Goal: Task Accomplishment & Management: Use online tool/utility

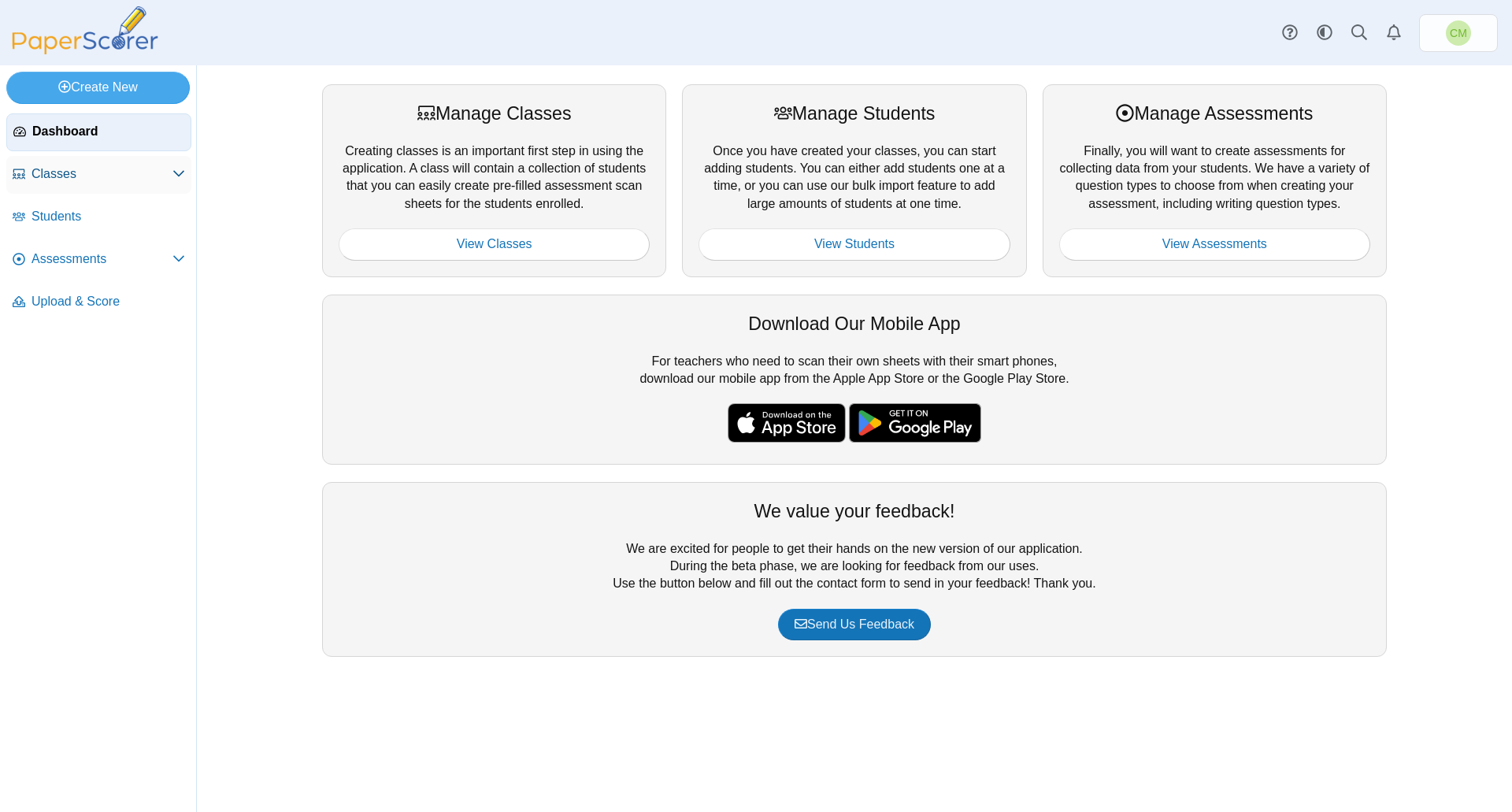
click at [108, 177] on span "Classes" at bounding box center [102, 174] width 141 height 17
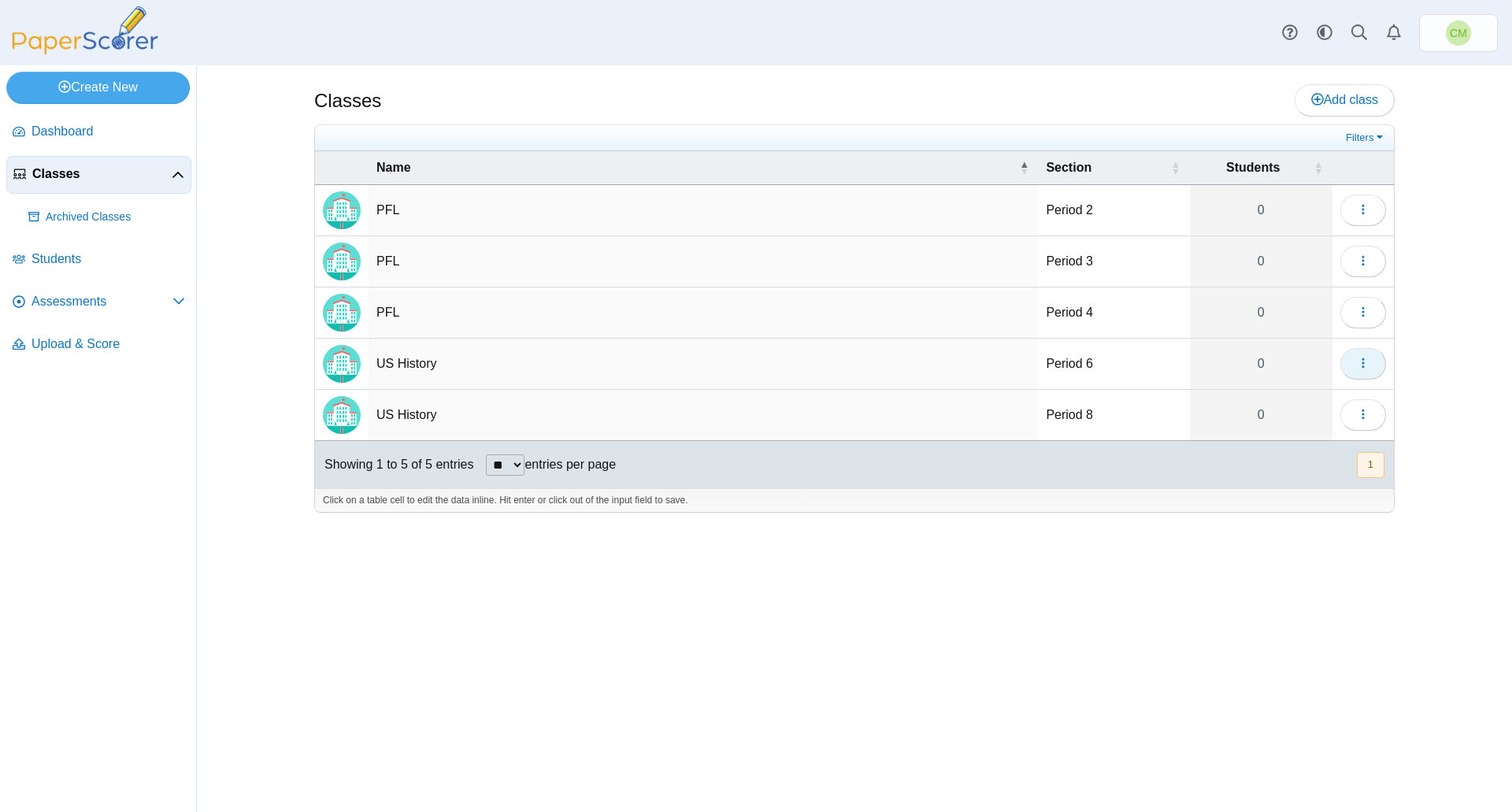
click at [1368, 361] on icon "button" at bounding box center [1362, 363] width 12 height 12
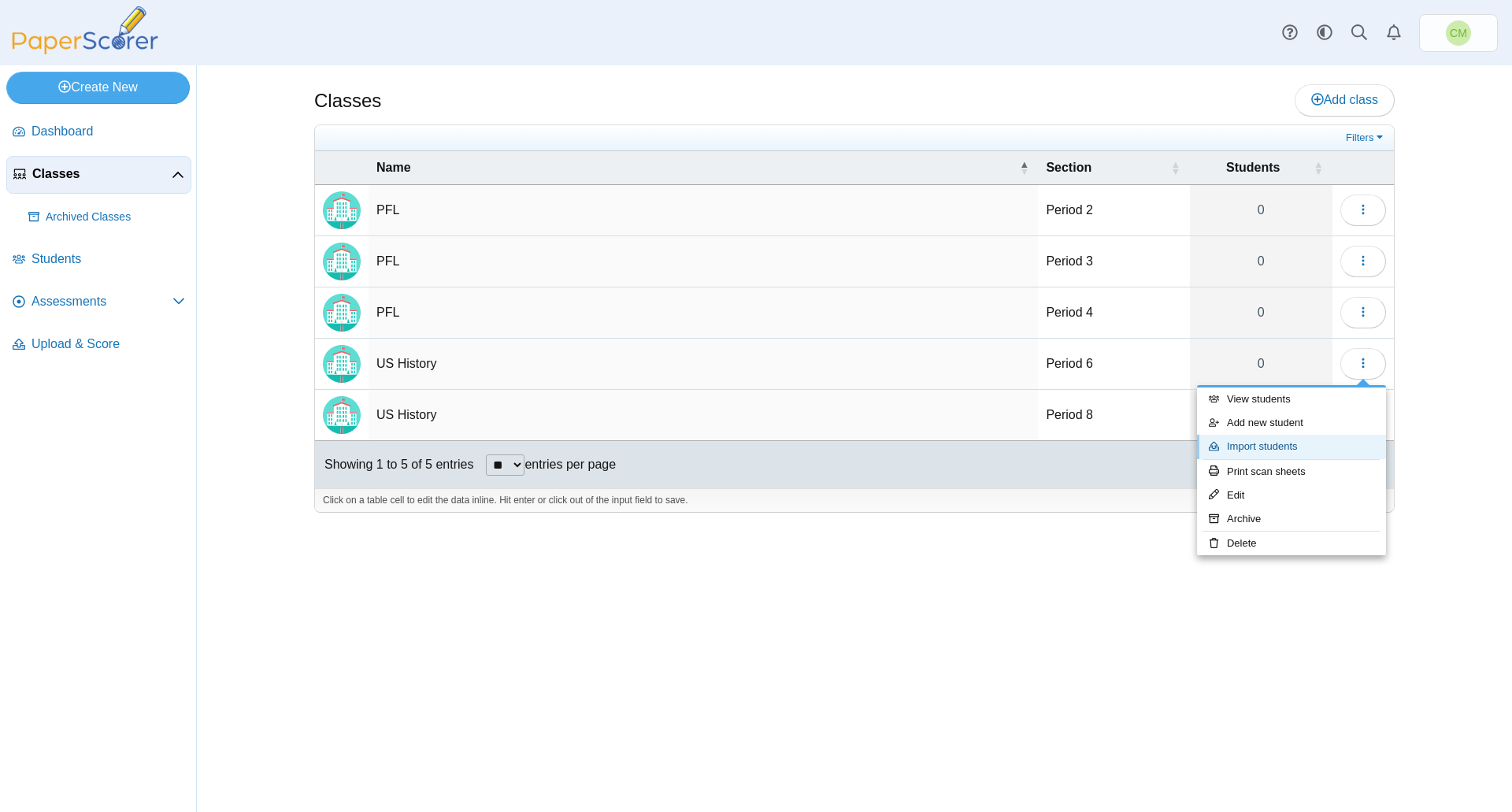
click at [1305, 445] on link "Import students" at bounding box center [1291, 446] width 189 height 23
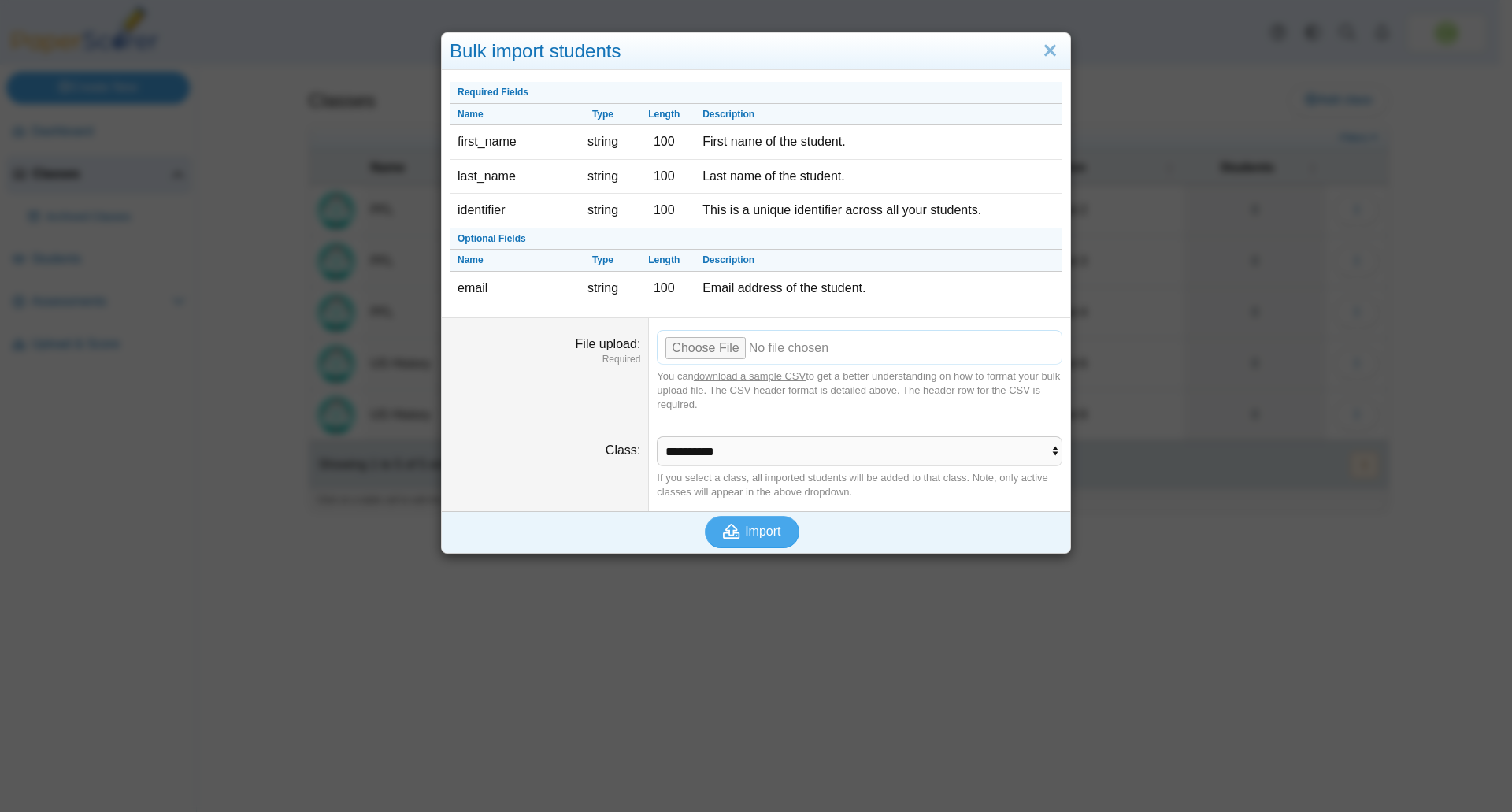
click at [702, 342] on input "File upload" at bounding box center [859, 347] width 405 height 35
type input "**********"
click at [808, 446] on select "**********" at bounding box center [859, 451] width 405 height 30
select select "**********"
click at [656, 436] on select "**********" at bounding box center [859, 451] width 405 height 30
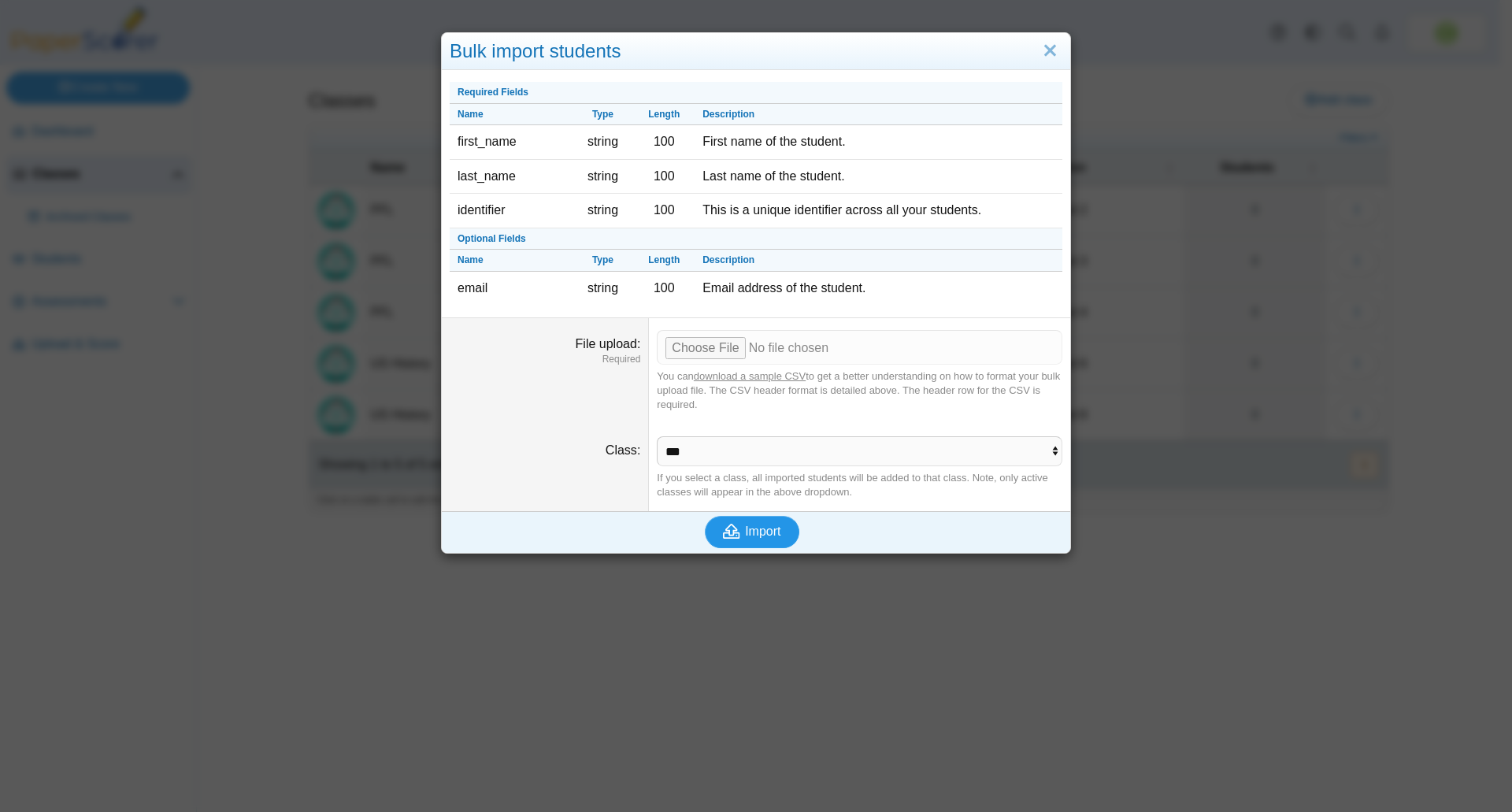
click at [756, 535] on span "Import" at bounding box center [763, 530] width 36 height 13
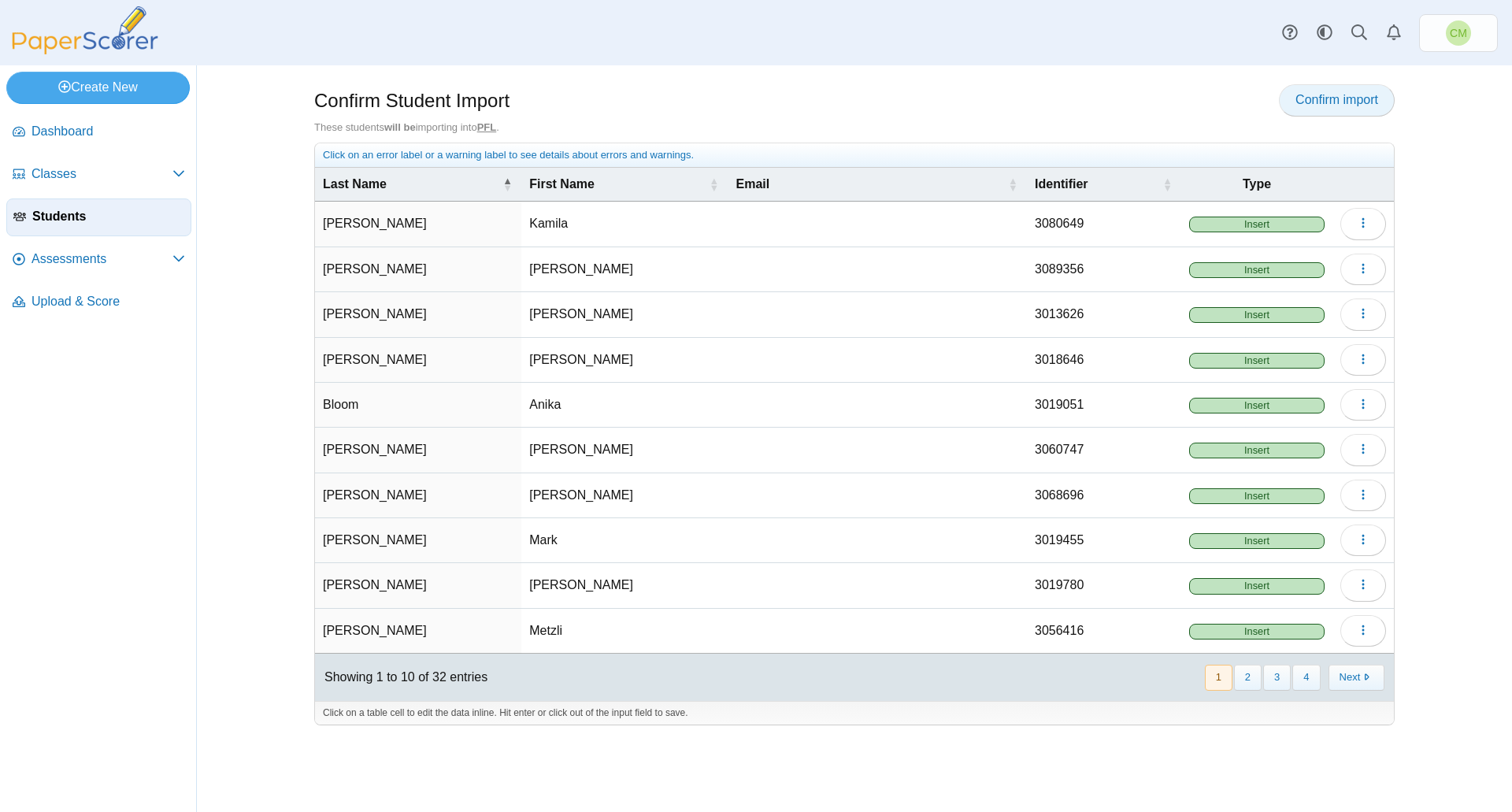
click at [1323, 101] on span "Confirm import" at bounding box center [1336, 99] width 83 height 13
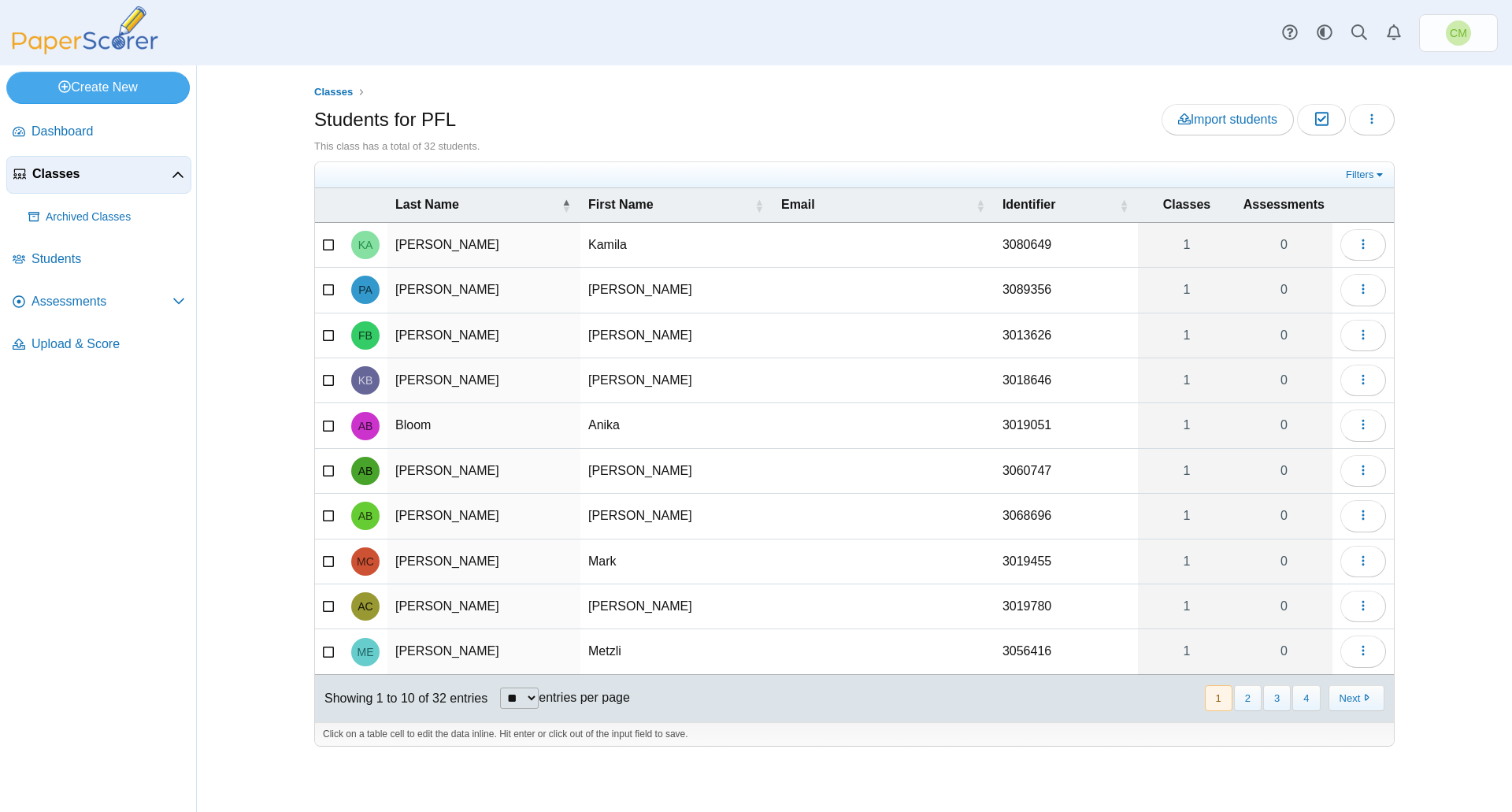
click at [108, 172] on span "Classes" at bounding box center [102, 174] width 139 height 17
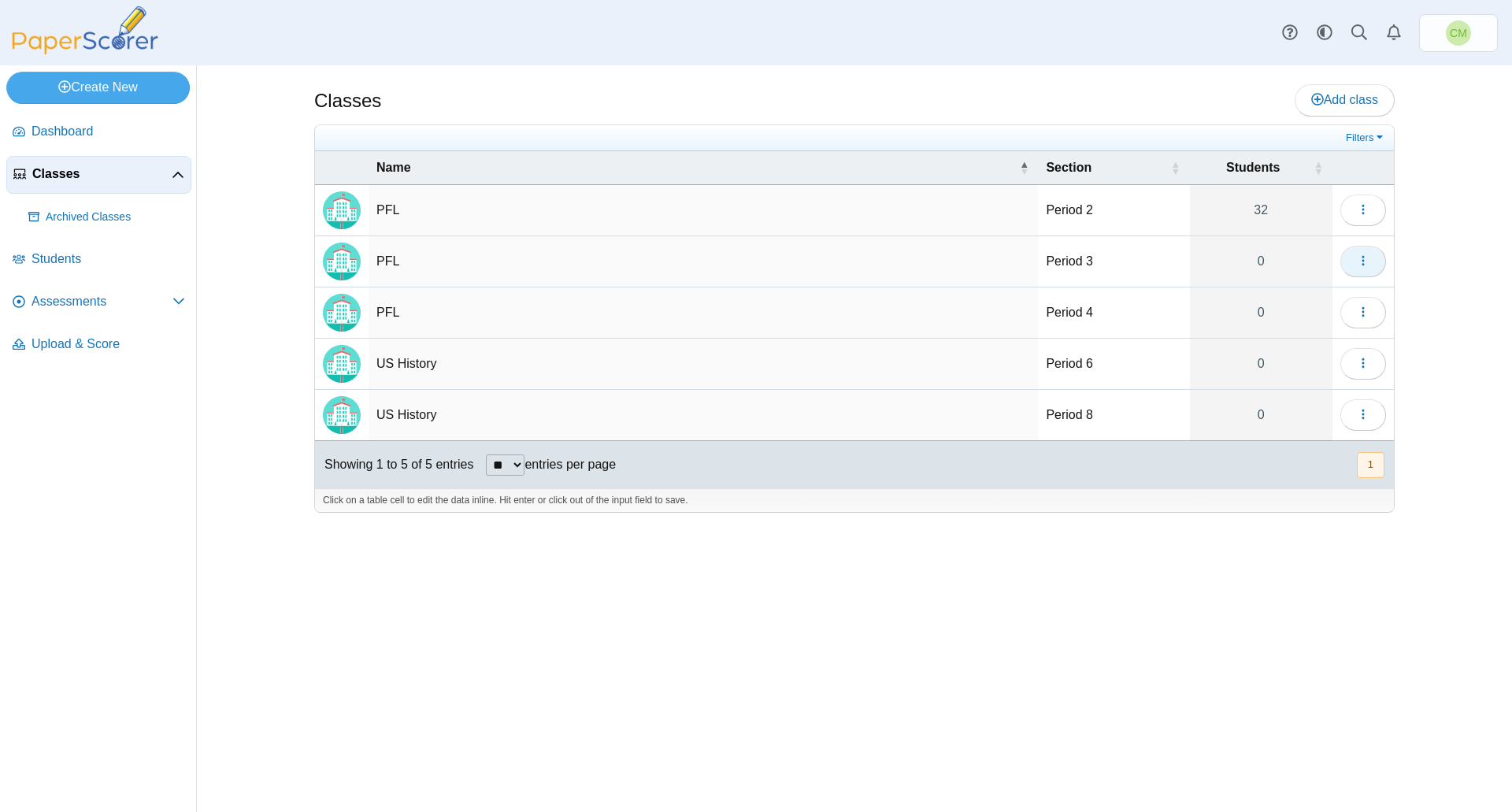
click at [1349, 262] on button "button" at bounding box center [1362, 262] width 46 height 31
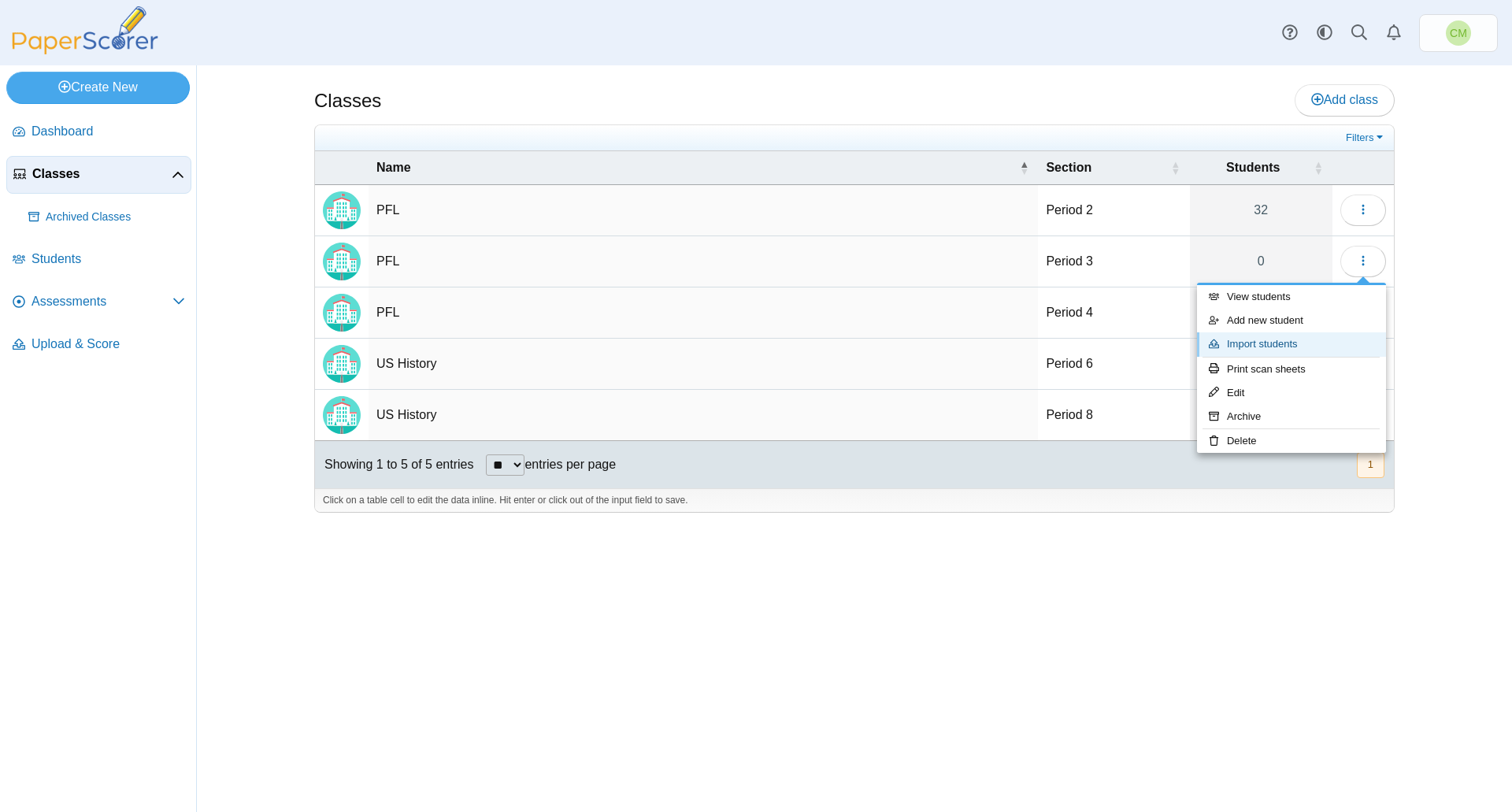
click at [1310, 338] on link "Import students" at bounding box center [1291, 343] width 189 height 23
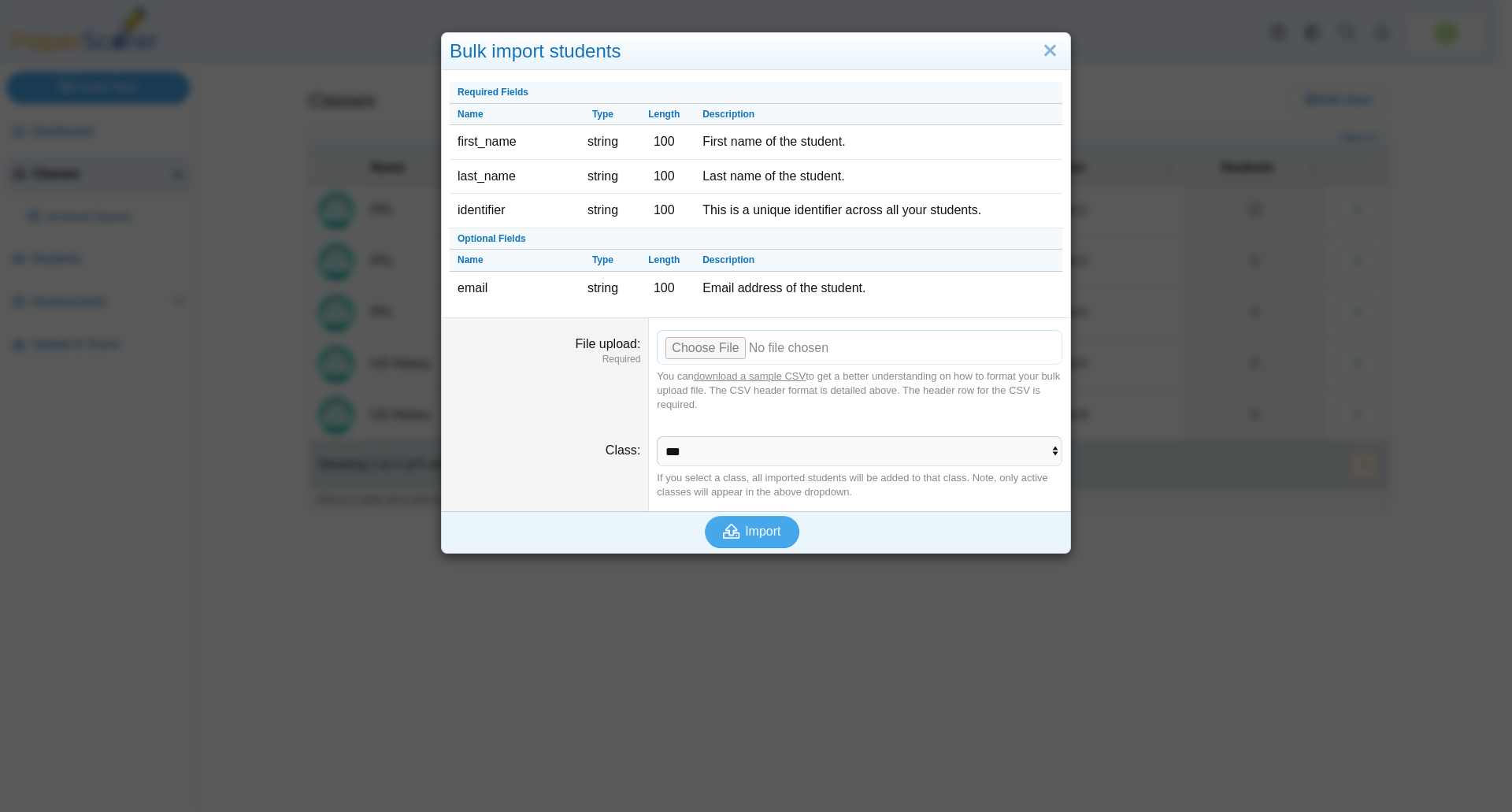
click at [683, 348] on input "File upload" at bounding box center [859, 347] width 405 height 35
type input "**********"
click at [816, 456] on select "**********" at bounding box center [859, 451] width 405 height 30
click at [656, 436] on select "**********" at bounding box center [859, 451] width 405 height 30
click at [745, 530] on span "Import" at bounding box center [763, 530] width 36 height 13
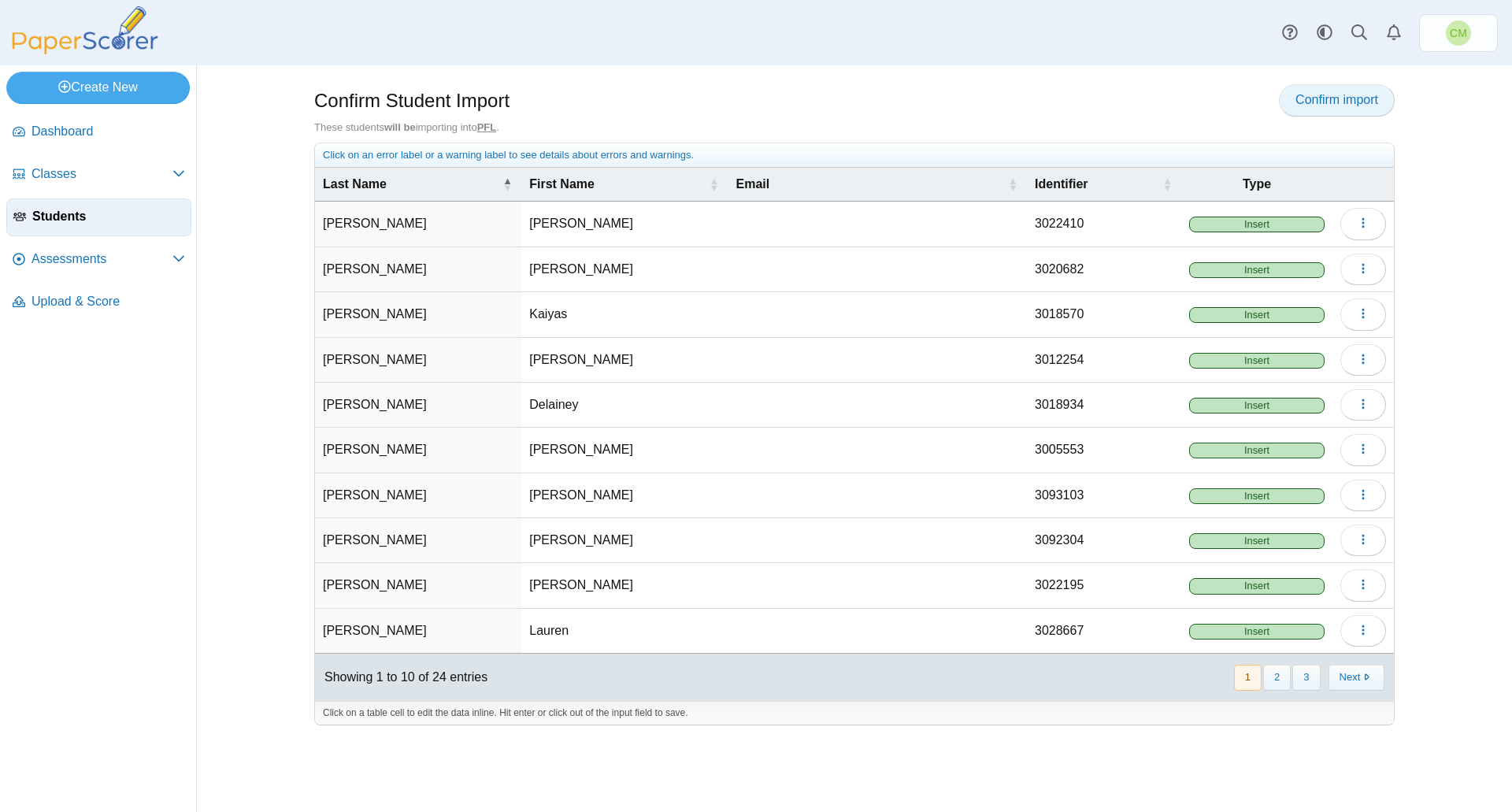
click at [1317, 97] on span "Confirm import" at bounding box center [1336, 99] width 83 height 13
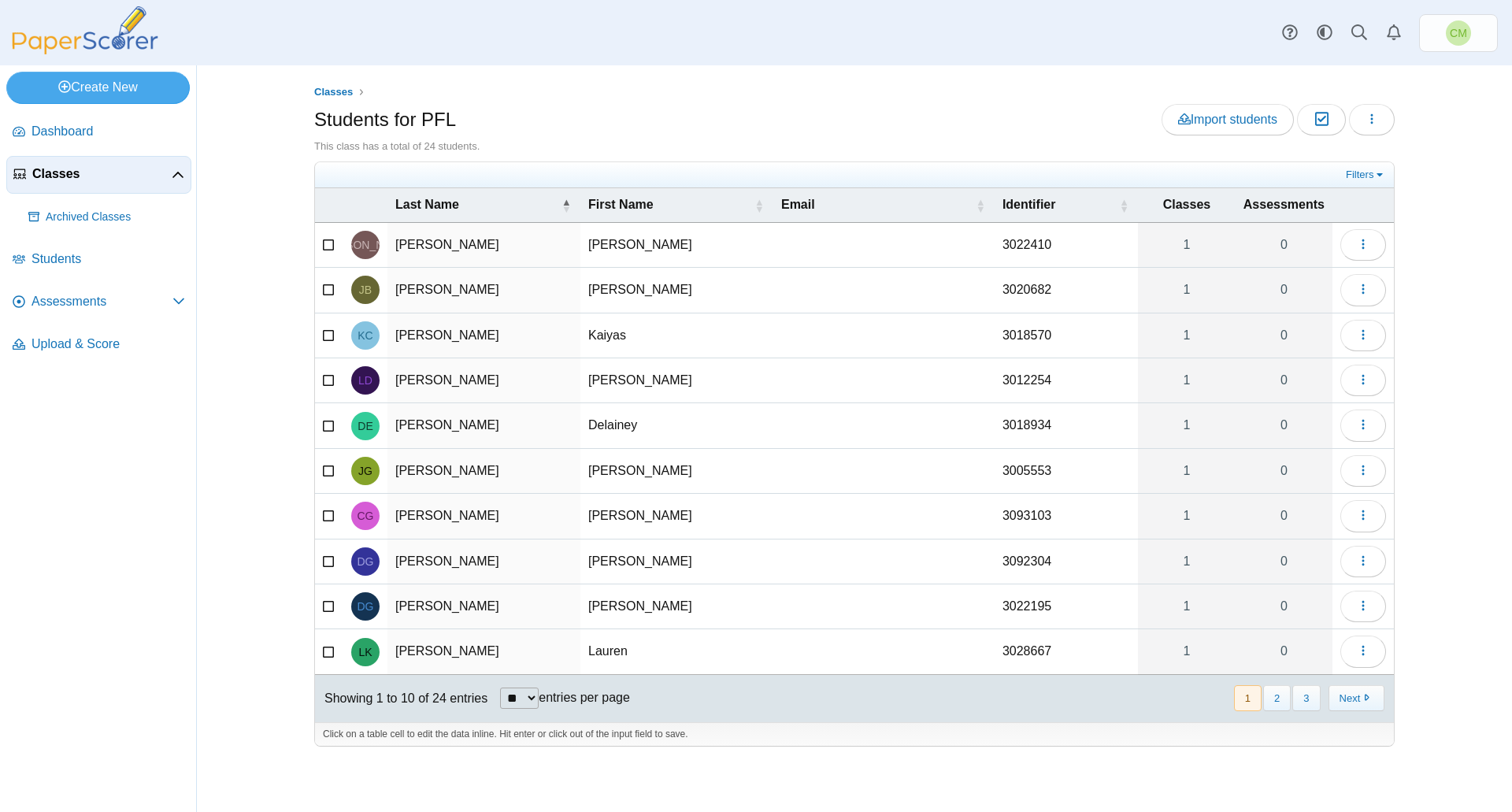
click at [144, 172] on span "Classes" at bounding box center [102, 174] width 139 height 17
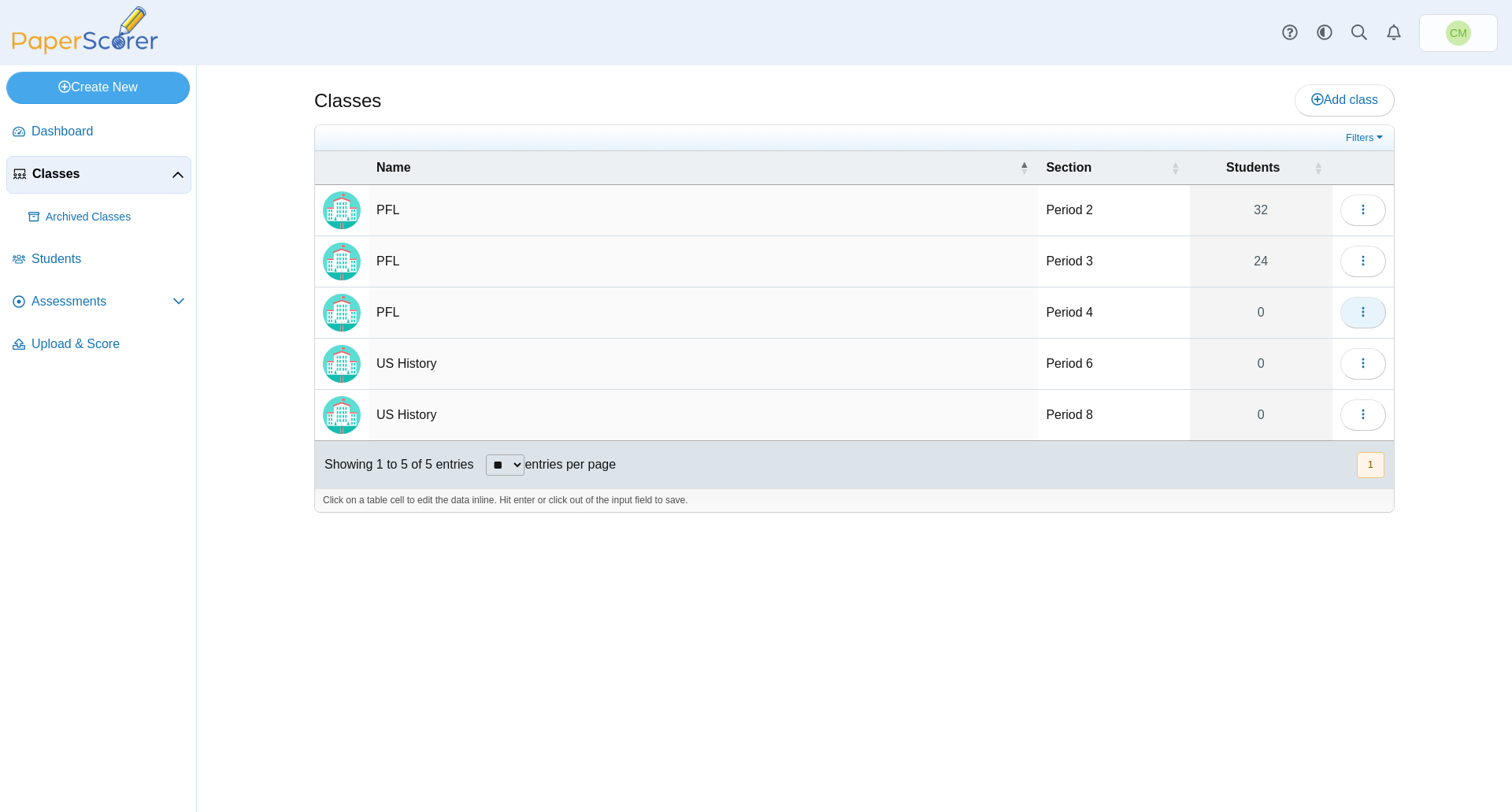
click at [1367, 310] on icon "button" at bounding box center [1362, 311] width 12 height 12
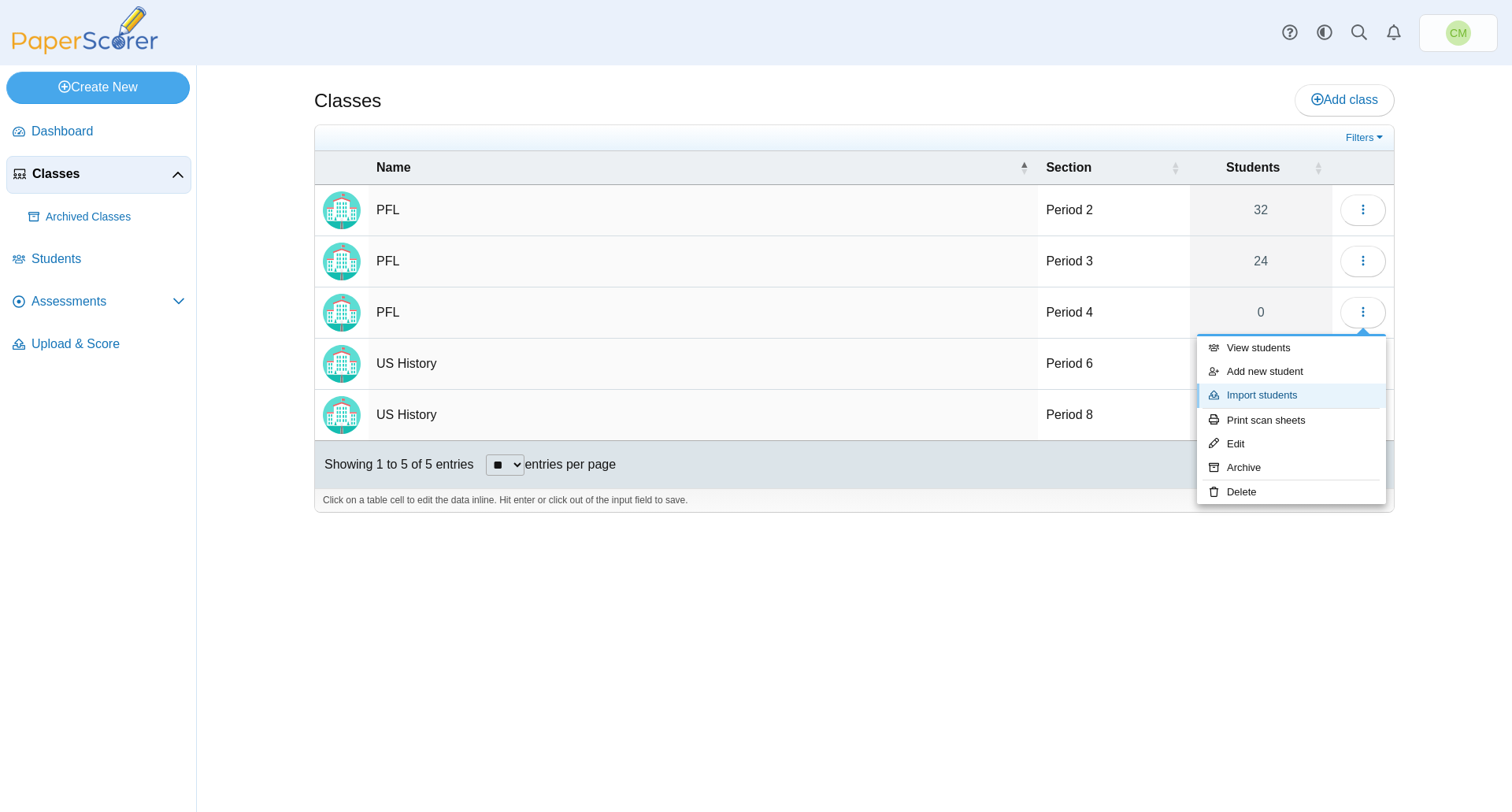
click at [1285, 399] on link "Import students" at bounding box center [1291, 395] width 189 height 23
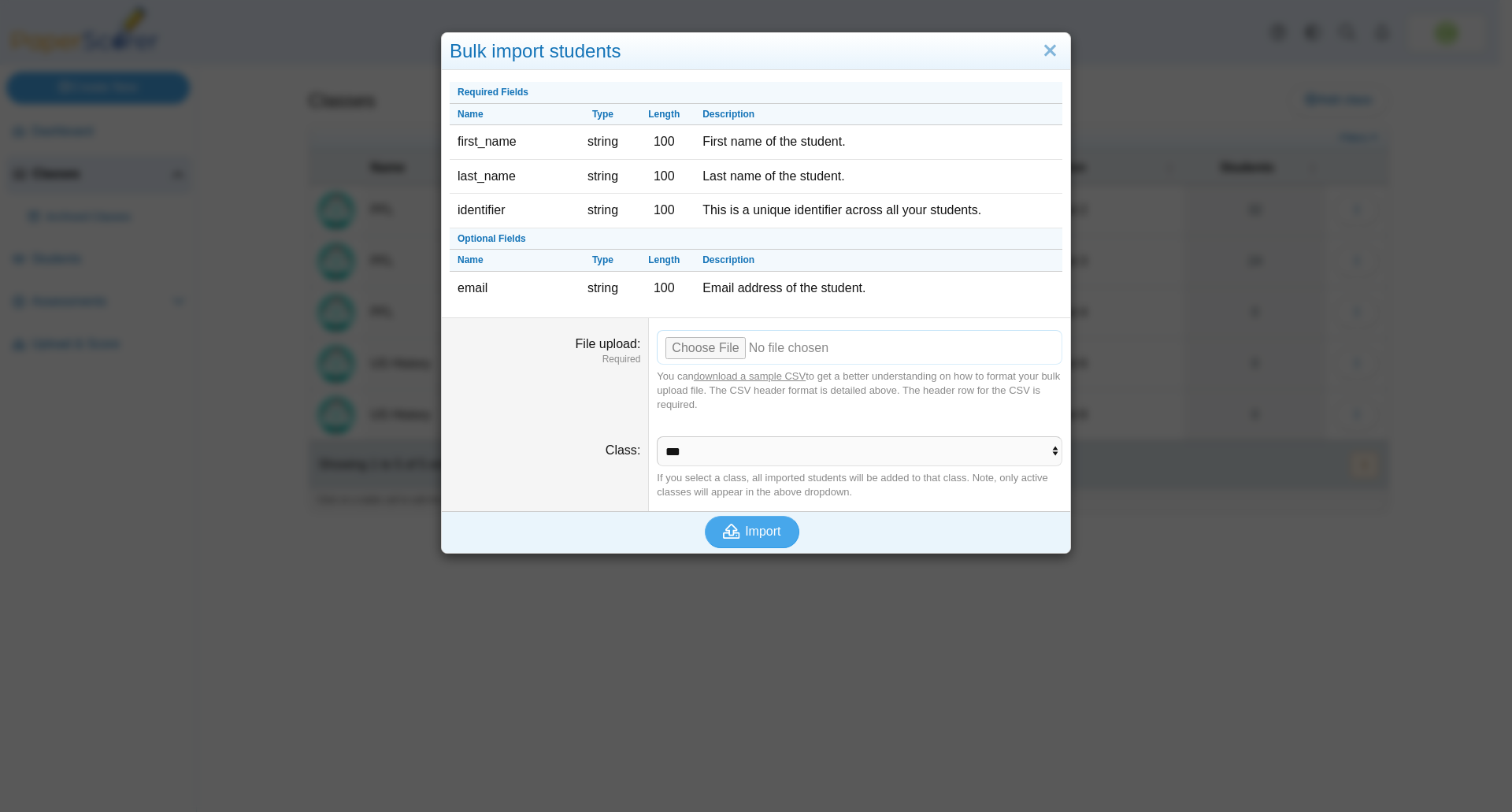
click at [683, 349] on input "File upload" at bounding box center [859, 347] width 405 height 35
type input "**********"
click at [729, 529] on use "submit" at bounding box center [732, 530] width 17 height 15
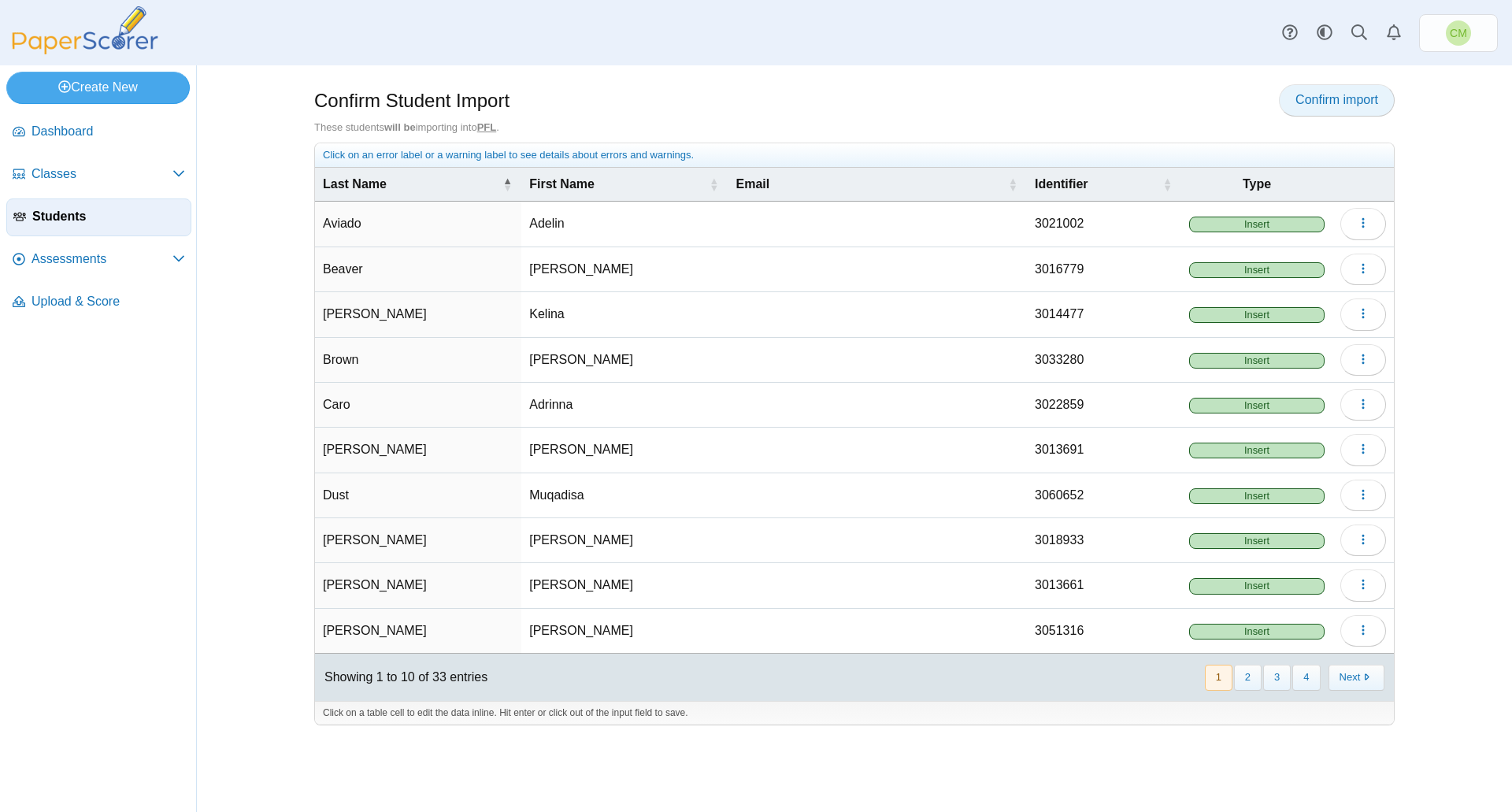
click at [1330, 100] on span "Confirm import" at bounding box center [1336, 99] width 83 height 13
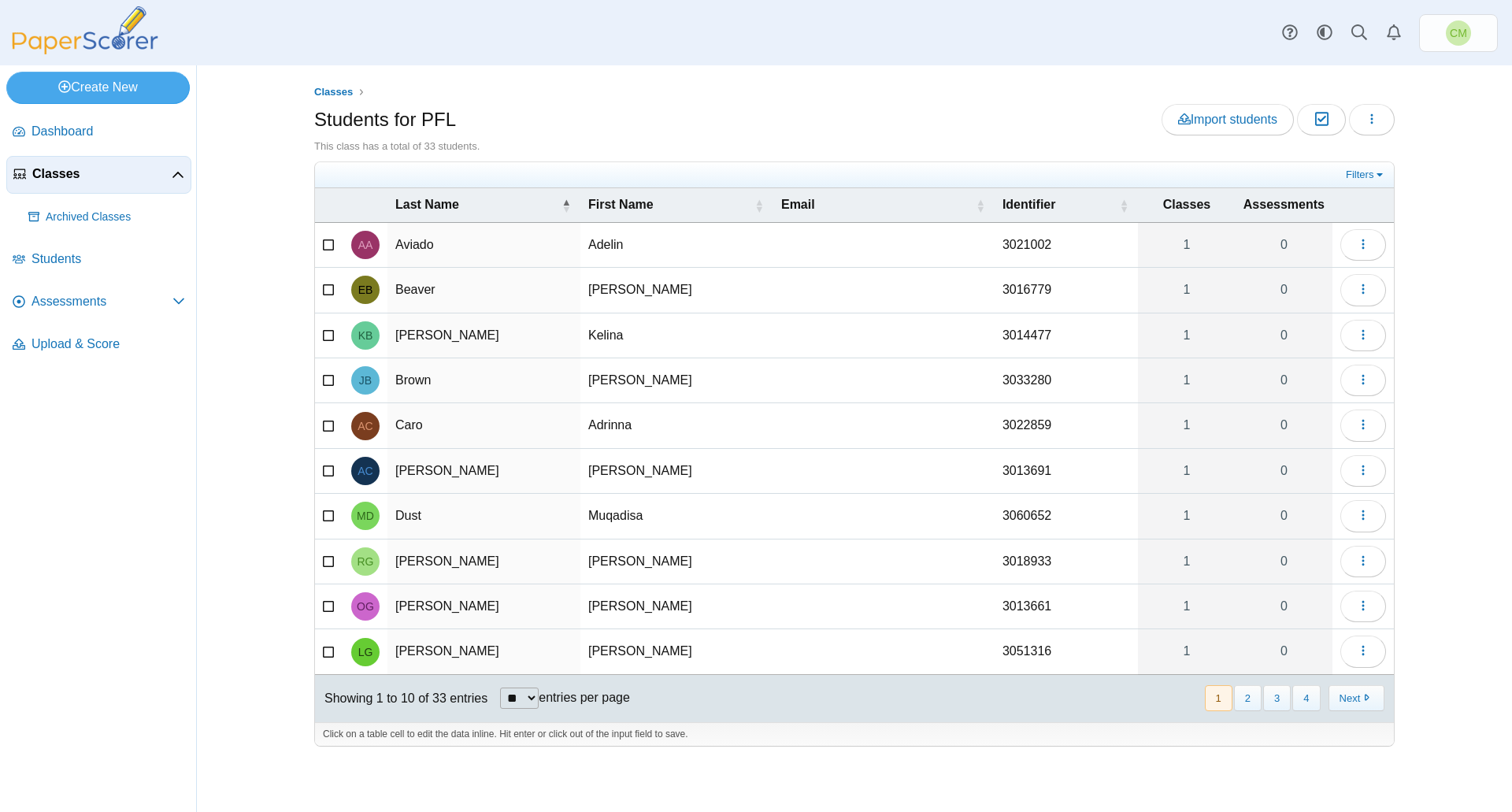
click at [130, 166] on span "Classes" at bounding box center [102, 174] width 139 height 17
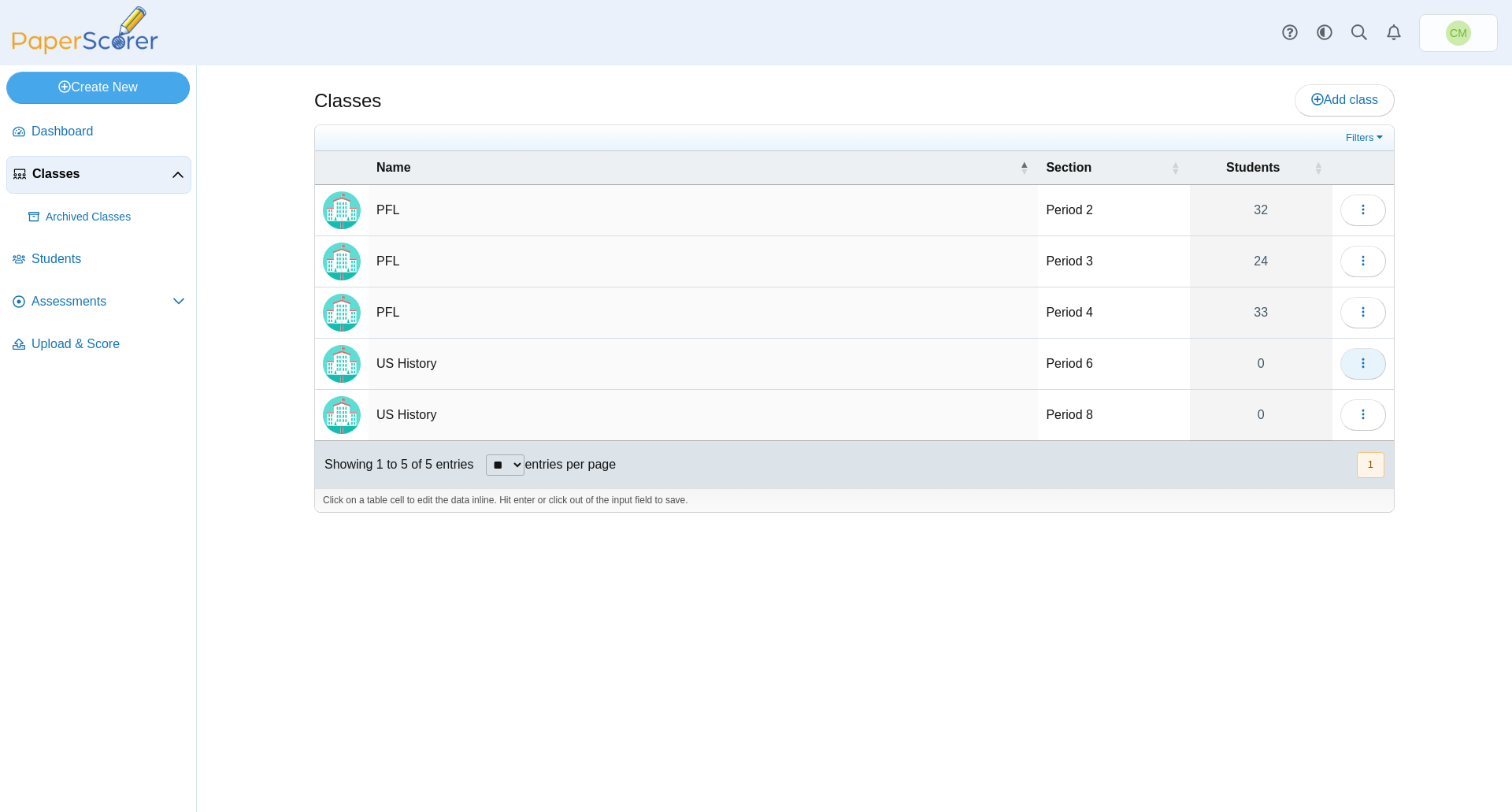
click at [1363, 361] on icon "button" at bounding box center [1362, 363] width 12 height 12
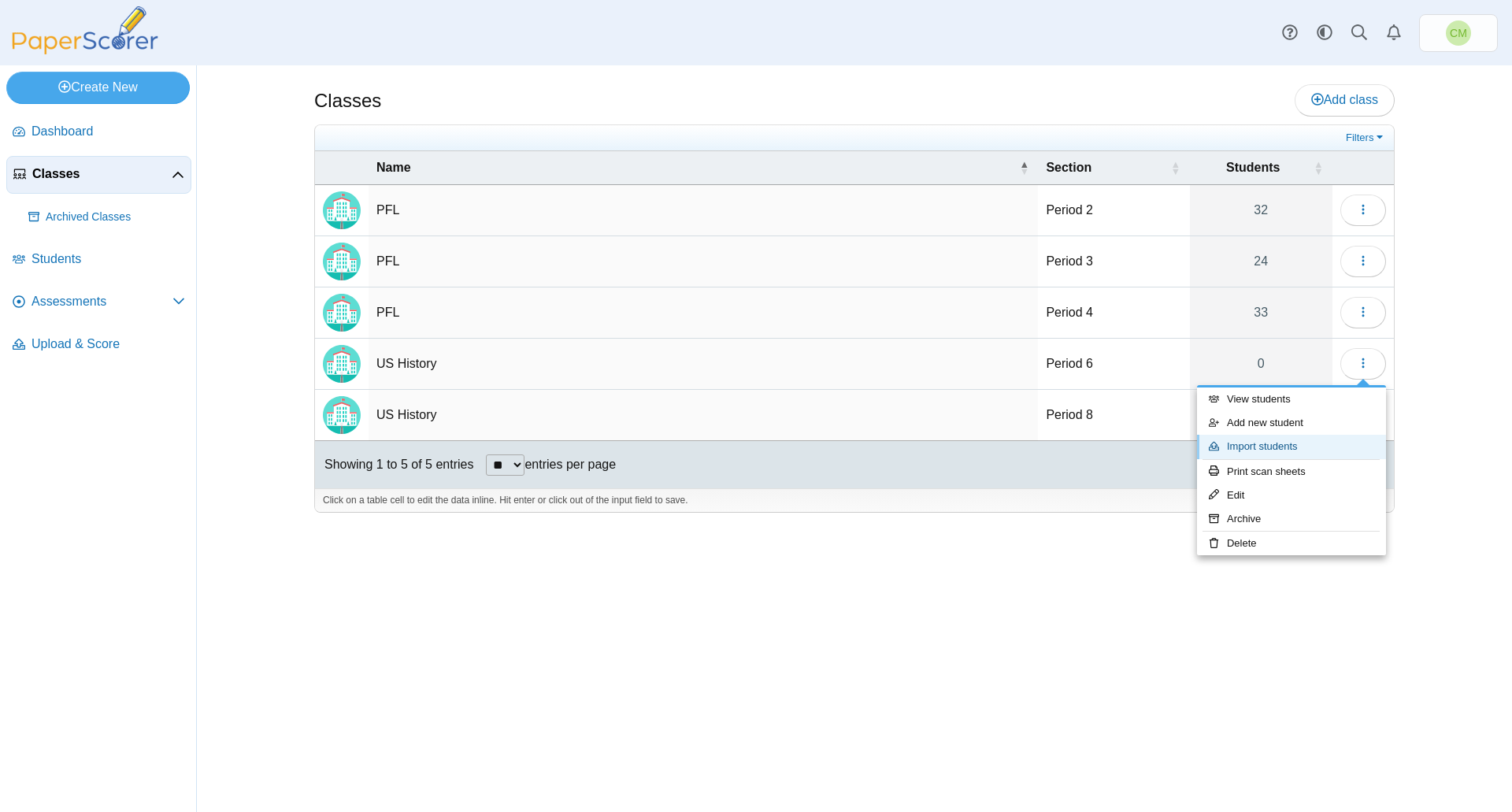
click at [1313, 453] on link "Import students" at bounding box center [1291, 446] width 189 height 23
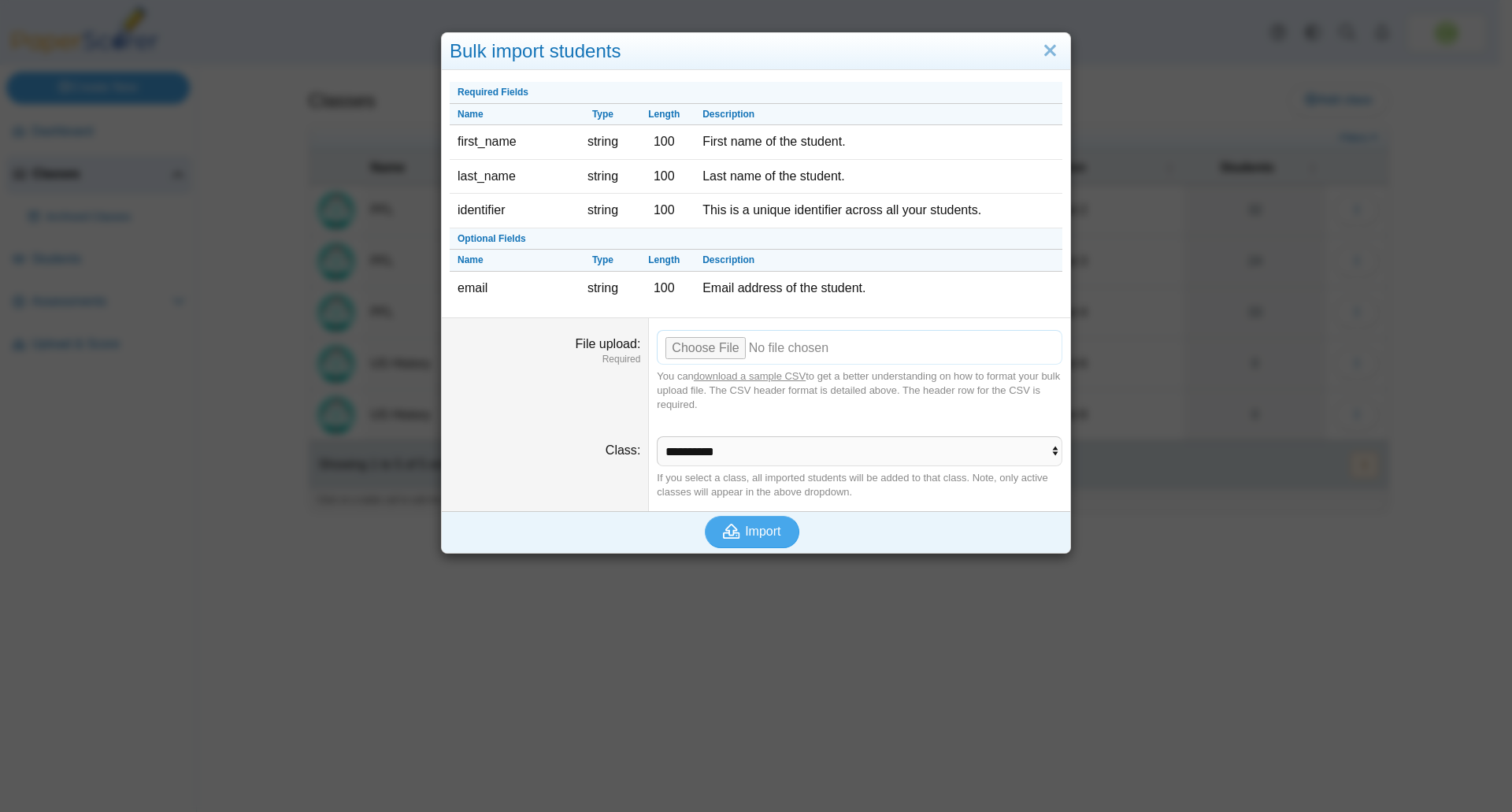
click at [708, 350] on input "File upload" at bounding box center [859, 347] width 405 height 35
type input "**********"
click at [745, 530] on span "Import" at bounding box center [763, 530] width 36 height 13
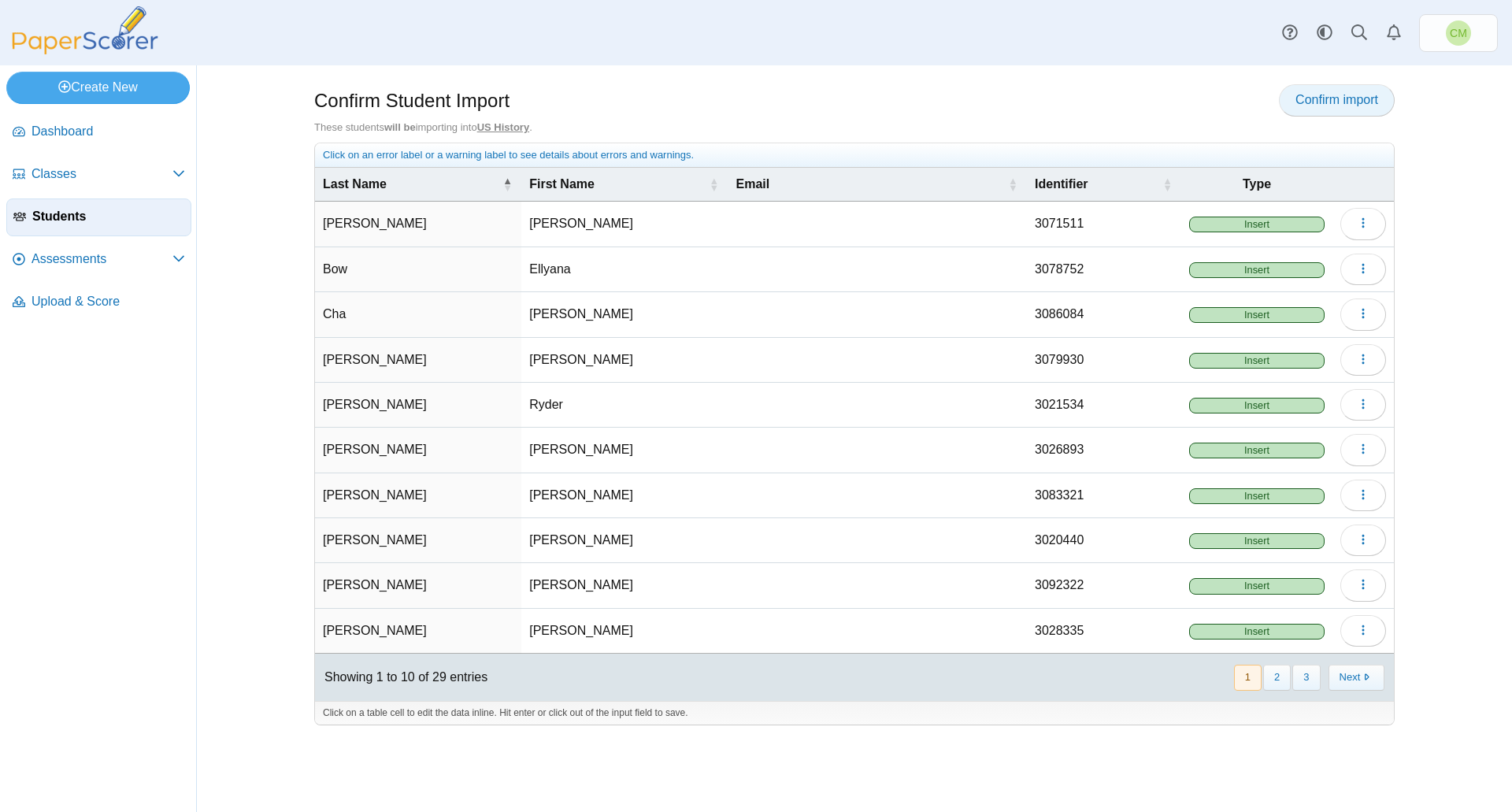
click at [1323, 102] on span "Confirm import" at bounding box center [1336, 99] width 83 height 13
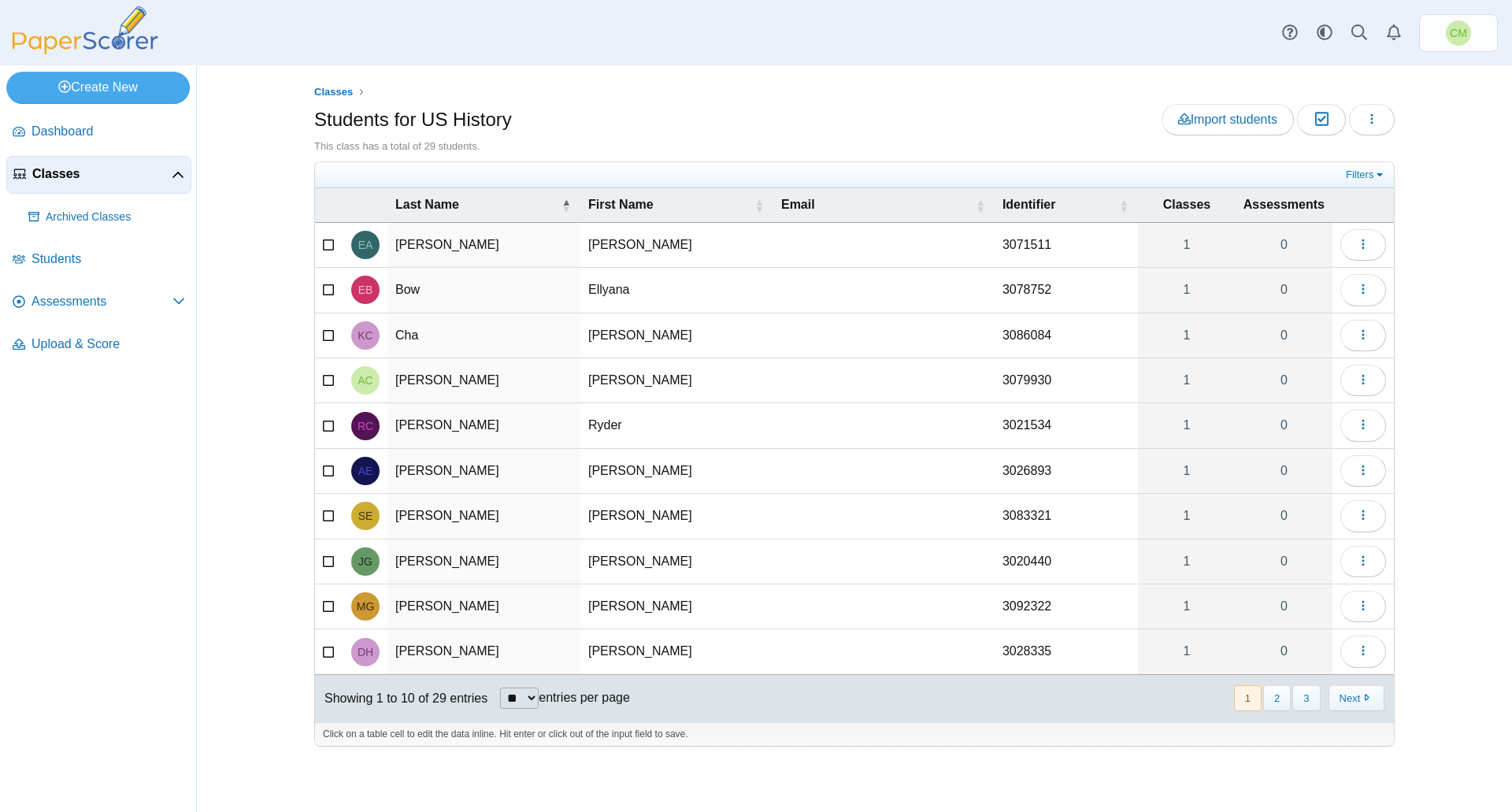
click at [154, 178] on span "Classes" at bounding box center [102, 174] width 139 height 17
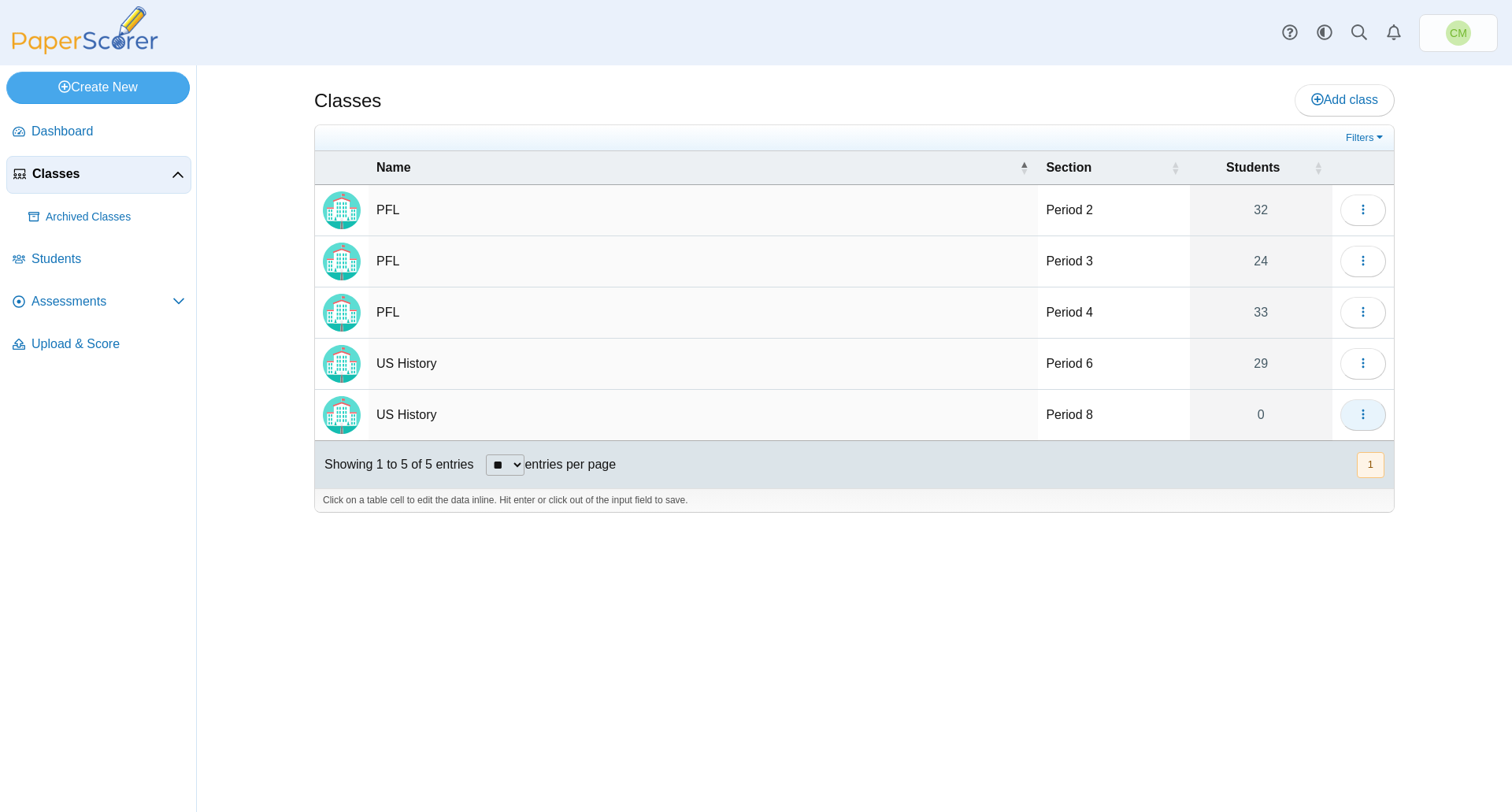
click at [1362, 409] on icon "button" at bounding box center [1362, 414] width 12 height 12
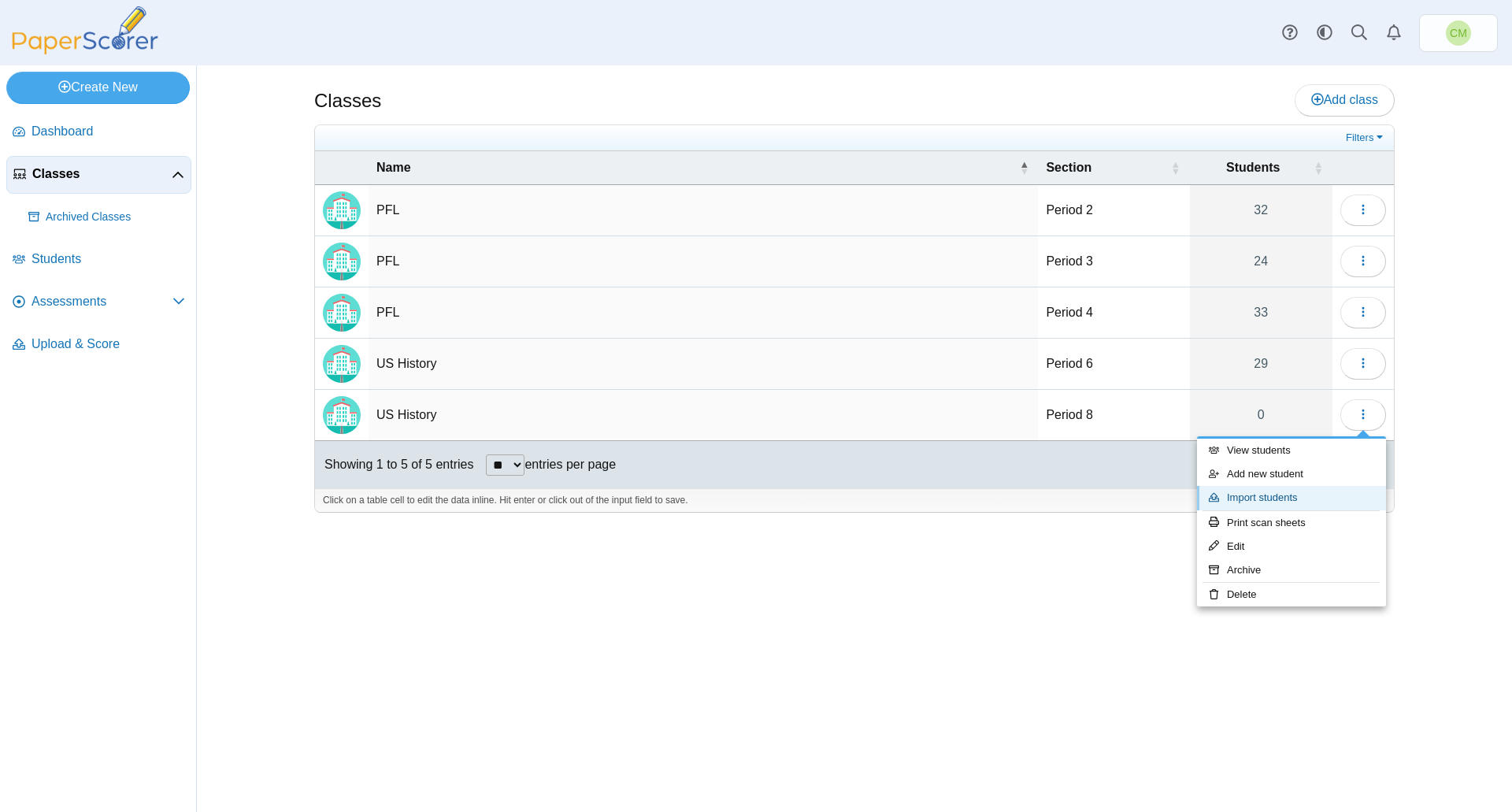
click at [1332, 500] on link "Import students" at bounding box center [1291, 497] width 189 height 23
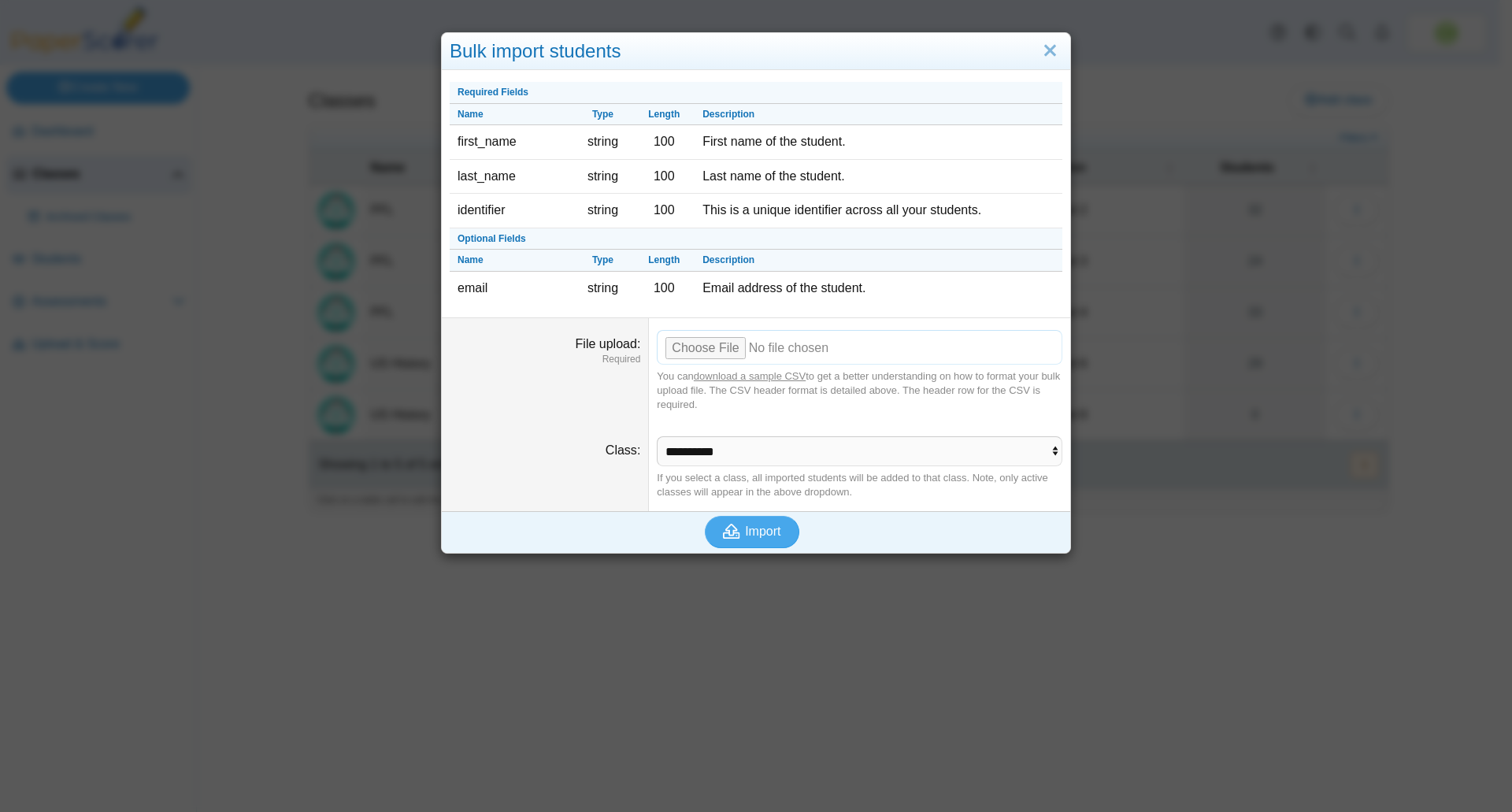
click at [708, 344] on input "File upload" at bounding box center [859, 347] width 405 height 35
type input "**********"
click at [749, 526] on span "Import" at bounding box center [763, 530] width 36 height 13
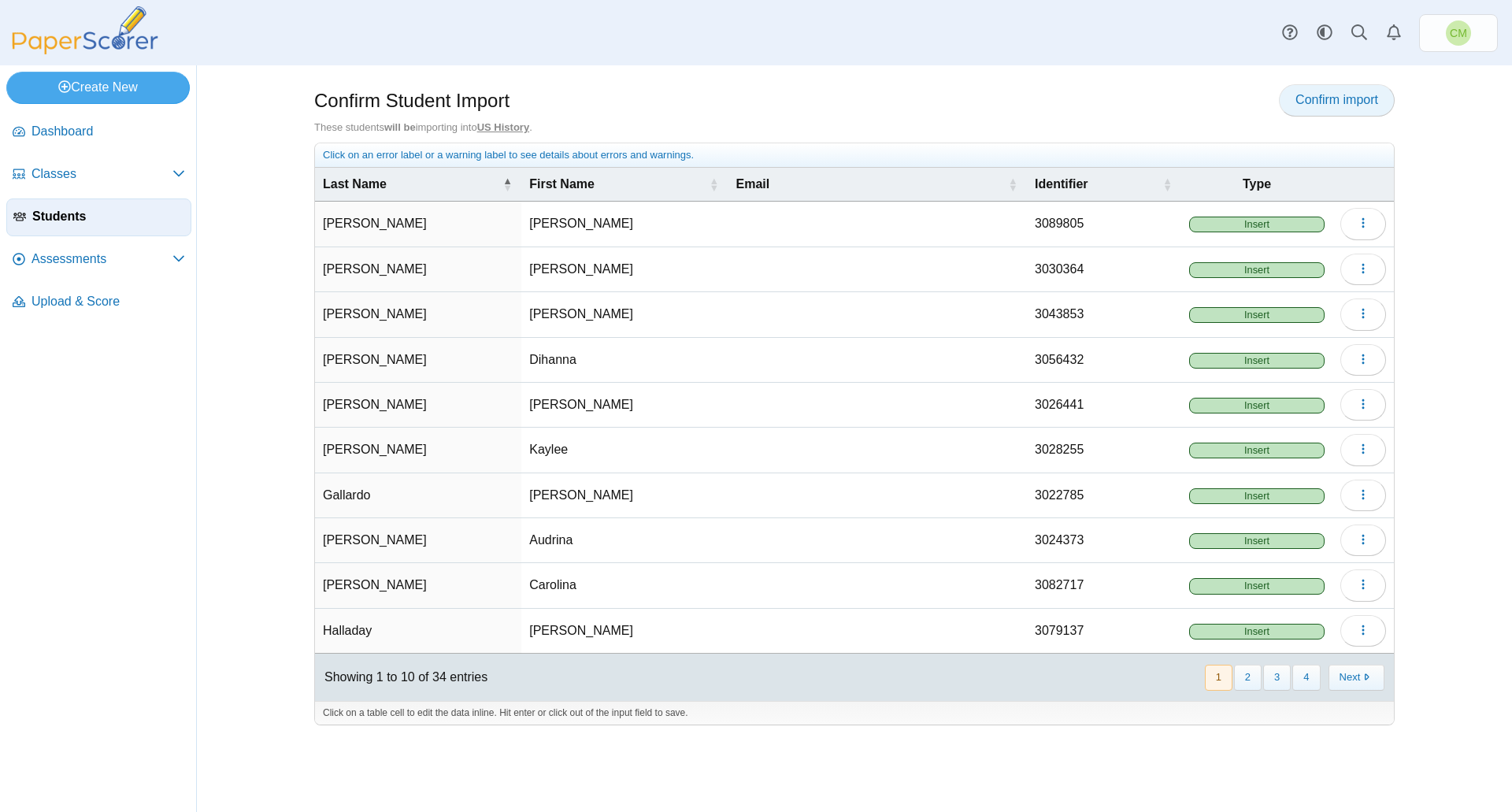
click at [1310, 111] on link "Confirm import" at bounding box center [1336, 100] width 116 height 31
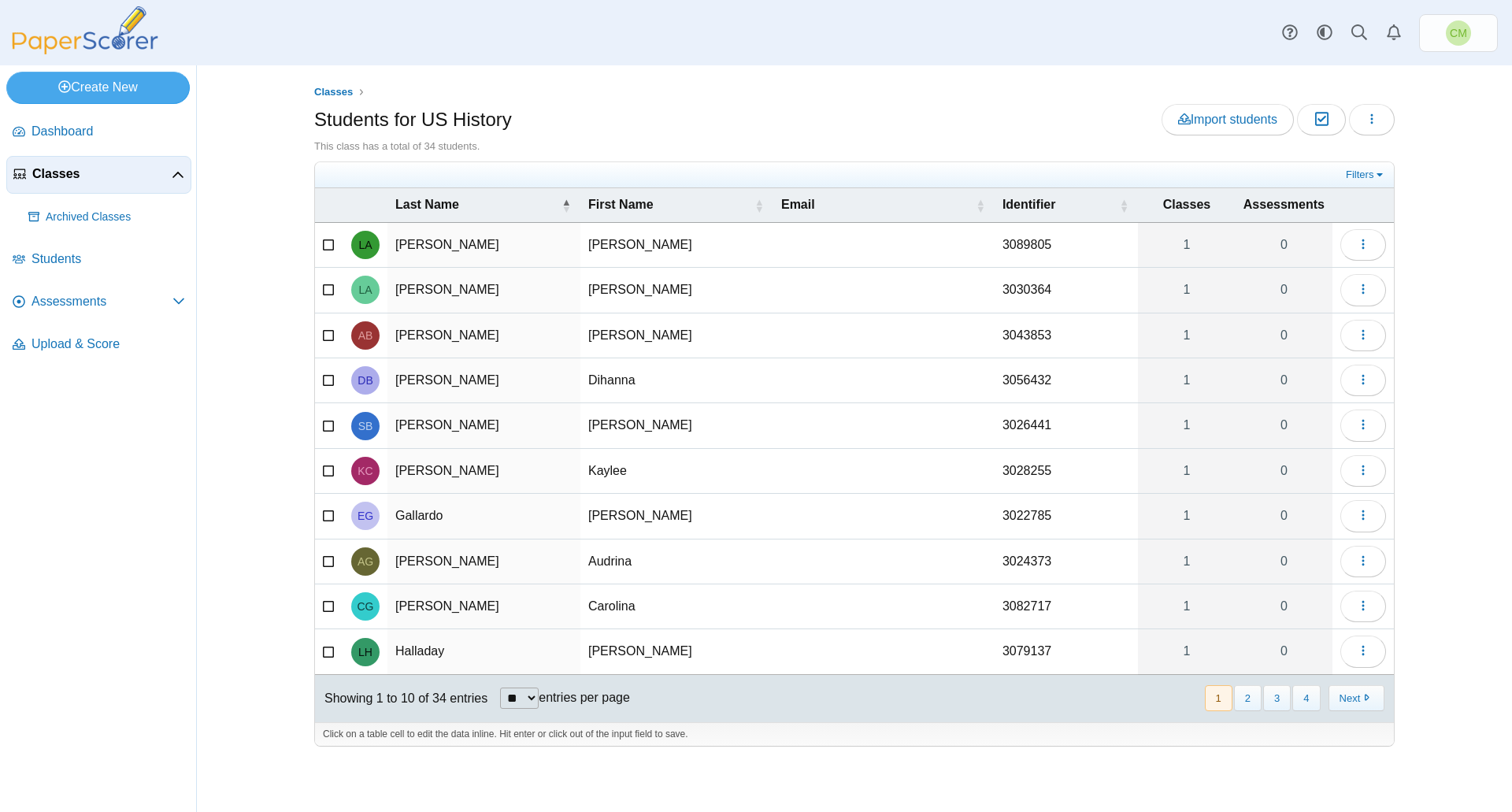
click at [538, 696] on select "** ** ** ***" at bounding box center [519, 698] width 38 height 21
select select "**"
click at [500, 688] on select "** ** ** ***" at bounding box center [519, 698] width 38 height 21
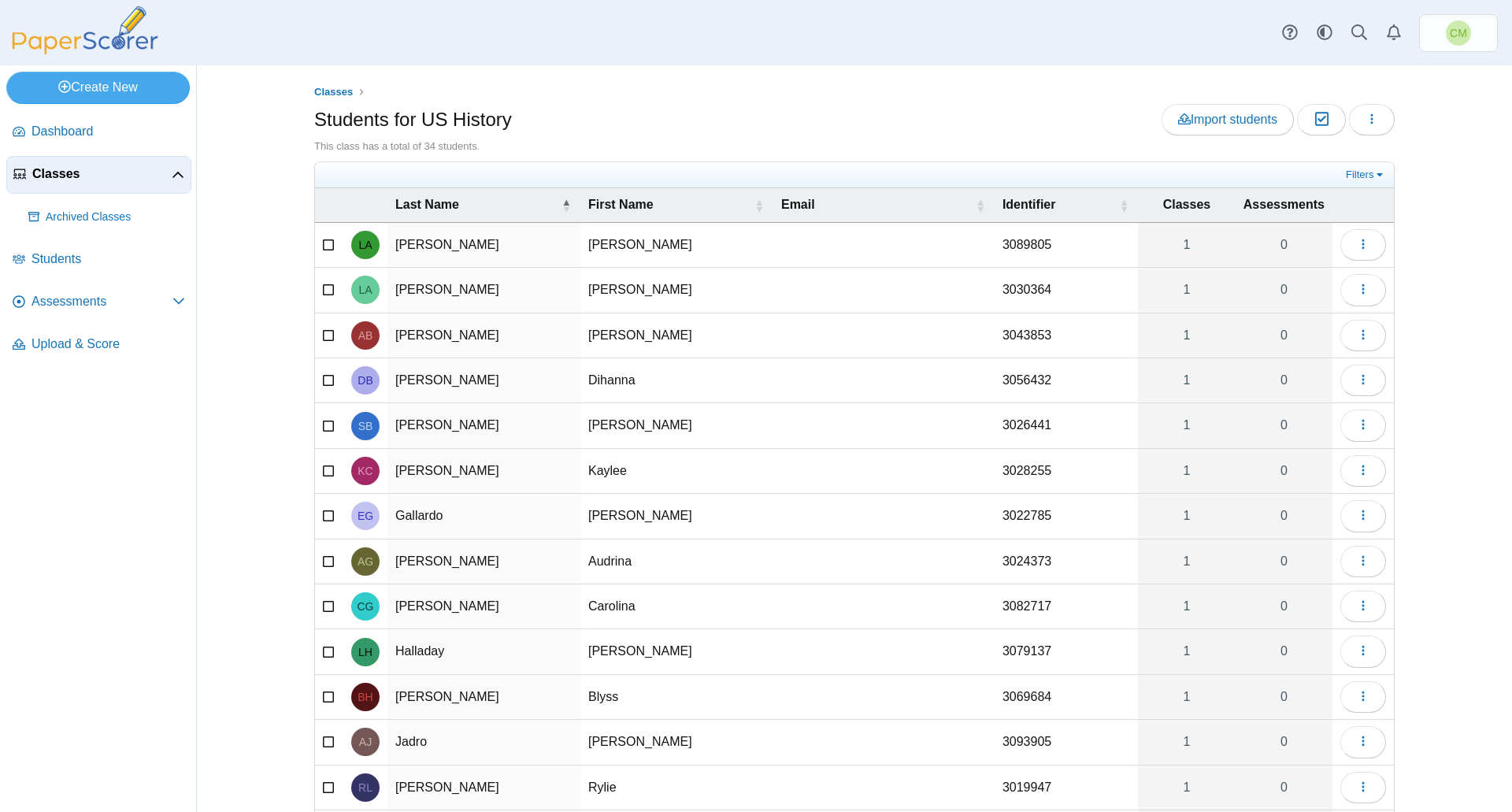
click at [57, 176] on span "Classes" at bounding box center [102, 174] width 139 height 17
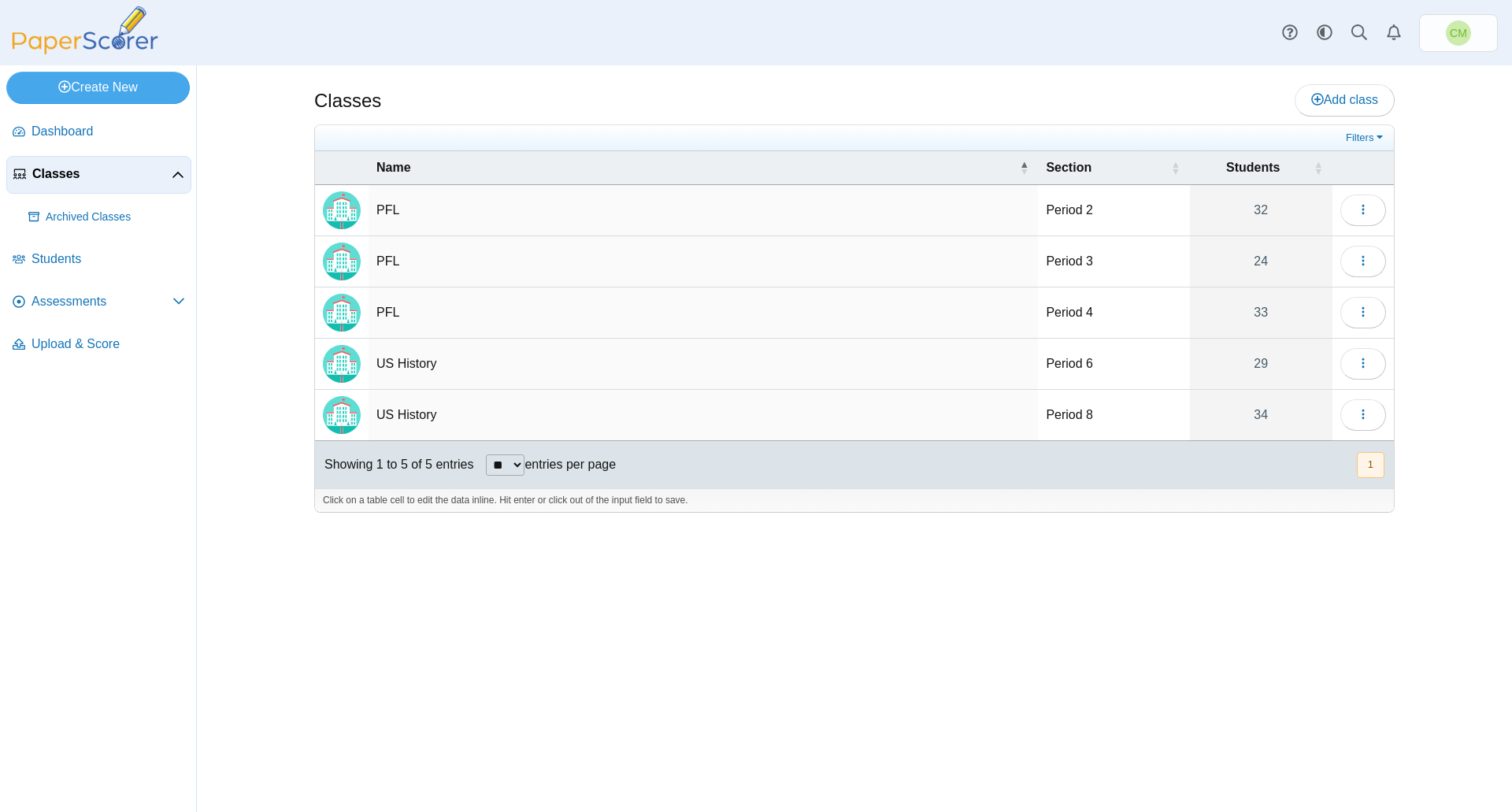
click at [63, 305] on span "Assessments" at bounding box center [102, 302] width 141 height 17
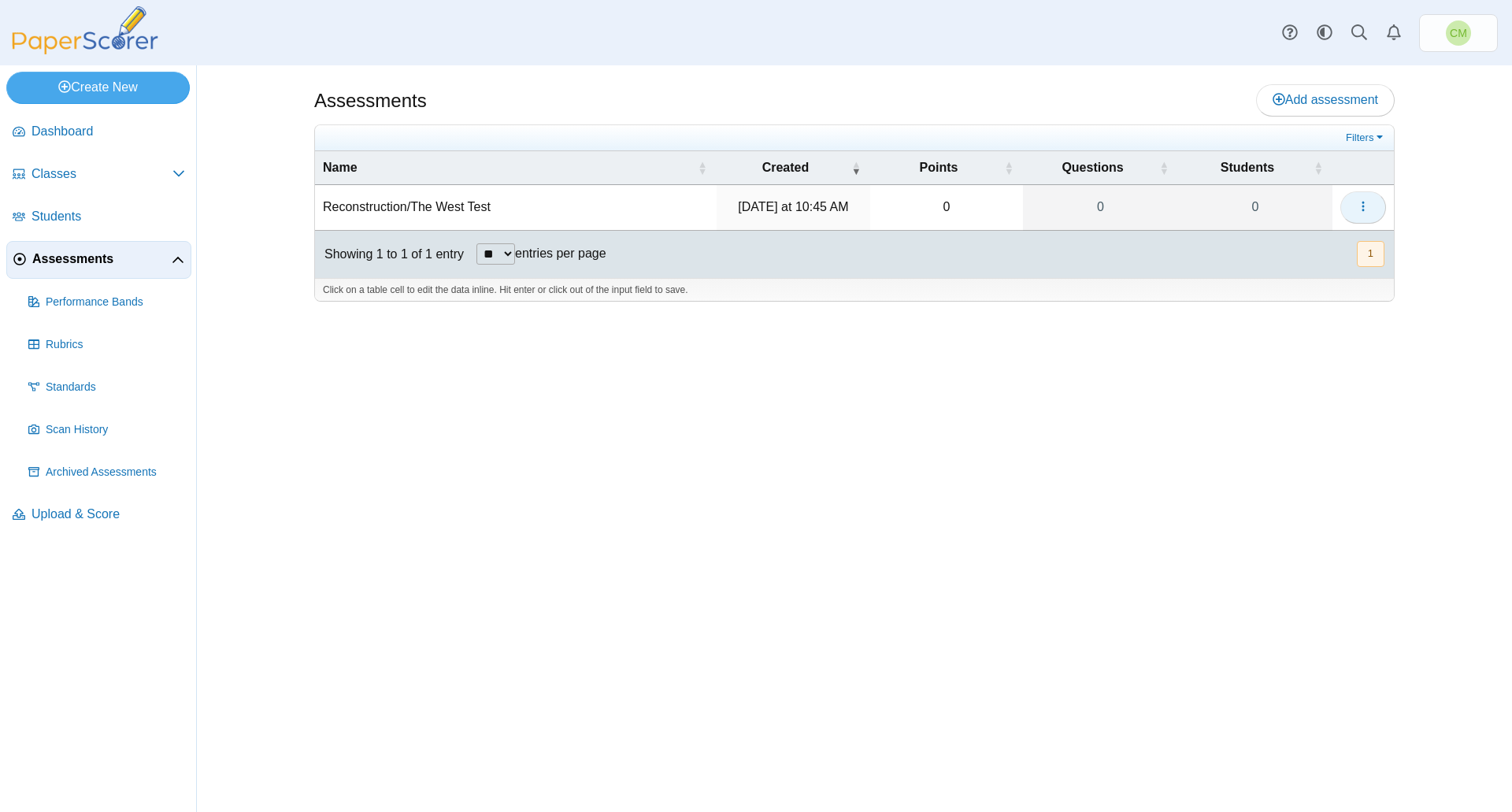
click at [1364, 212] on icon "button" at bounding box center [1362, 206] width 12 height 12
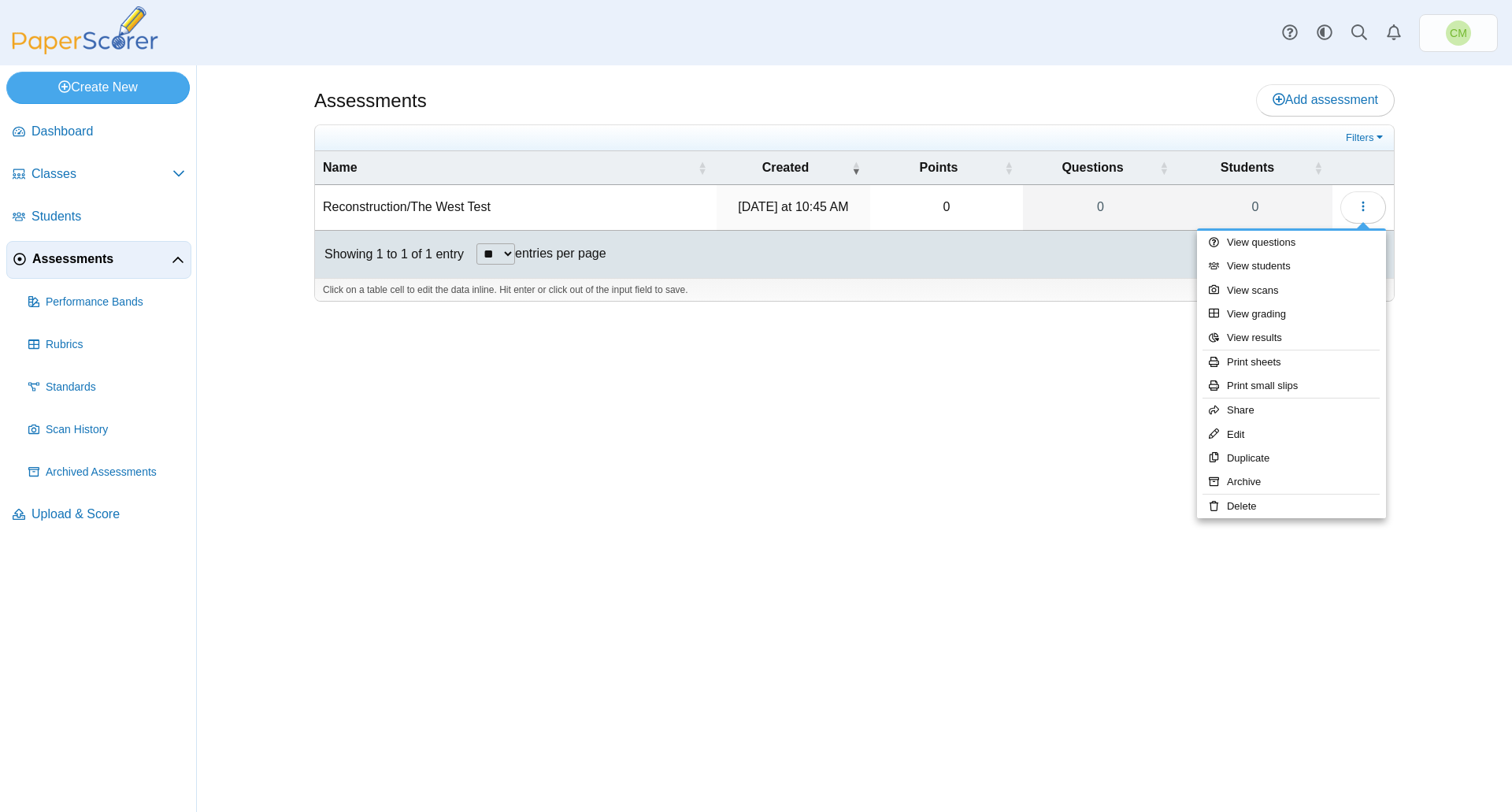
click at [943, 206] on td "0" at bounding box center [947, 208] width 153 height 45
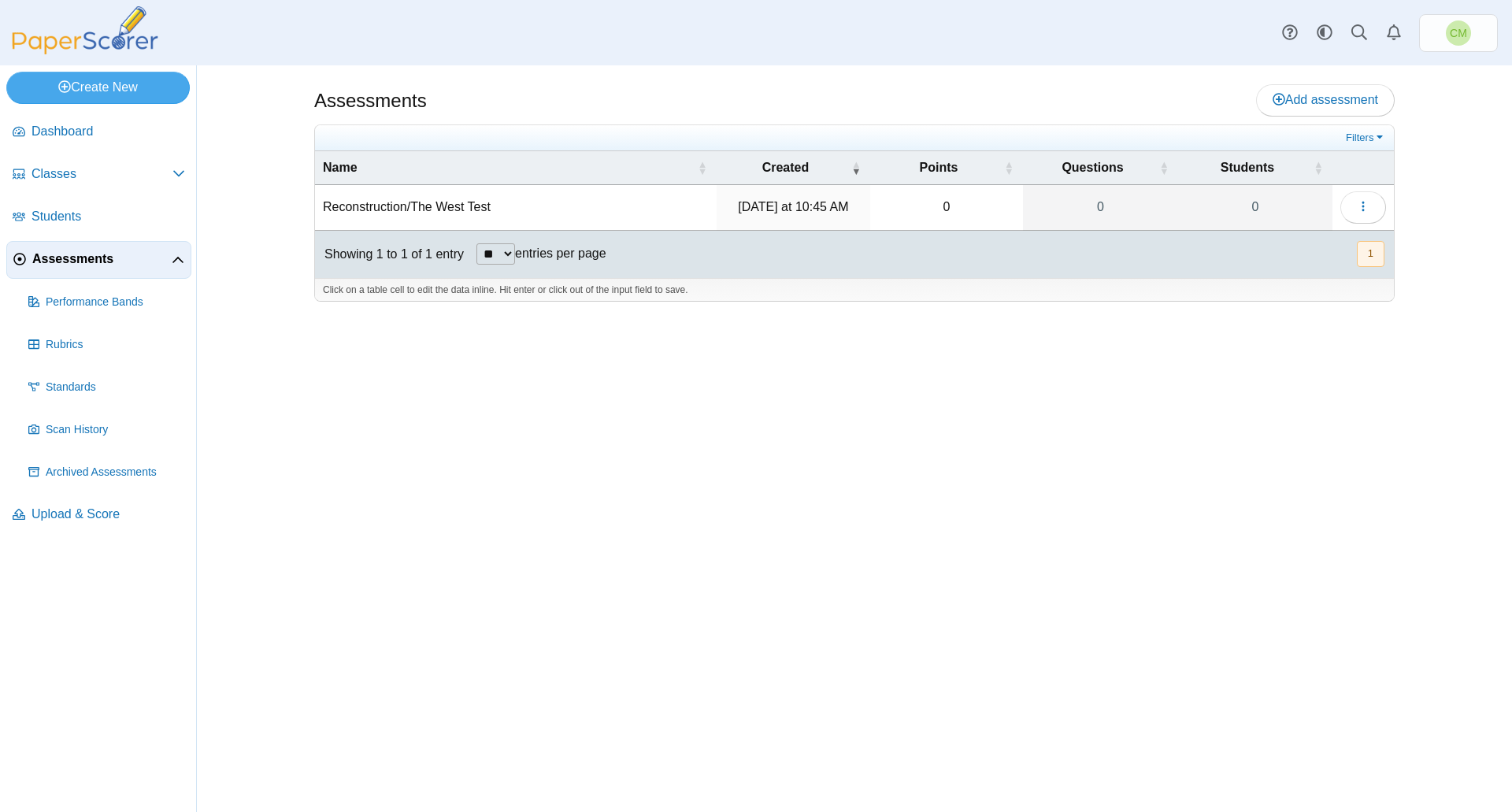
click at [958, 204] on td "0" at bounding box center [947, 208] width 153 height 45
click at [1355, 201] on button "button" at bounding box center [1362, 207] width 46 height 31
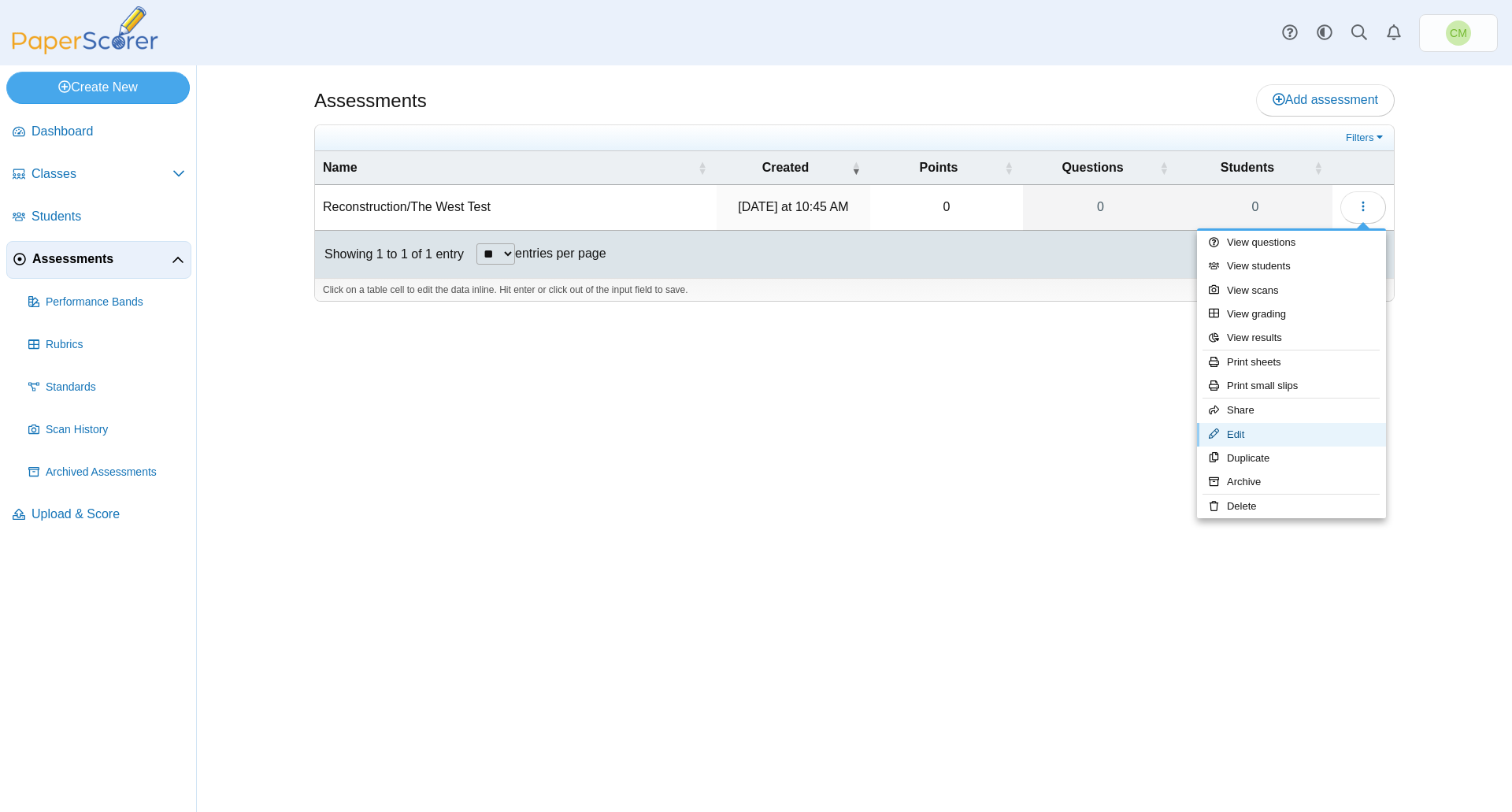
click at [1302, 438] on link "Edit" at bounding box center [1291, 434] width 189 height 23
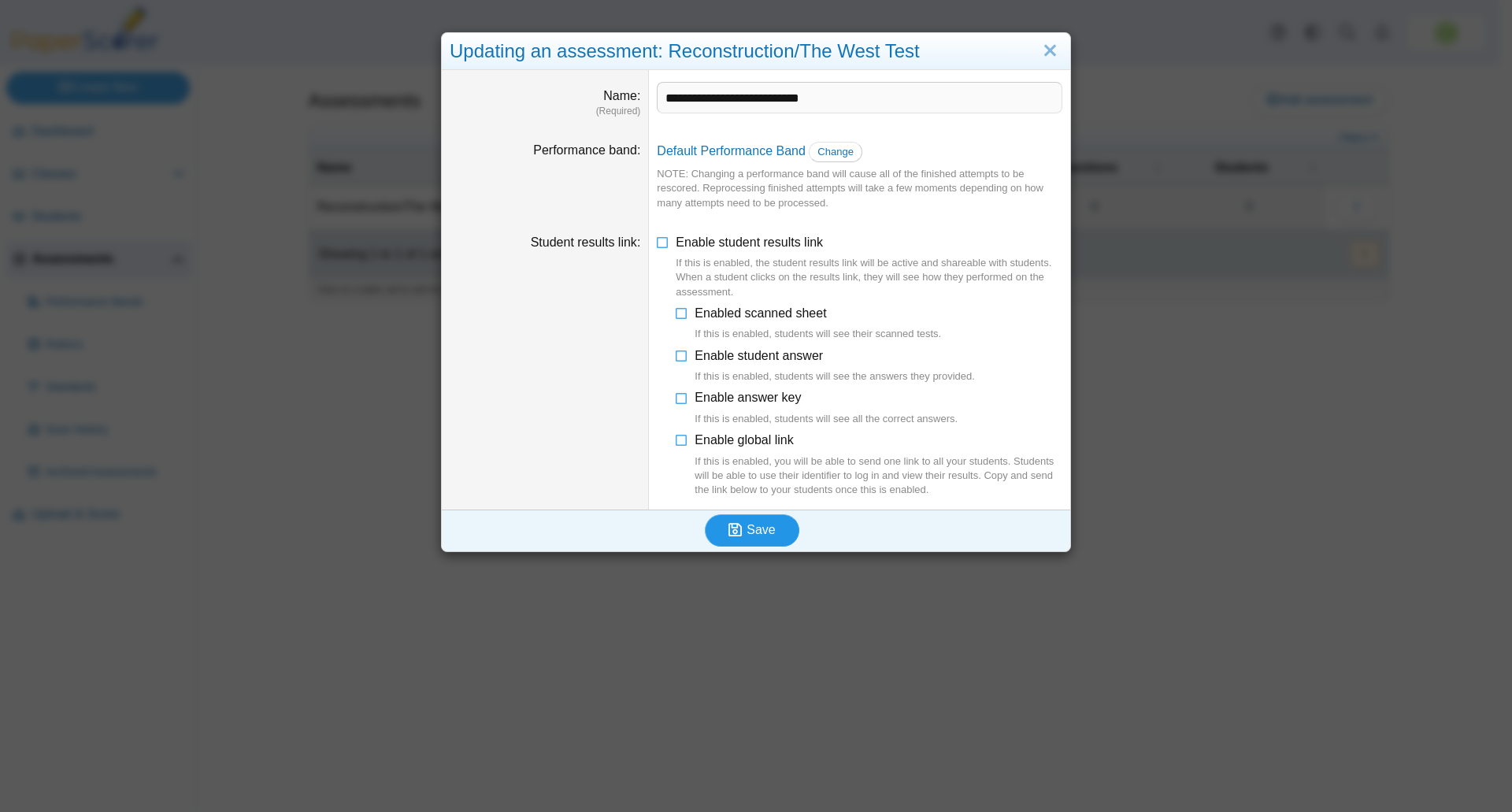
click at [747, 530] on span "Save" at bounding box center [761, 529] width 29 height 13
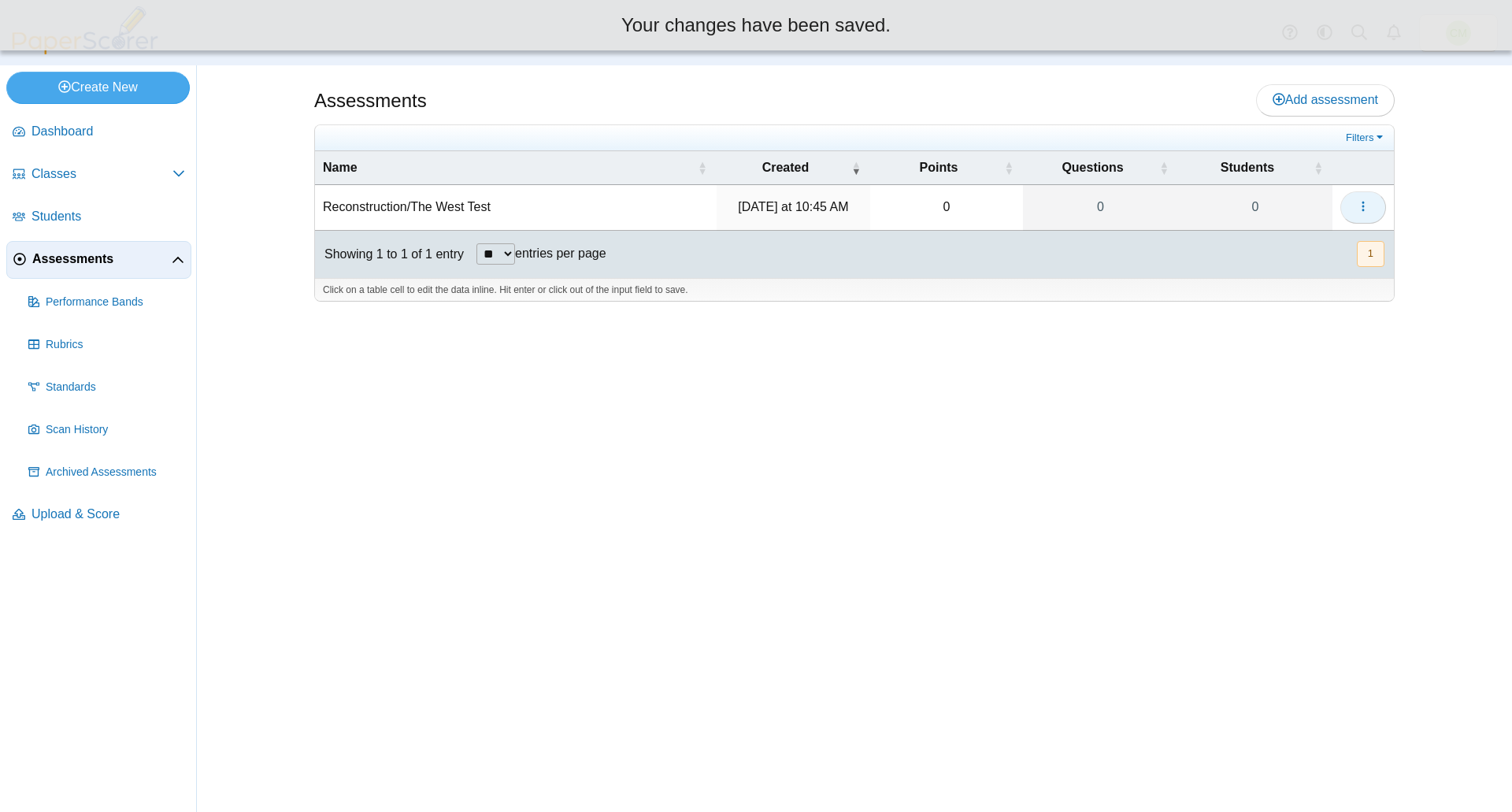
click at [1356, 215] on button "button" at bounding box center [1362, 207] width 46 height 31
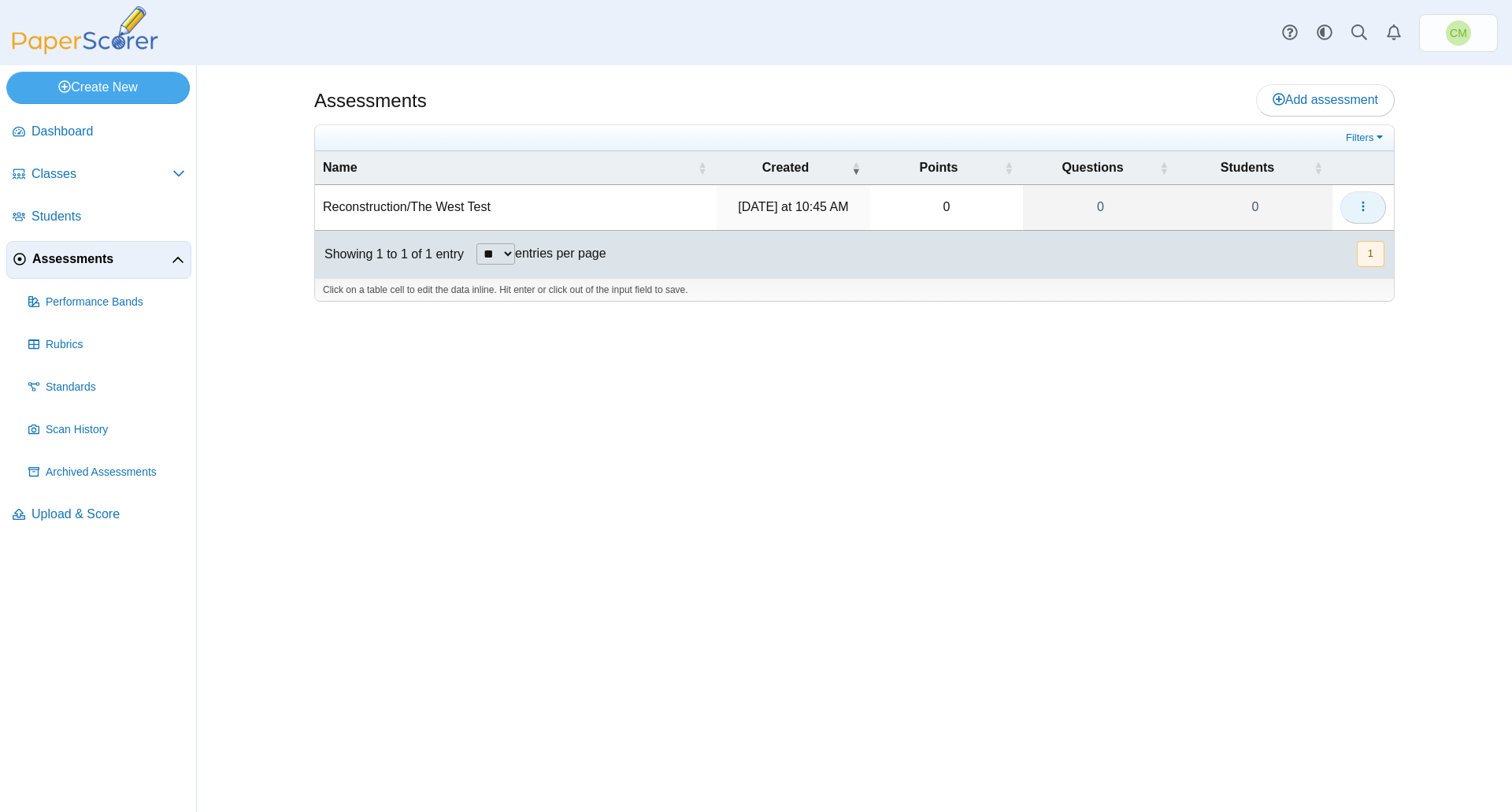
click at [1358, 200] on span "button" at bounding box center [1362, 206] width 12 height 13
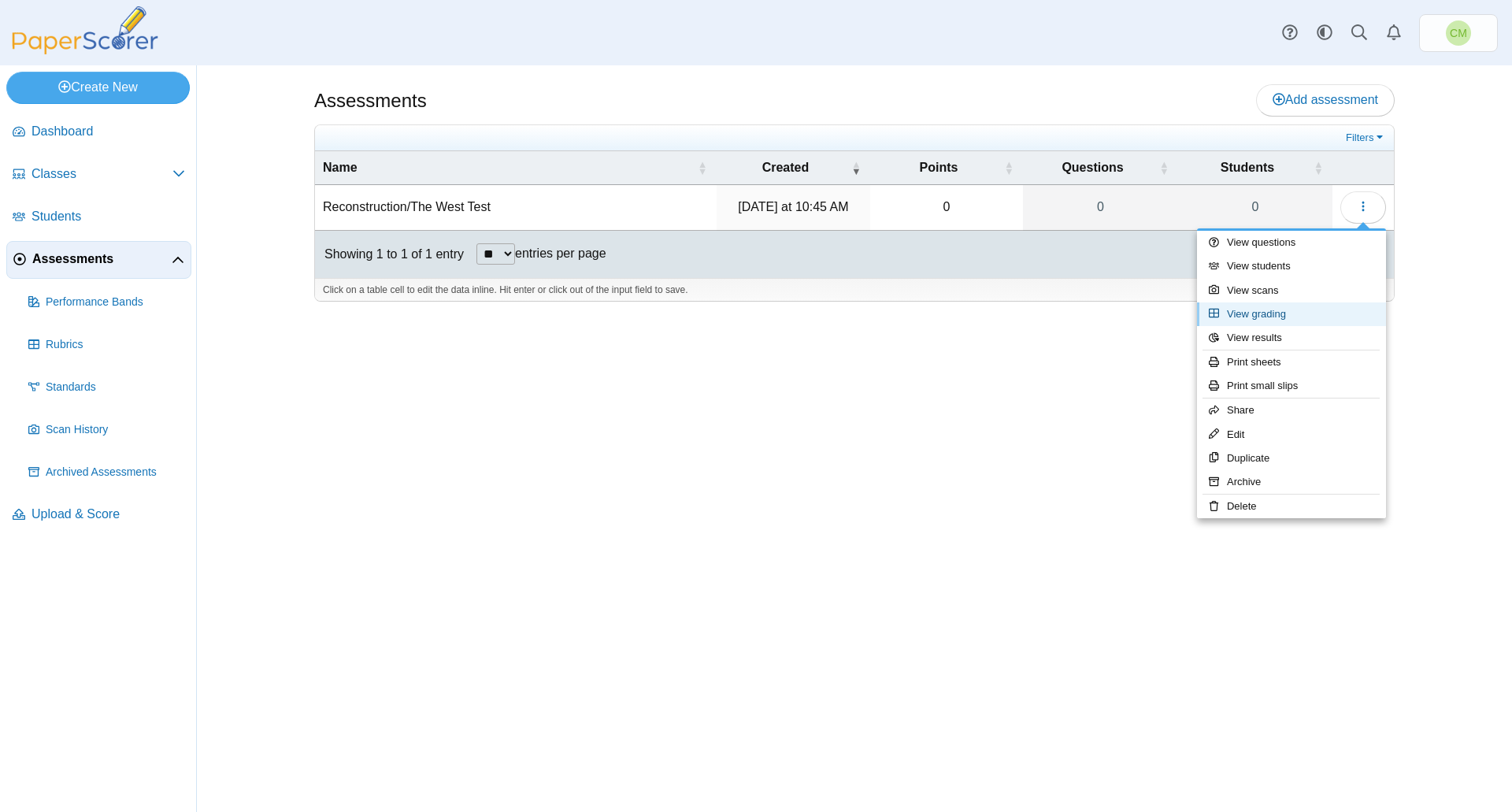
click at [1307, 314] on link "View grading" at bounding box center [1291, 314] width 189 height 23
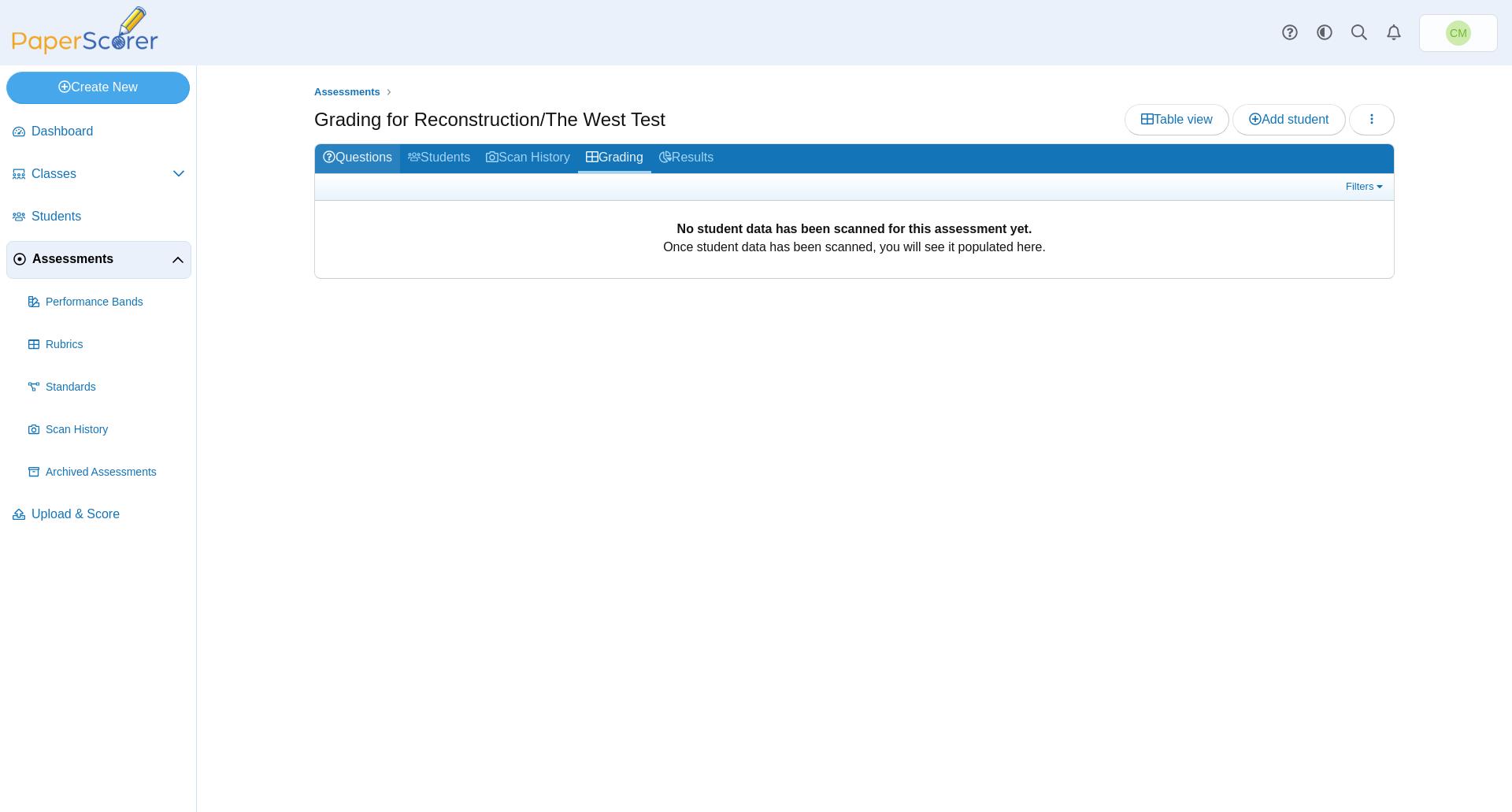
click at [365, 155] on link "Questions" at bounding box center [357, 159] width 85 height 30
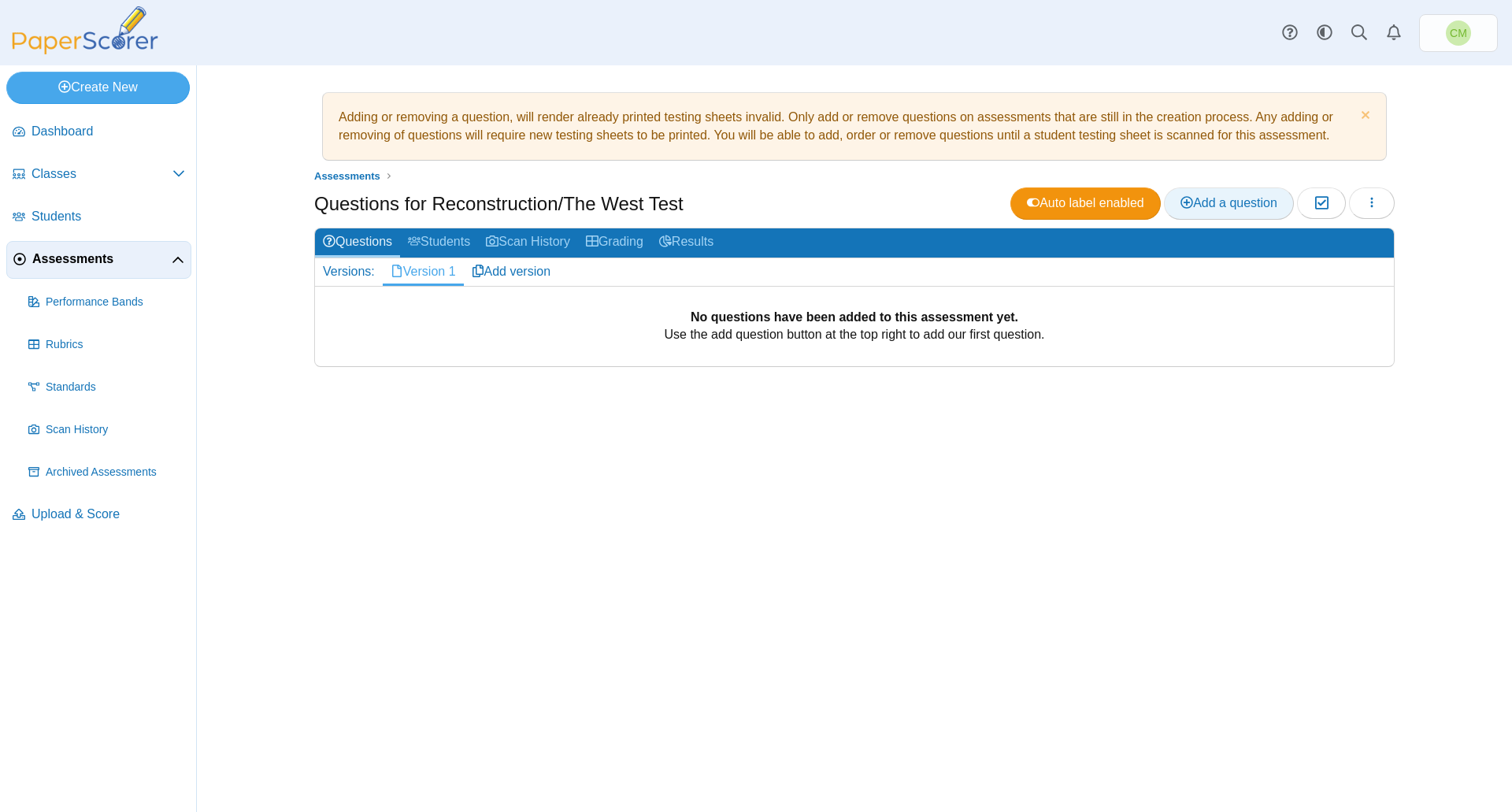
click at [1213, 206] on span "Add a question" at bounding box center [1229, 203] width 97 height 13
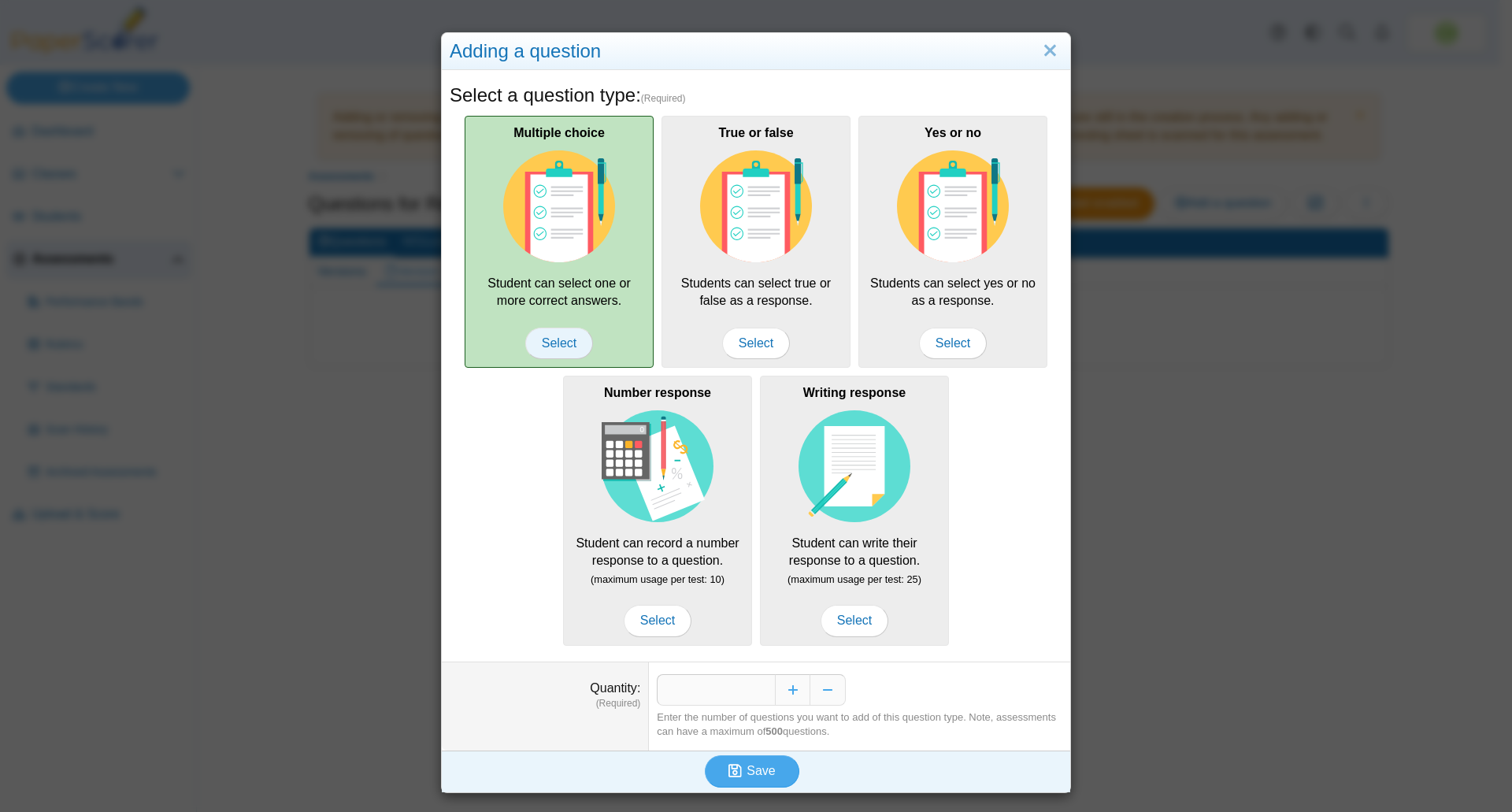
click at [535, 343] on span "Select" at bounding box center [559, 343] width 68 height 31
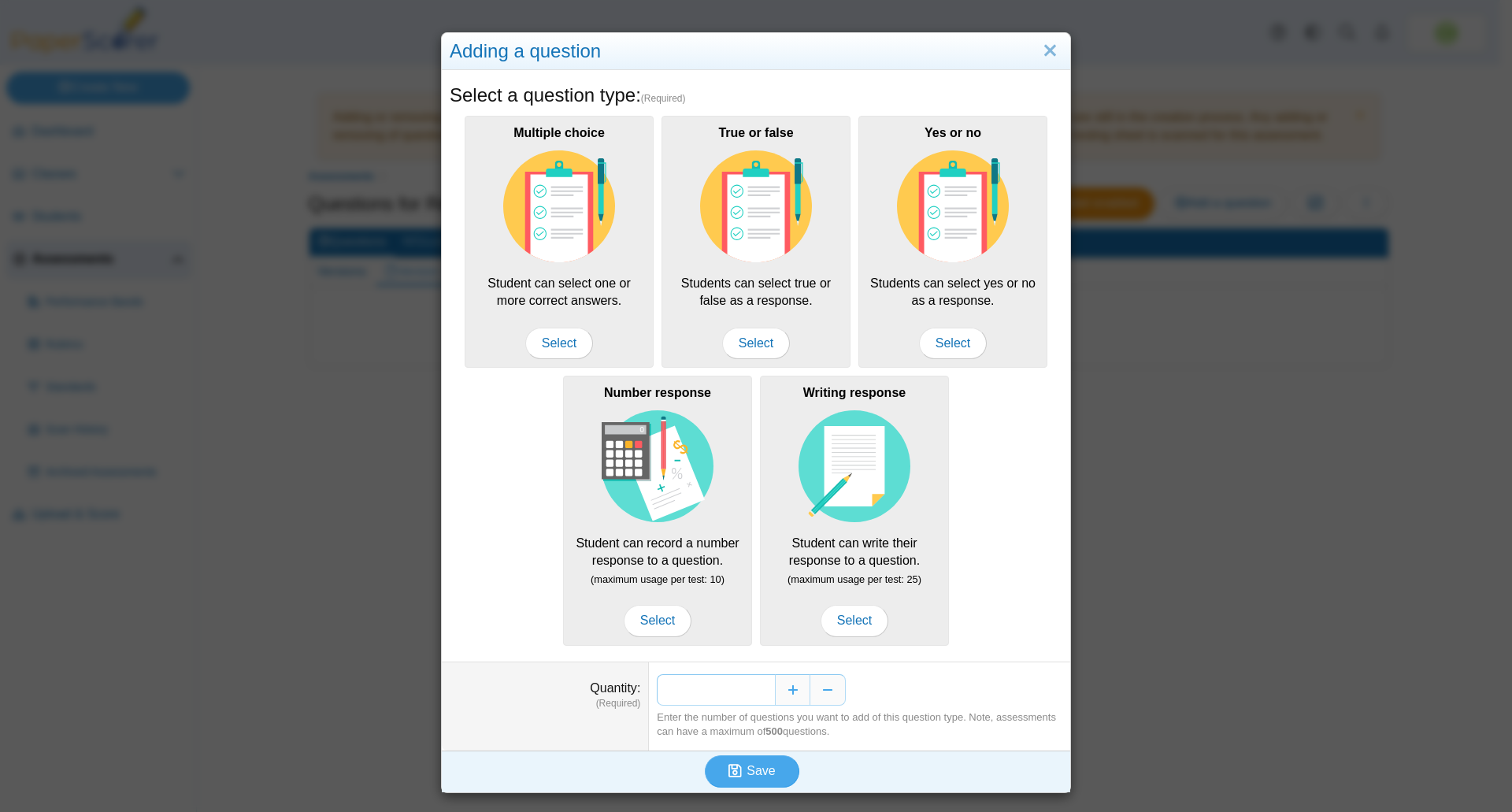
drag, startPoint x: 765, startPoint y: 695, endPoint x: 722, endPoint y: 689, distance: 43.4
click at [722, 689] on input "*" at bounding box center [716, 689] width 118 height 31
type input "**"
click at [735, 769] on icon "submit" at bounding box center [735, 770] width 13 height 15
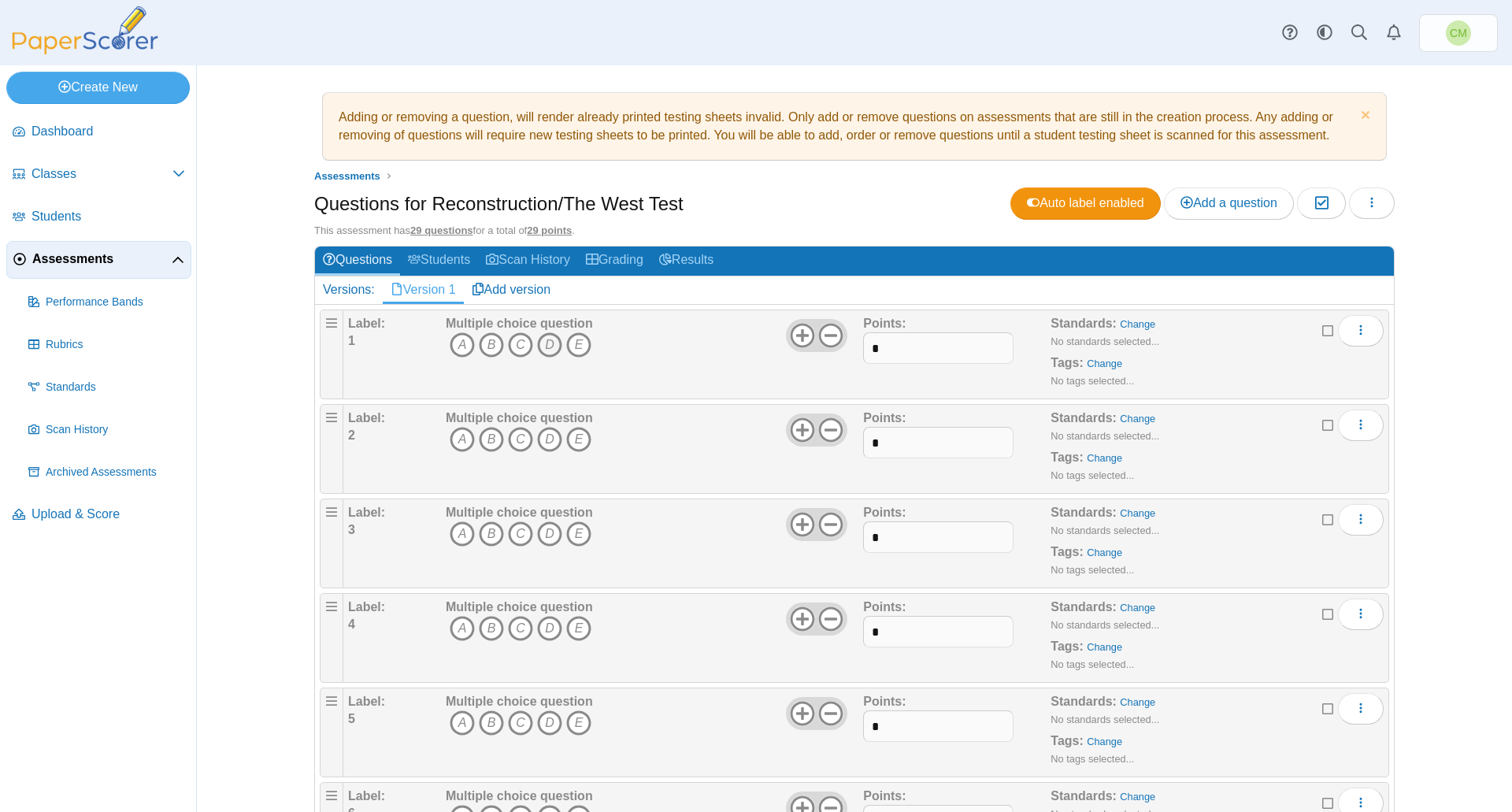
click at [544, 344] on icon "D" at bounding box center [550, 344] width 25 height 25
click at [543, 438] on icon "D" at bounding box center [550, 439] width 25 height 25
click at [514, 531] on icon "C" at bounding box center [520, 534] width 25 height 25
click at [454, 627] on icon "A" at bounding box center [462, 628] width 25 height 25
click at [512, 722] on icon "C" at bounding box center [520, 722] width 25 height 25
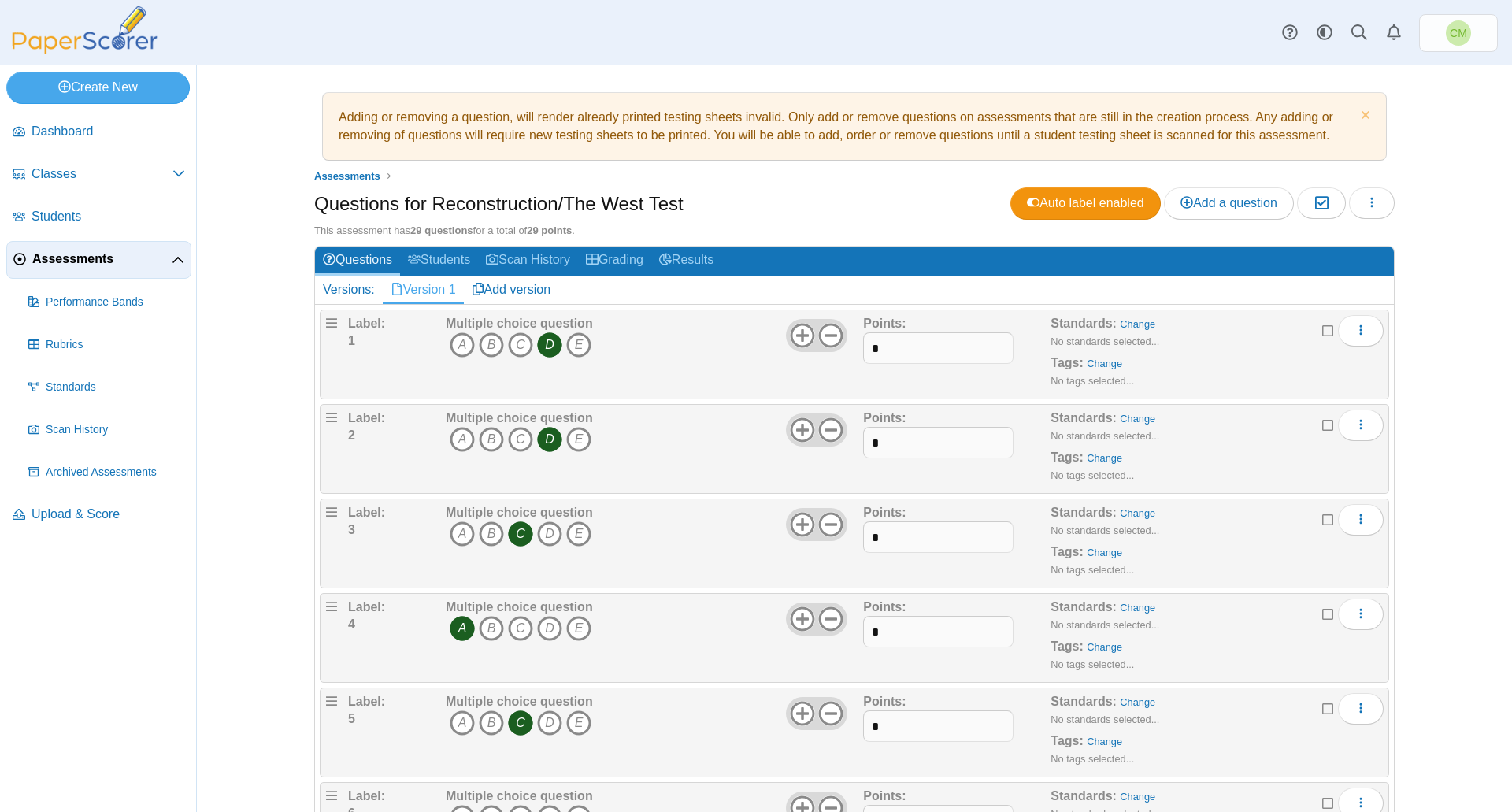
scroll to position [315, 0]
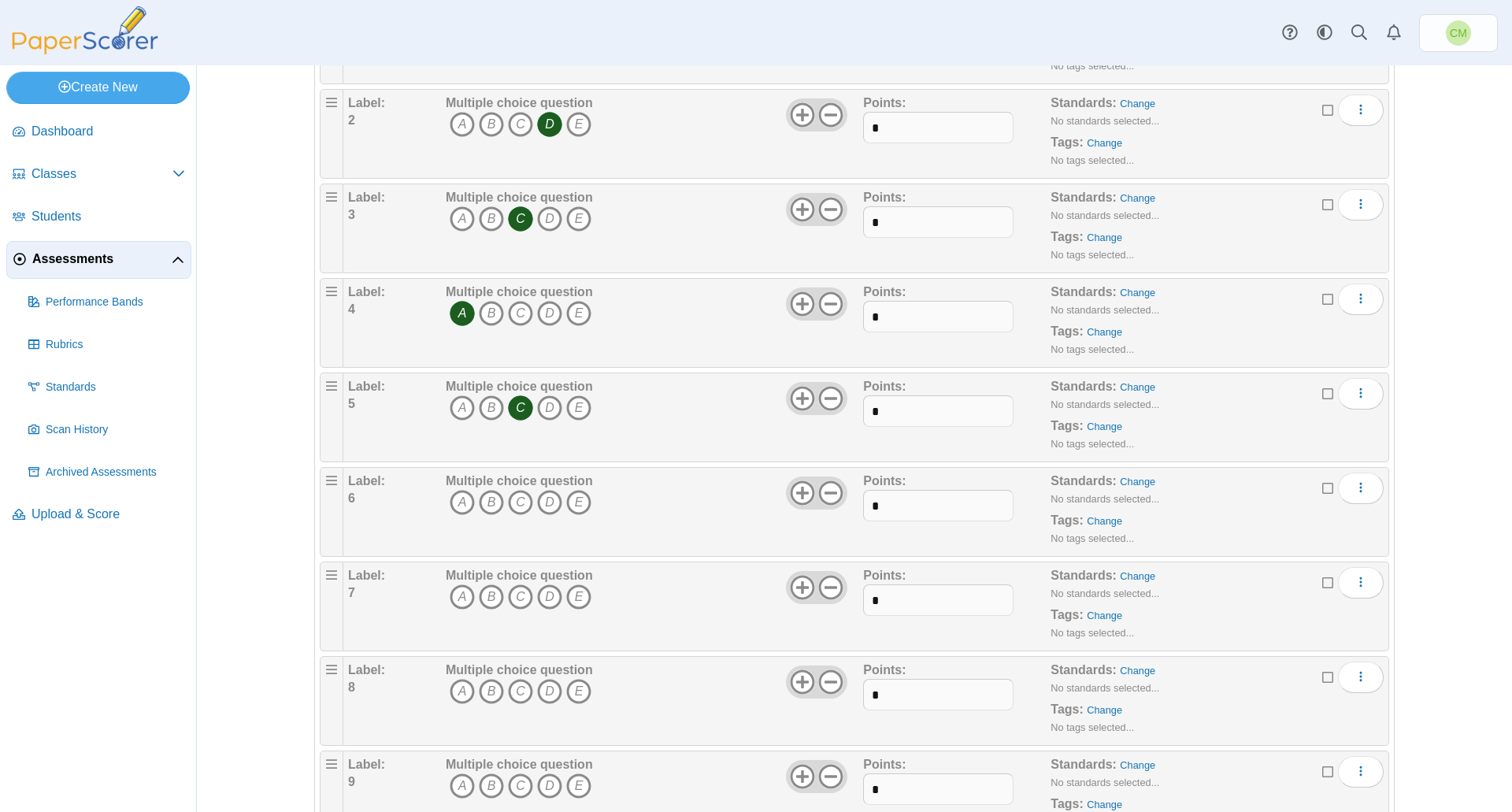
drag, startPoint x: 483, startPoint y: 503, endPoint x: 480, endPoint y: 524, distance: 21.2
click at [484, 503] on icon "B" at bounding box center [491, 502] width 25 height 25
click at [483, 597] on icon "B" at bounding box center [491, 596] width 25 height 25
click at [455, 697] on icon "A" at bounding box center [462, 691] width 25 height 25
click at [521, 785] on icon "C" at bounding box center [520, 785] width 25 height 25
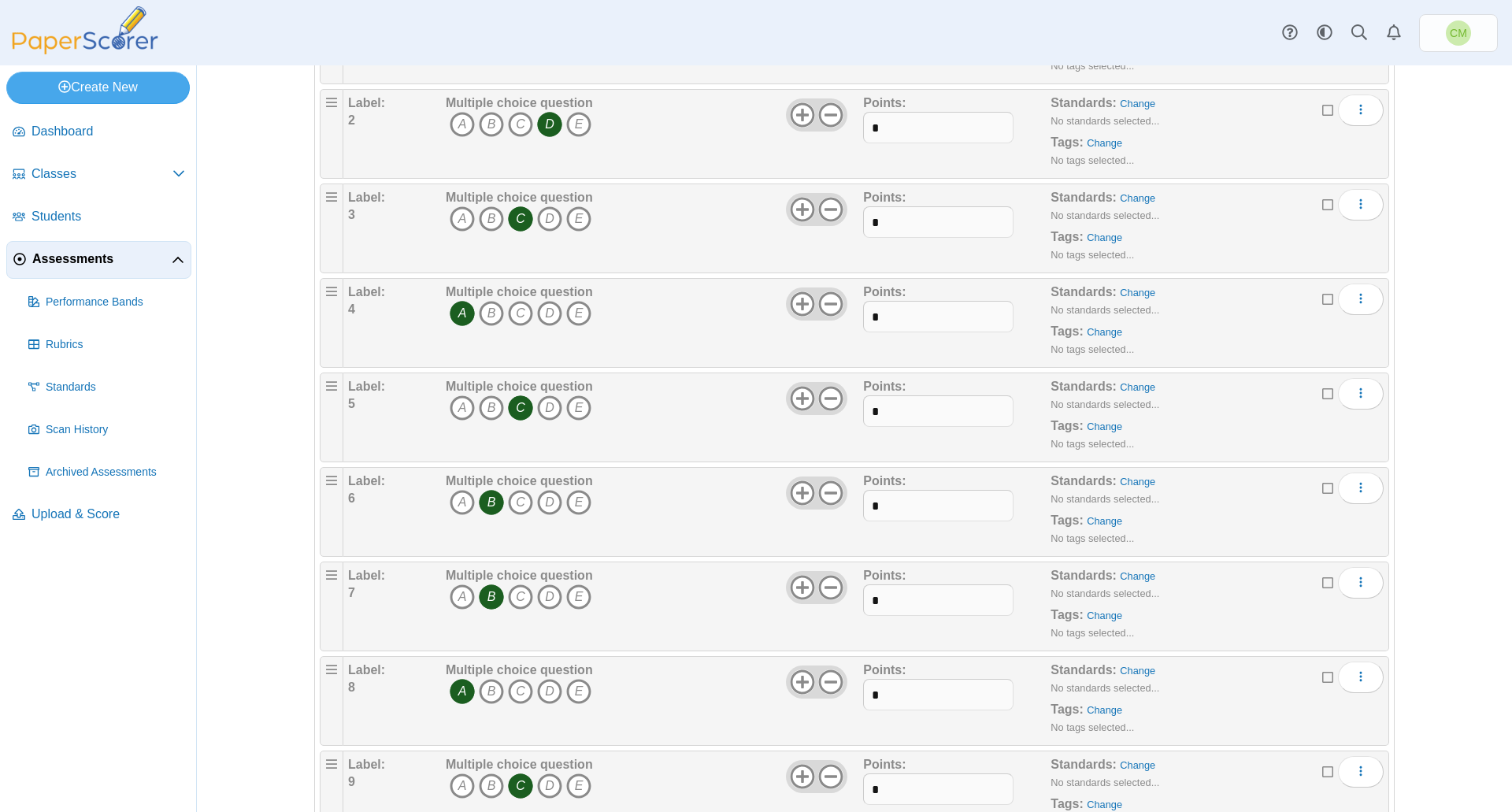
scroll to position [709, 0]
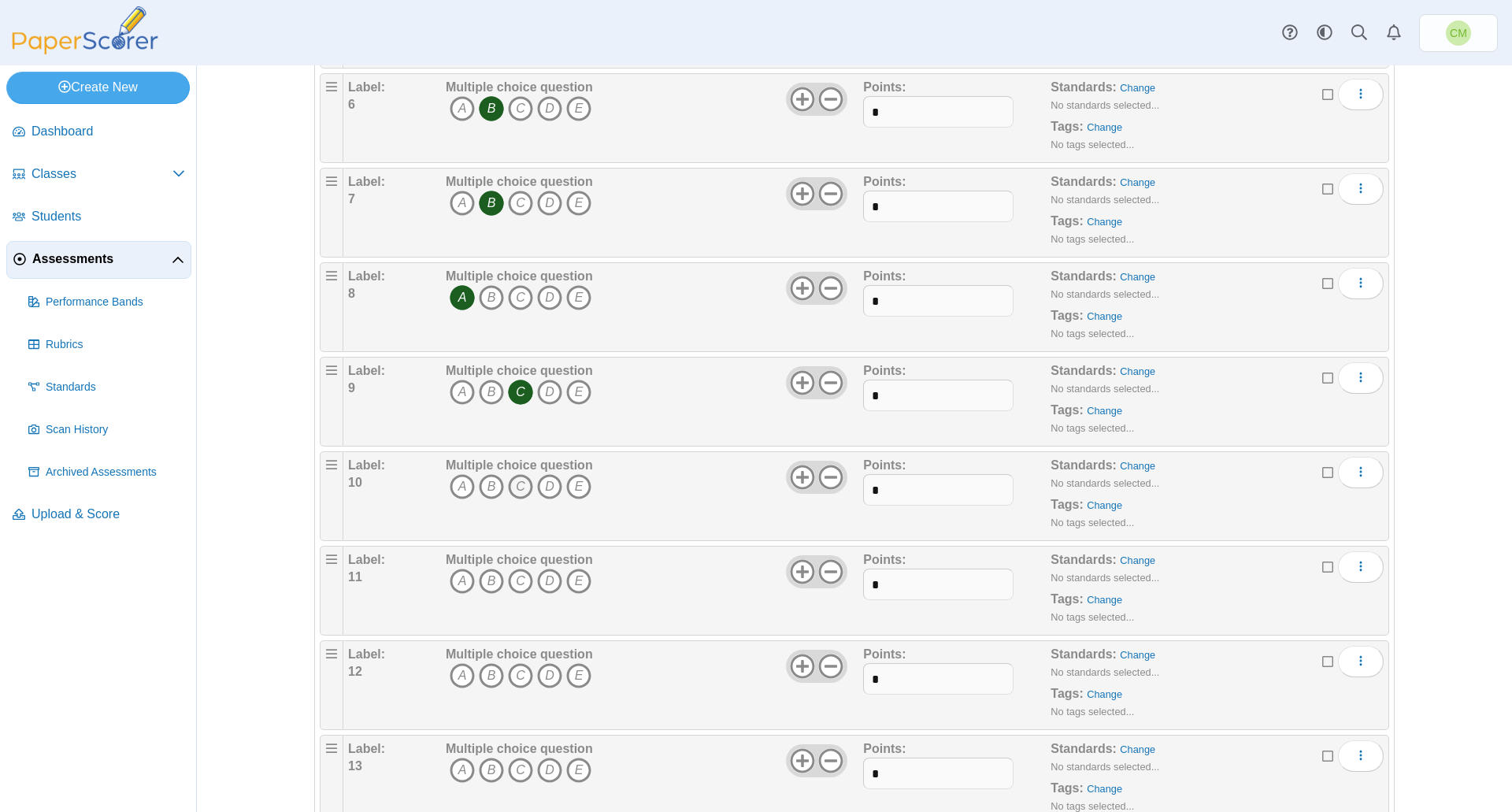
click at [514, 489] on icon "C" at bounding box center [520, 486] width 25 height 25
click at [450, 581] on icon "A" at bounding box center [462, 581] width 25 height 25
click at [490, 678] on icon "B" at bounding box center [491, 676] width 25 height 25
click at [485, 775] on icon "B" at bounding box center [491, 769] width 25 height 25
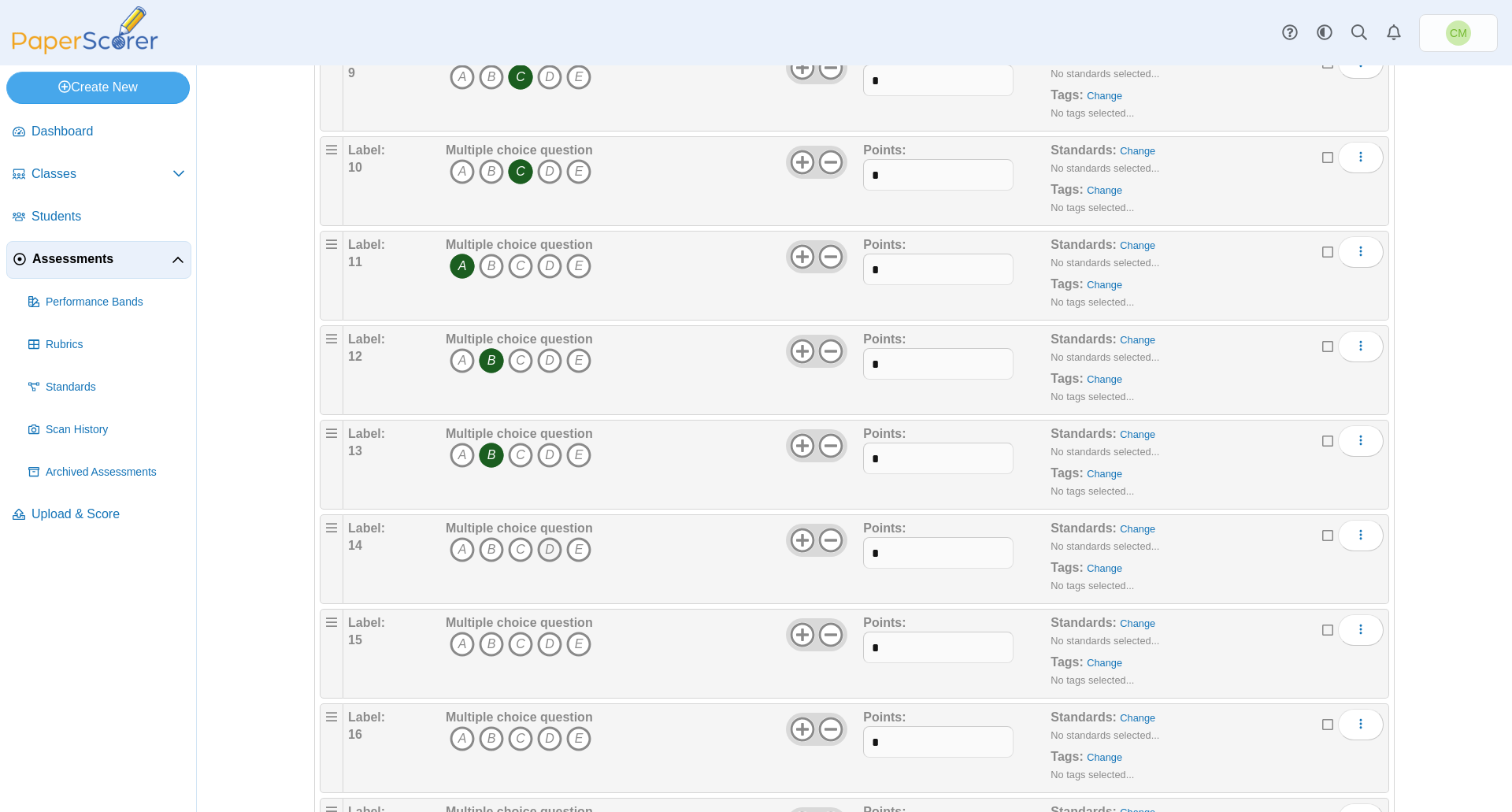
click at [550, 551] on icon "D" at bounding box center [550, 549] width 25 height 25
click at [543, 643] on icon "D" at bounding box center [550, 643] width 25 height 25
click at [515, 739] on icon "C" at bounding box center [520, 738] width 25 height 25
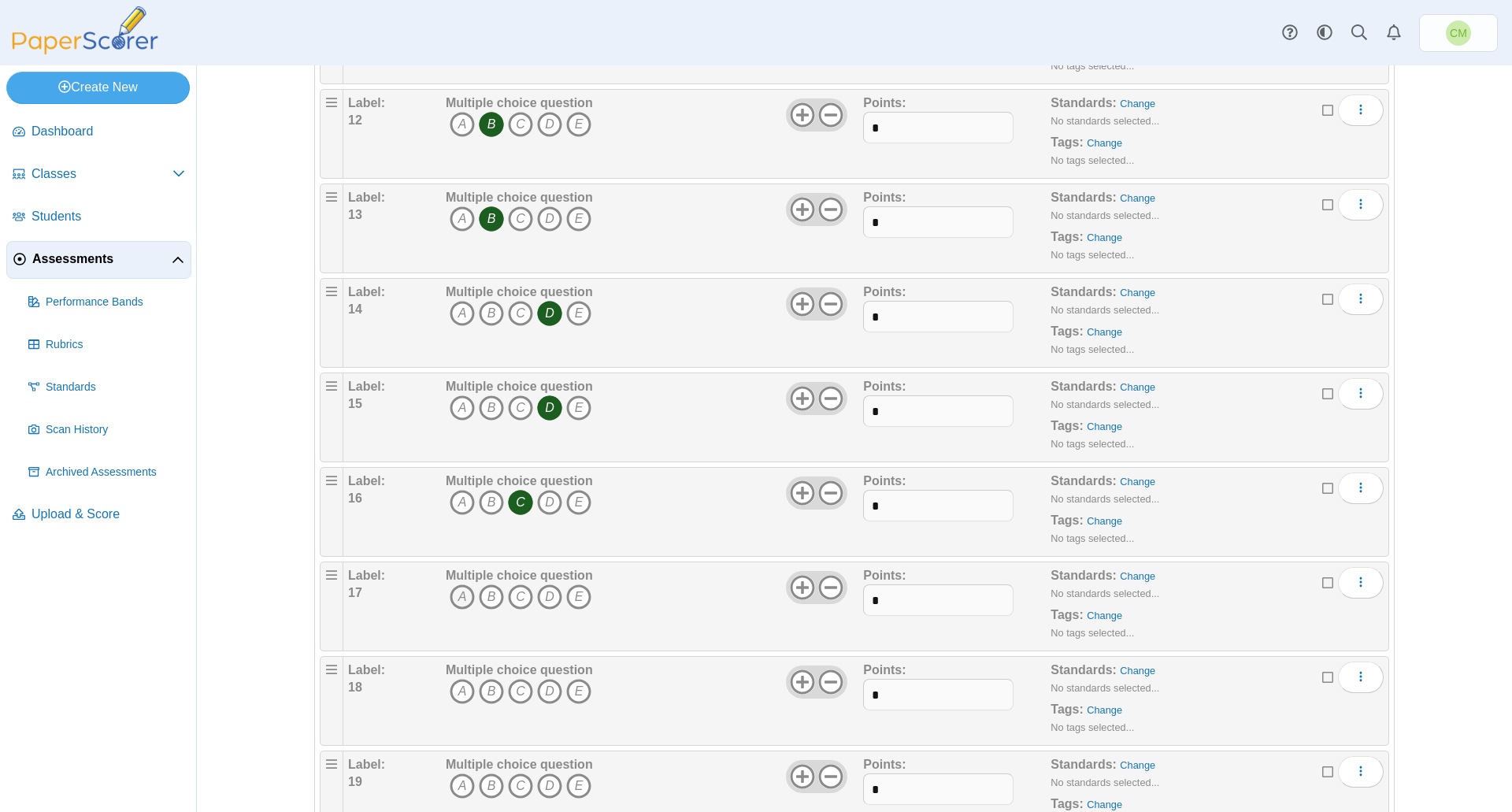
click at [460, 597] on icon "A" at bounding box center [462, 596] width 25 height 25
click at [480, 689] on icon "B" at bounding box center [491, 691] width 25 height 25
click at [515, 783] on icon "C" at bounding box center [520, 785] width 25 height 25
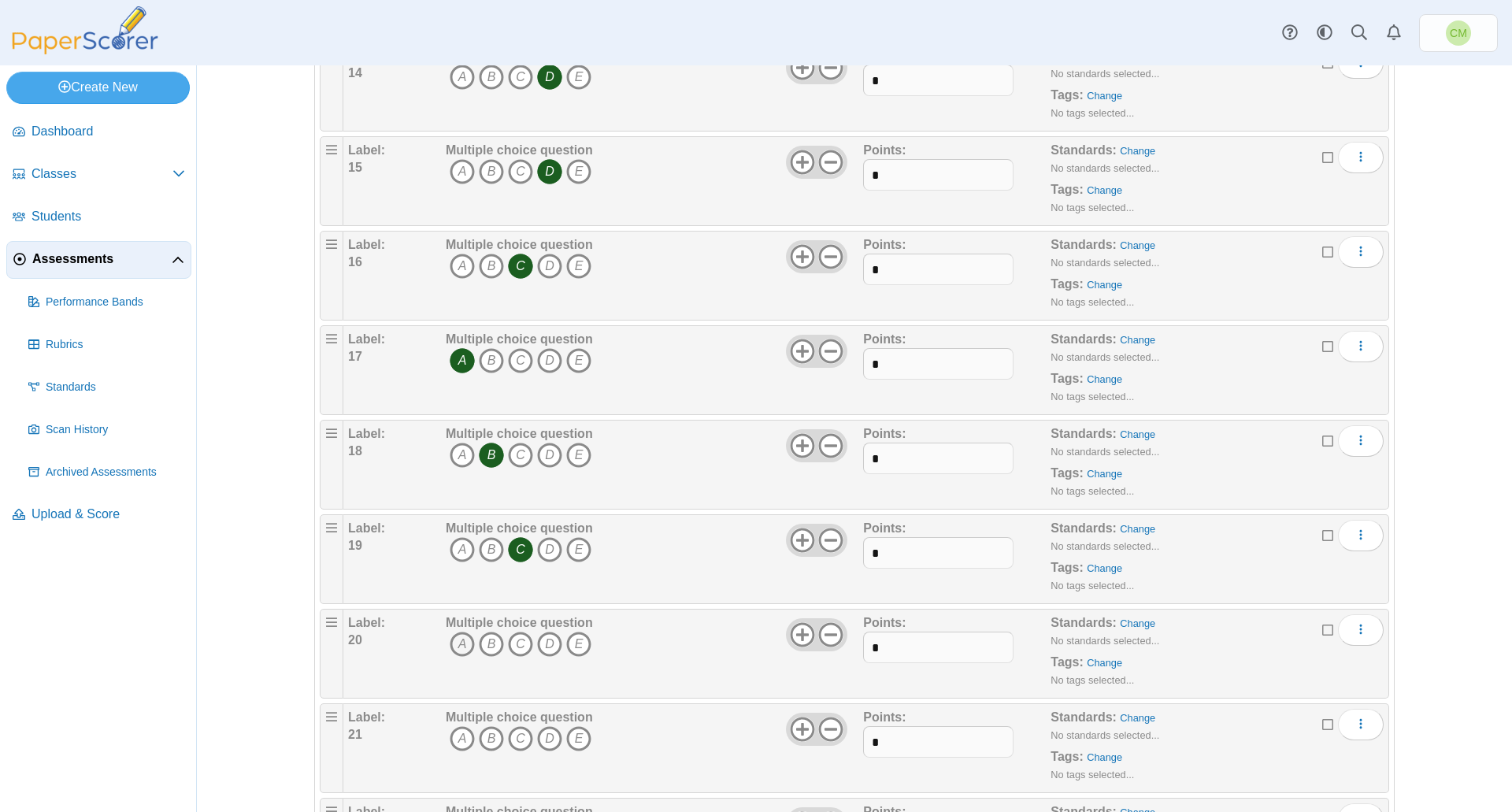
click at [456, 643] on icon "A" at bounding box center [462, 643] width 25 height 25
click at [552, 742] on icon "D" at bounding box center [550, 738] width 25 height 25
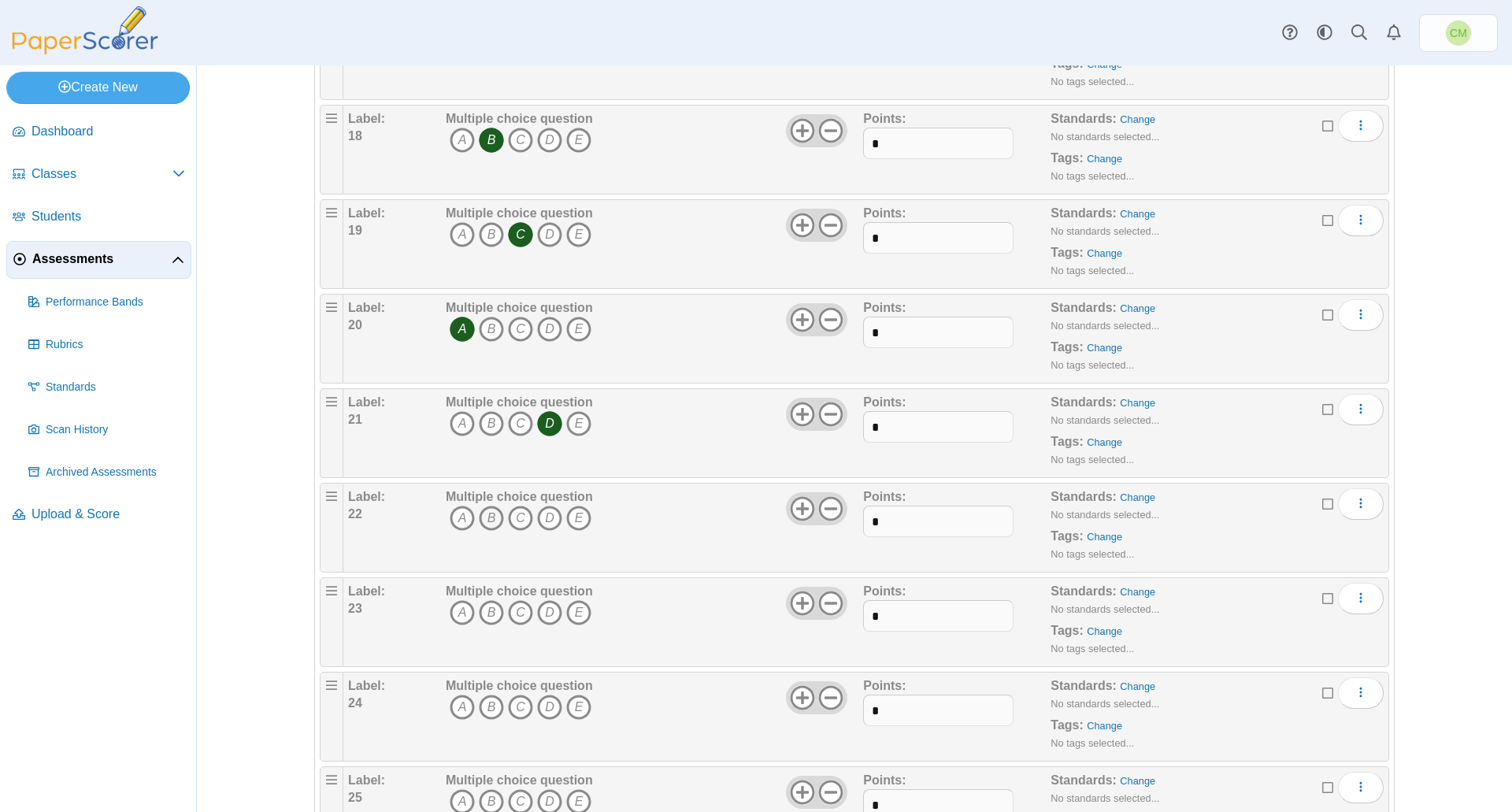
click at [489, 516] on icon "B" at bounding box center [491, 517] width 25 height 25
click at [462, 613] on icon "A" at bounding box center [462, 612] width 25 height 25
click at [544, 707] on icon "D" at bounding box center [550, 707] width 25 height 25
click at [457, 795] on icon "A" at bounding box center [462, 801] width 25 height 25
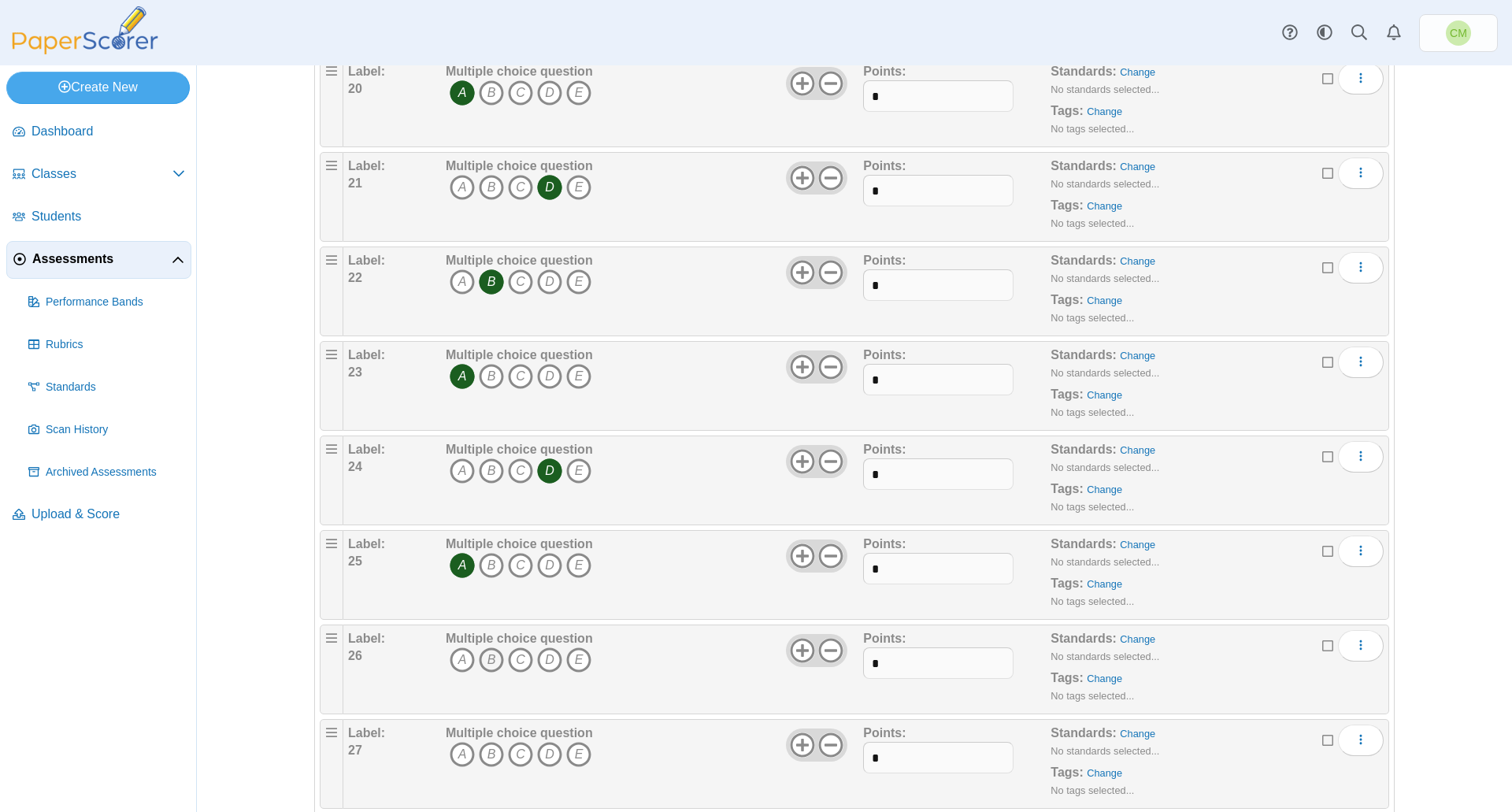
click at [485, 662] on icon "B" at bounding box center [491, 659] width 25 height 25
click at [485, 761] on icon "B" at bounding box center [491, 754] width 25 height 25
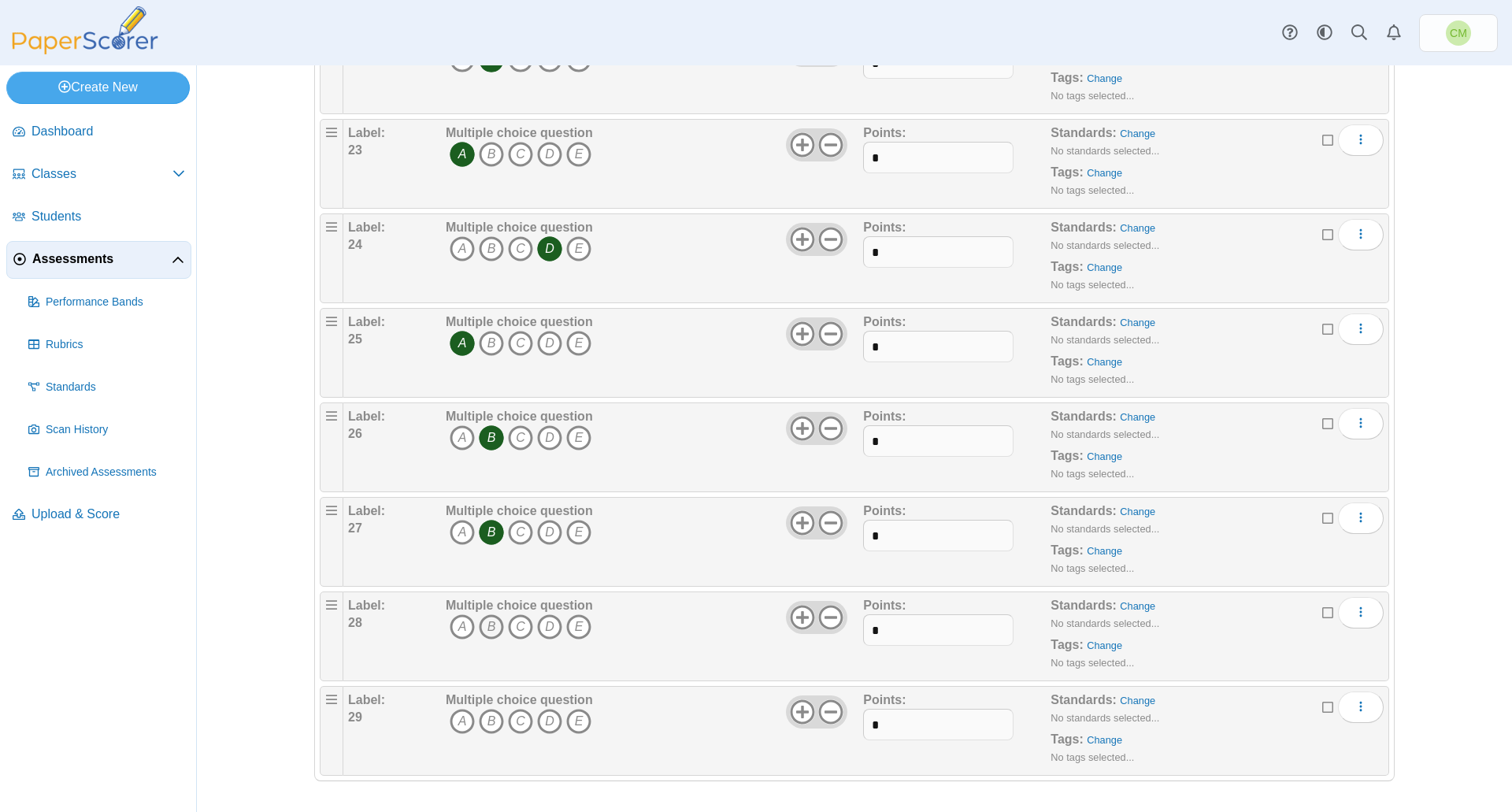
click at [483, 629] on icon "B" at bounding box center [491, 626] width 25 height 25
click at [514, 721] on icon "C" at bounding box center [520, 721] width 25 height 25
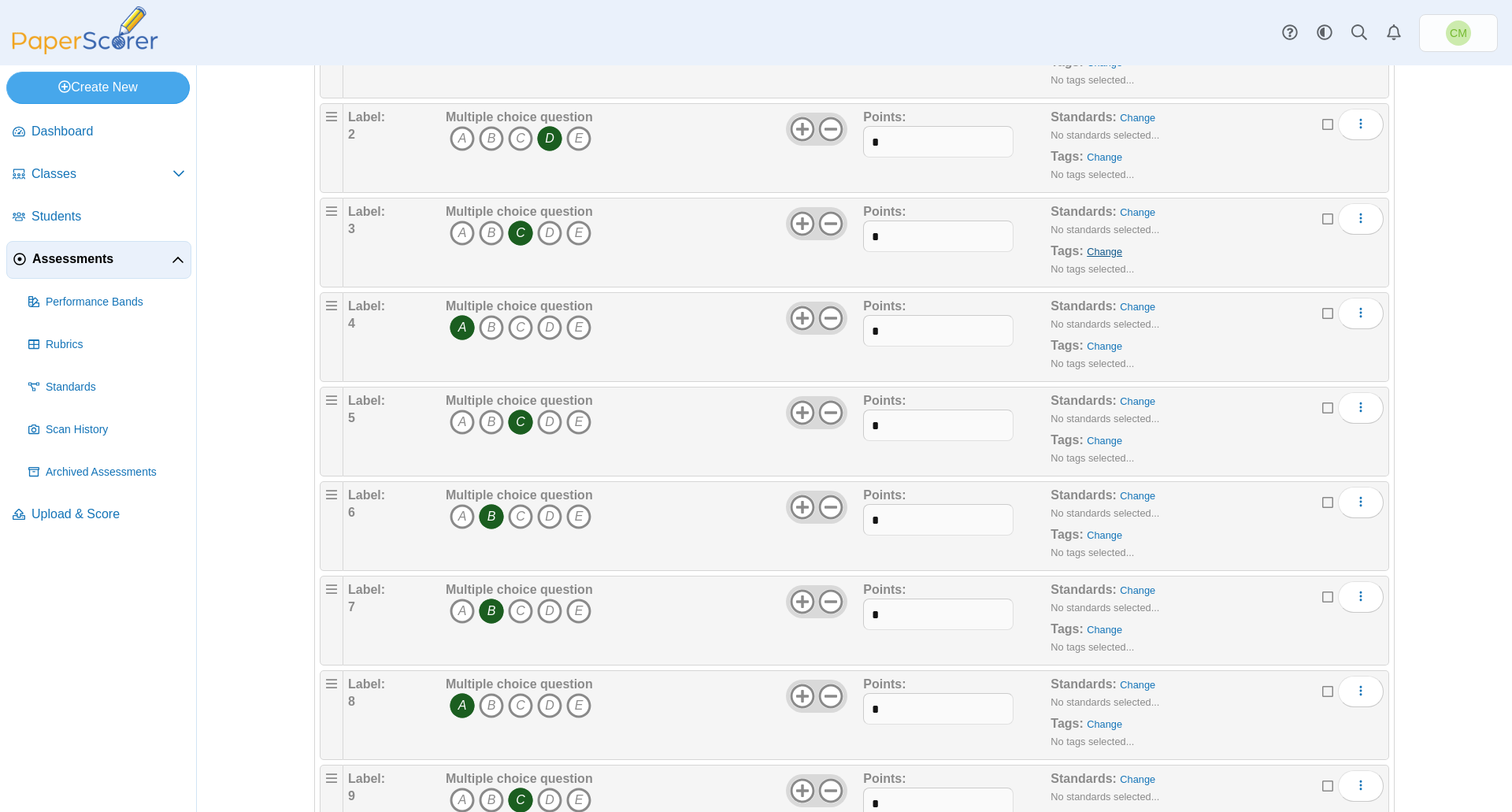
scroll to position [0, 0]
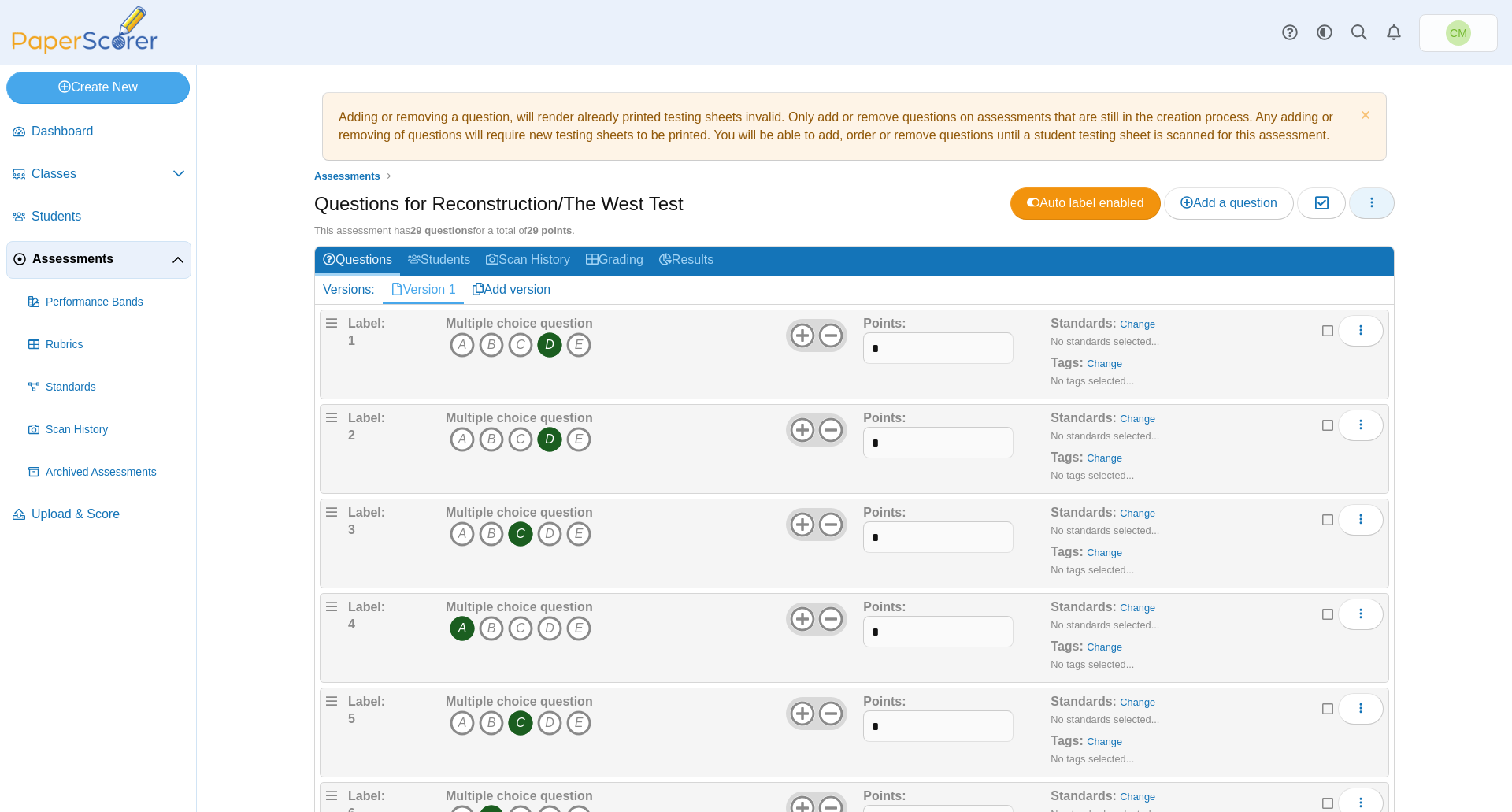
click at [1358, 205] on button "button" at bounding box center [1371, 203] width 46 height 31
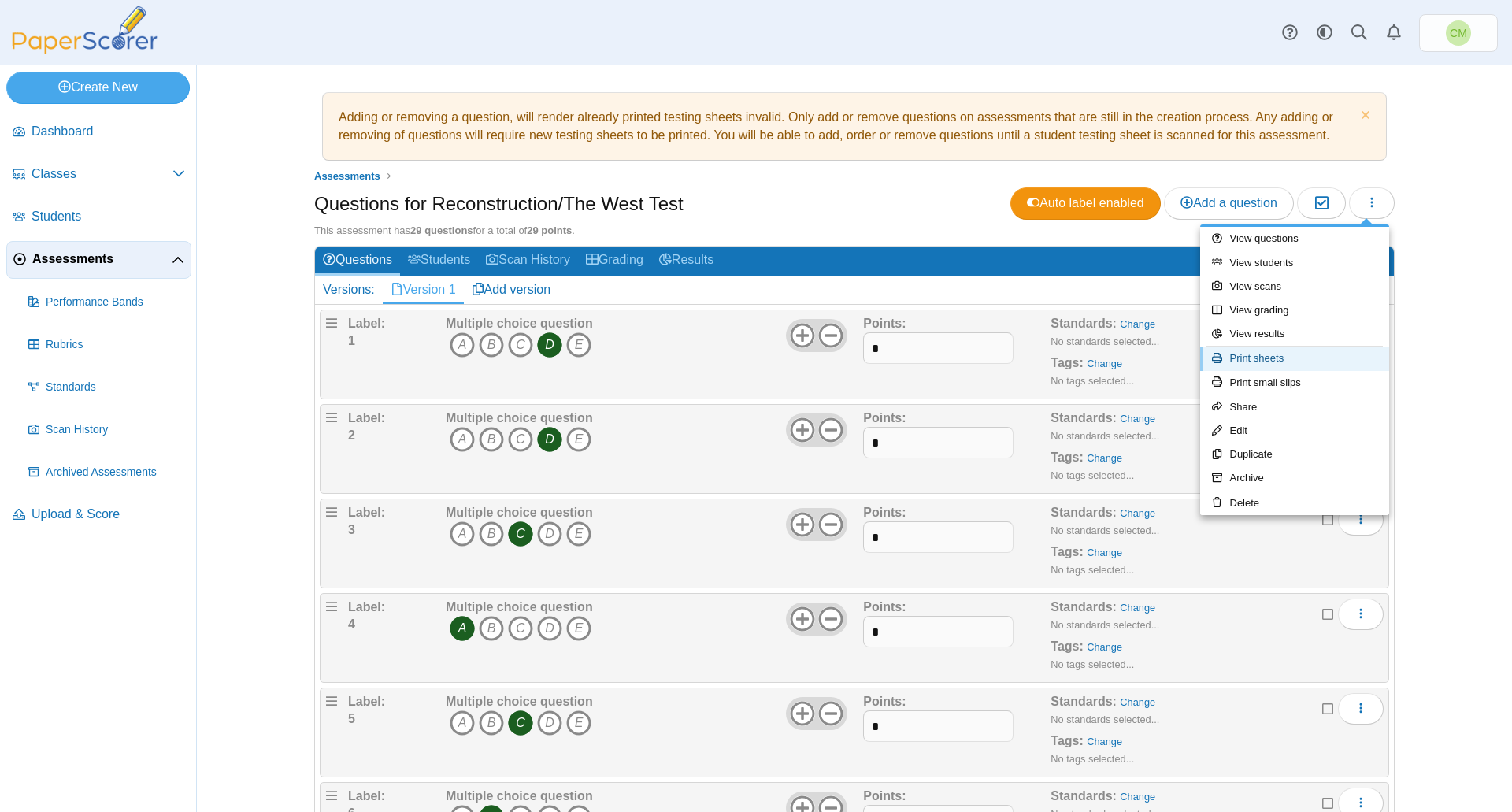
click at [1318, 355] on link "Print sheets" at bounding box center [1294, 357] width 189 height 23
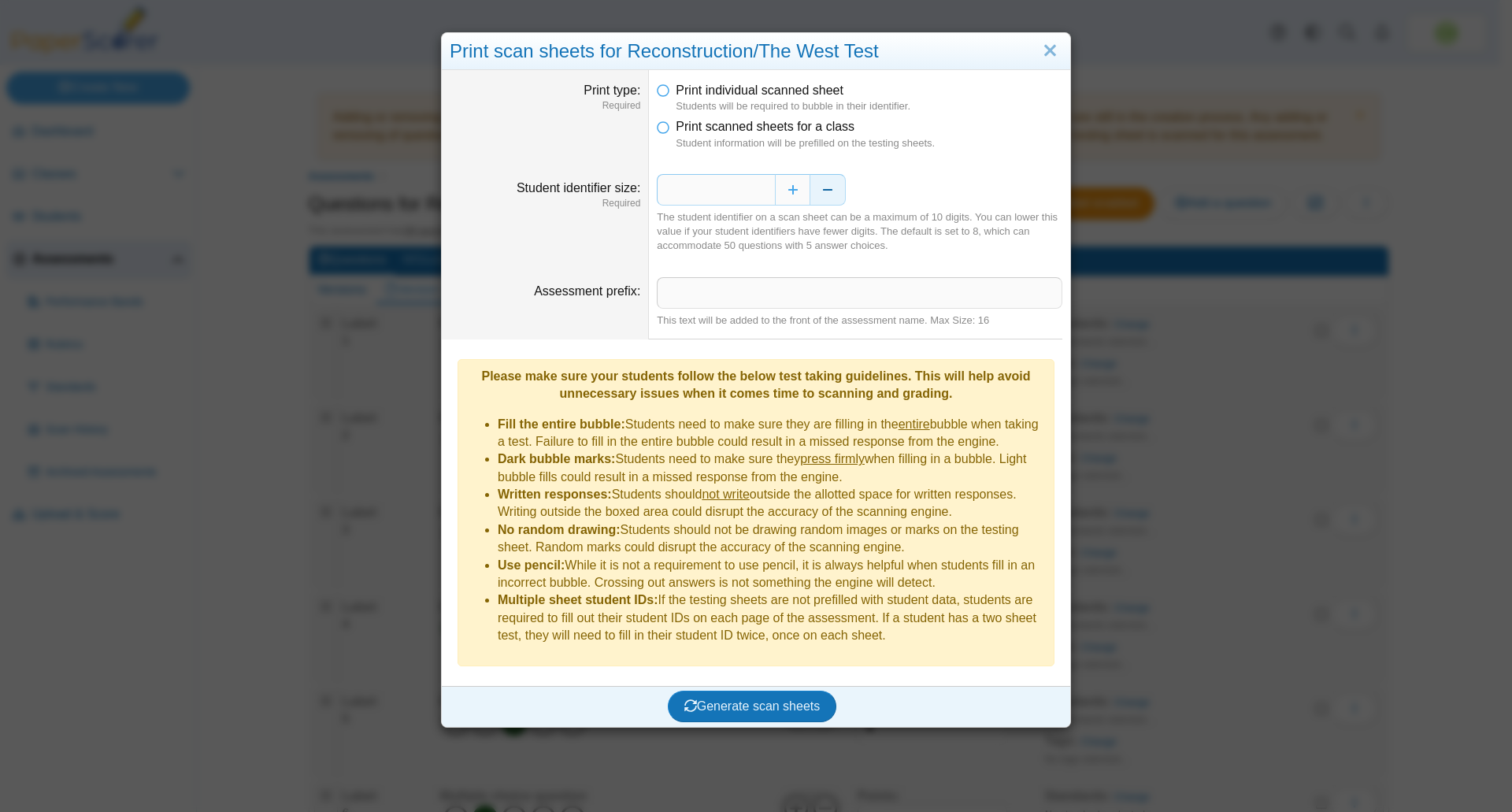
click at [820, 198] on button "Decrease" at bounding box center [828, 190] width 36 height 31
type input "*"
click at [659, 125] on icon at bounding box center [663, 123] width 12 height 11
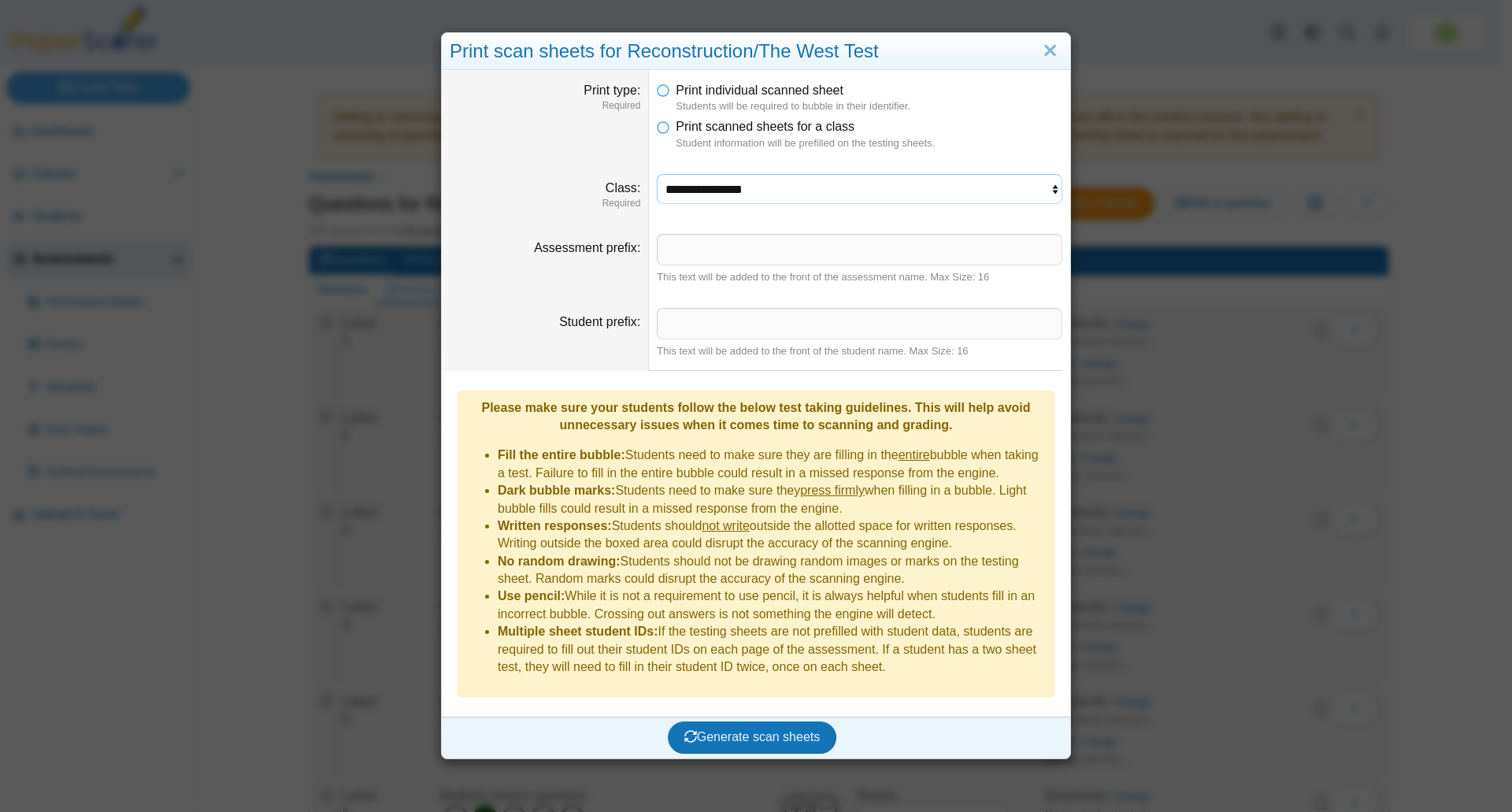
click at [833, 190] on select "**********" at bounding box center [859, 189] width 405 height 30
select select "**********"
click at [656, 174] on select "**********" at bounding box center [859, 189] width 405 height 30
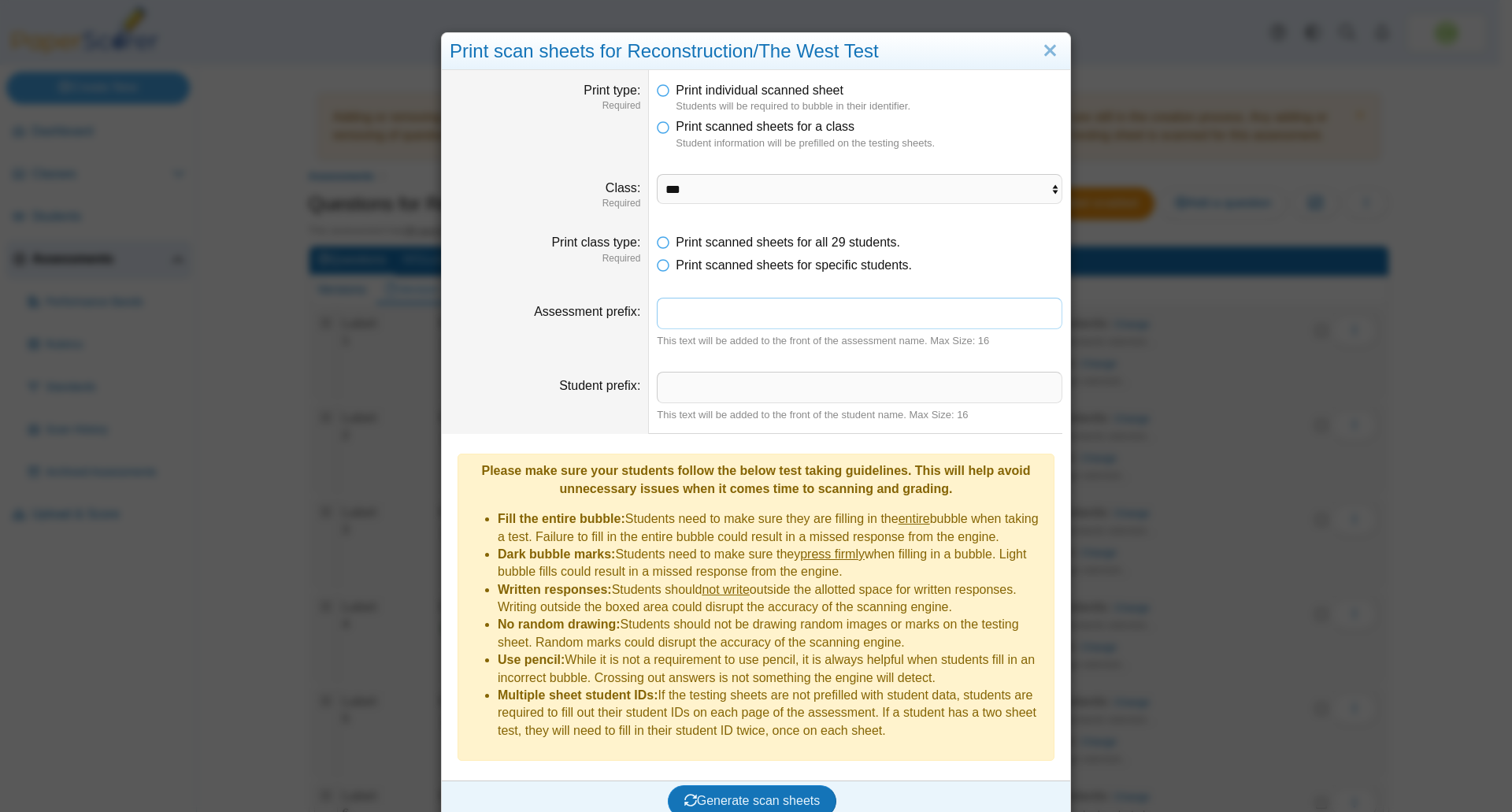
click at [763, 313] on input "Assessment prefix" at bounding box center [859, 313] width 405 height 31
type input "**********"
click at [779, 794] on span "Generate scan sheets" at bounding box center [752, 800] width 137 height 13
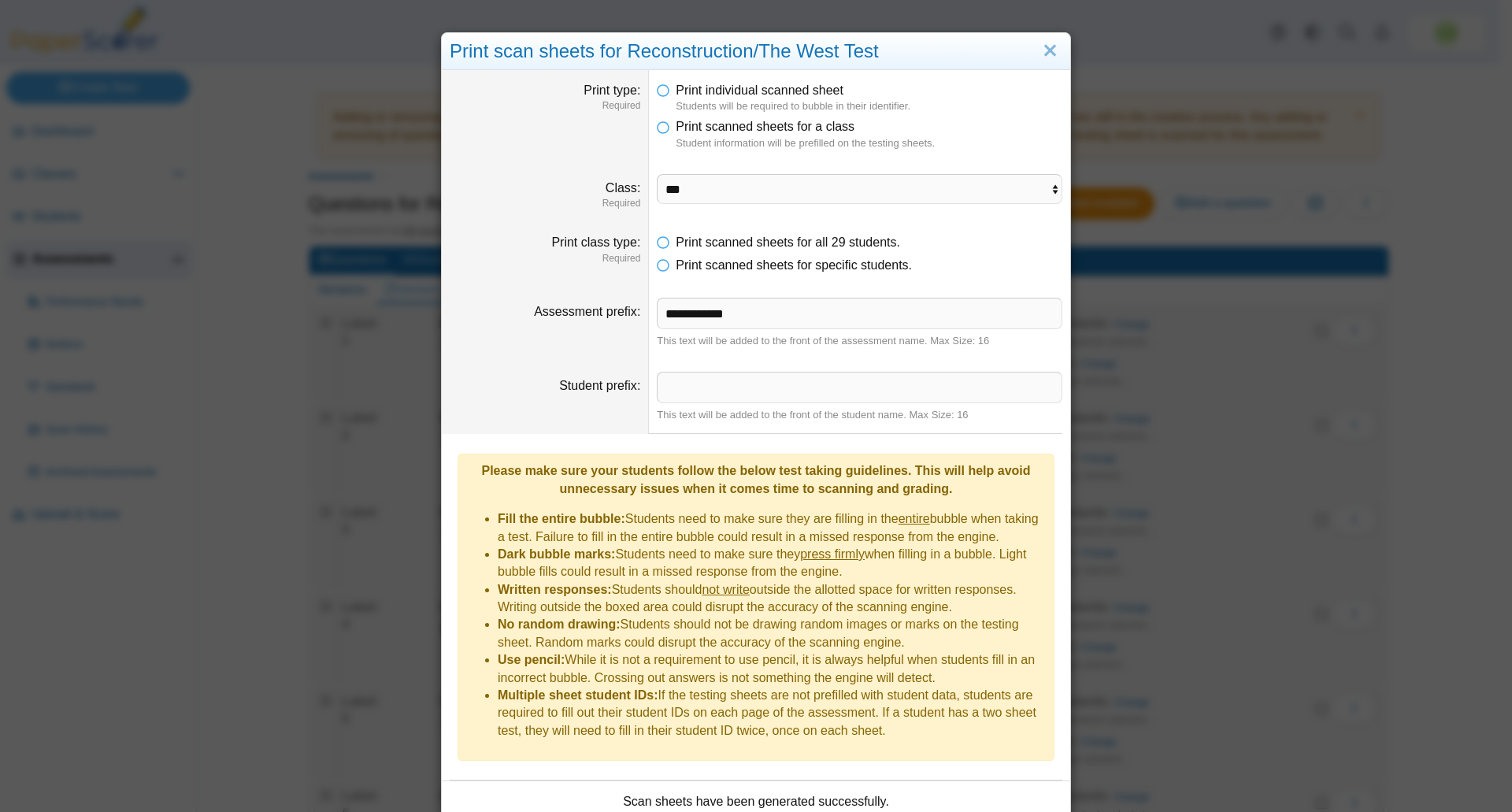
scroll to position [121, 0]
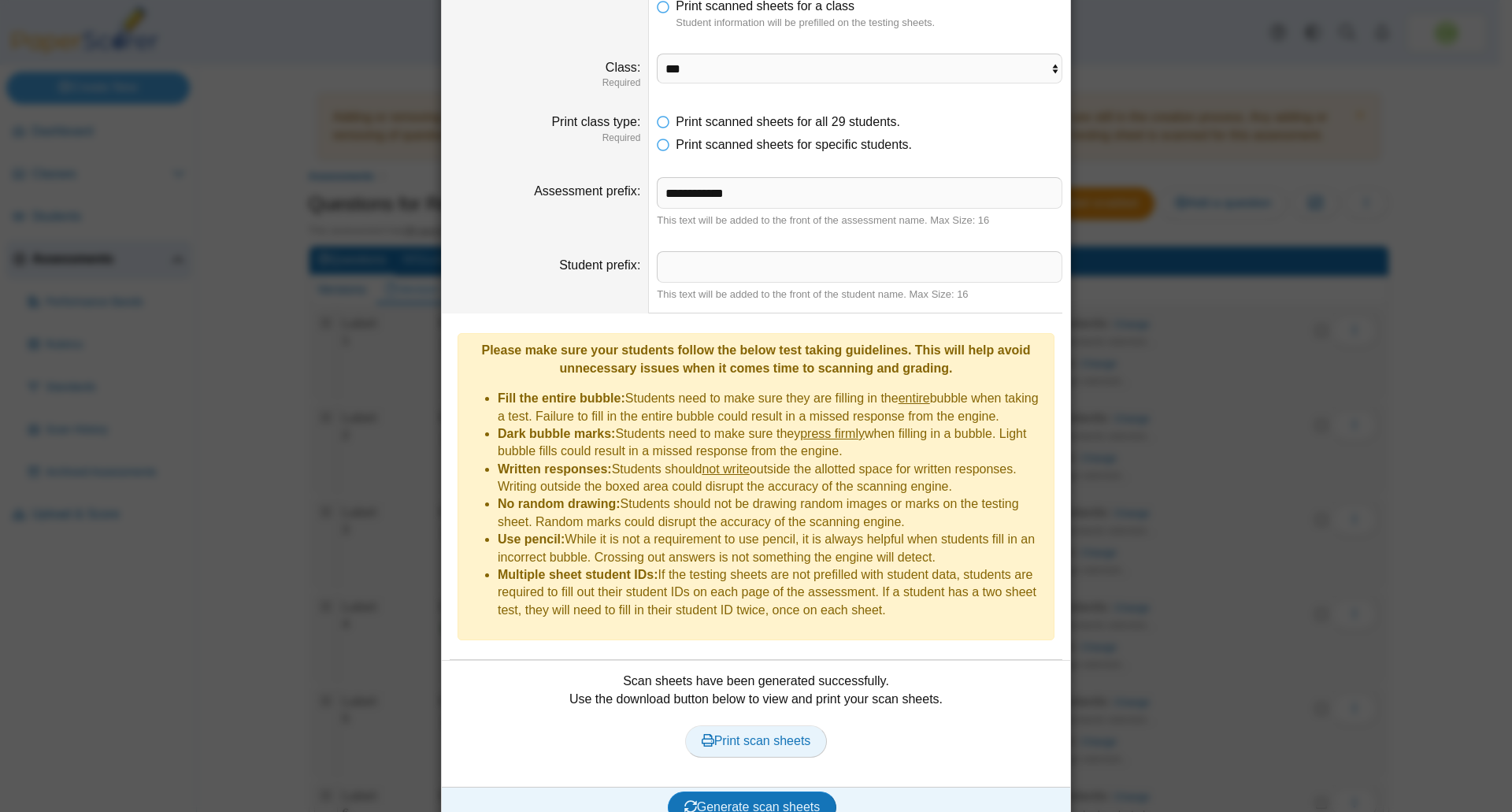
click at [789, 734] on span "Print scan sheets" at bounding box center [756, 740] width 110 height 13
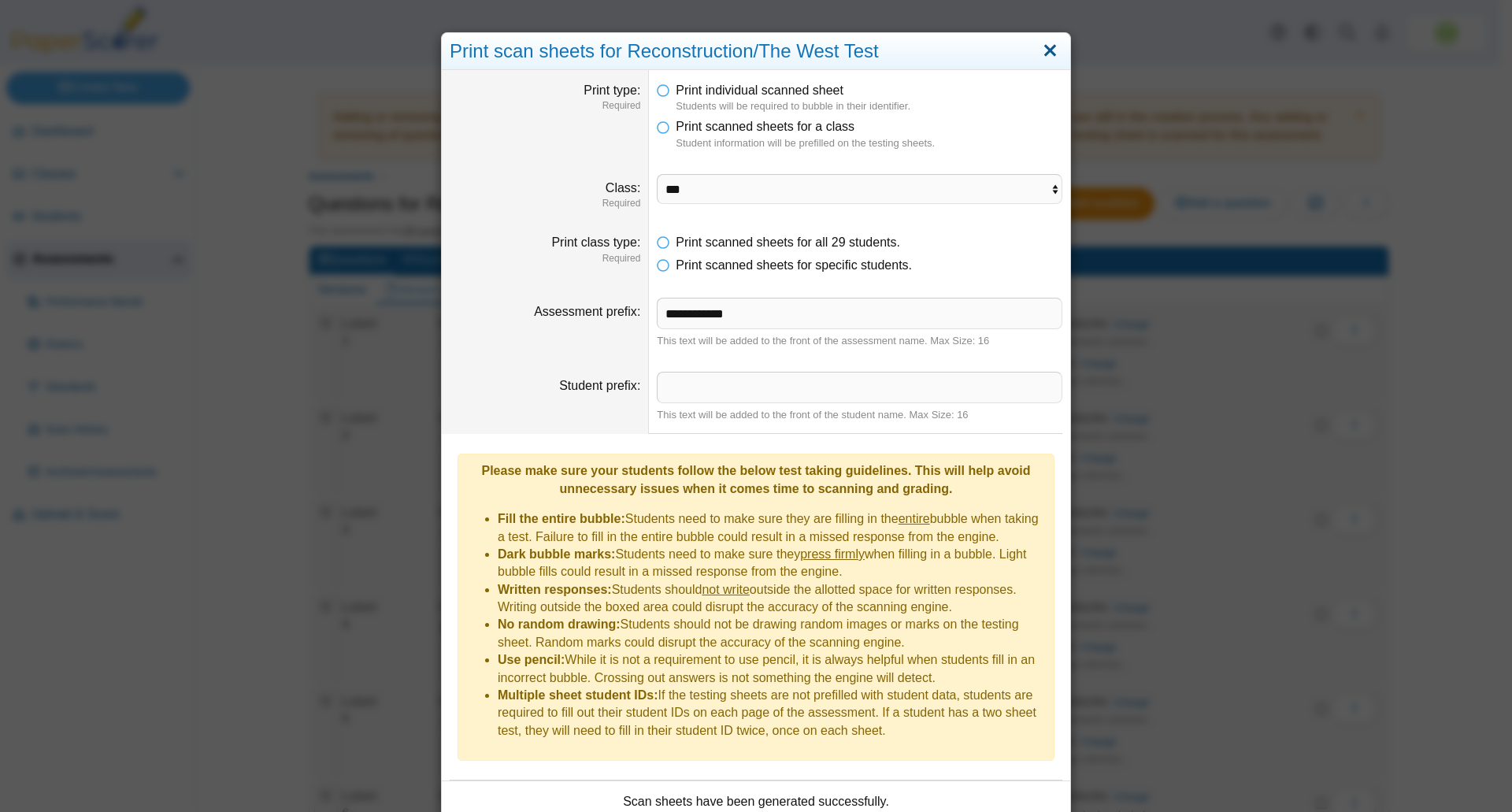
click at [1040, 50] on link "Close" at bounding box center [1050, 50] width 24 height 27
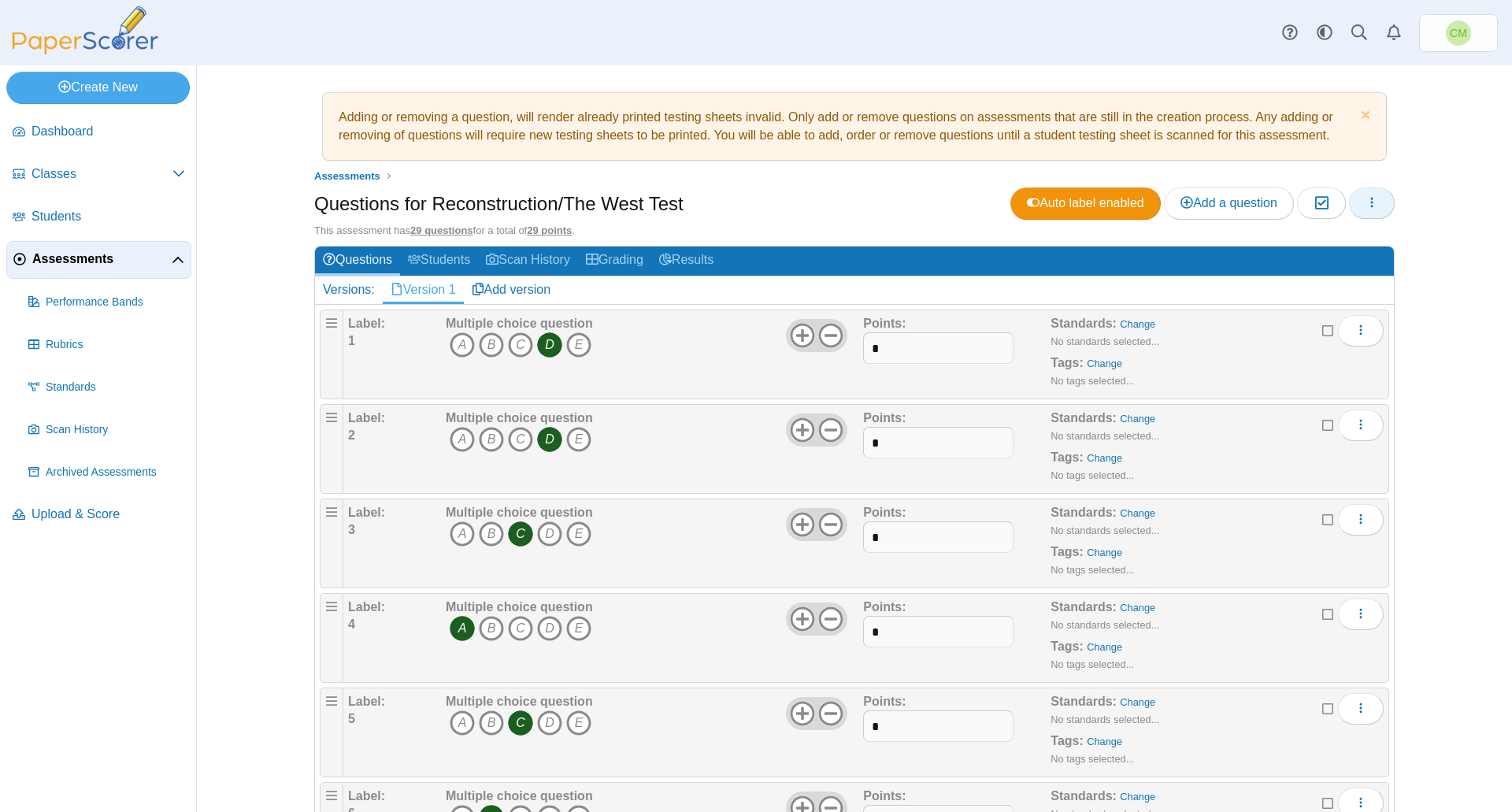
click at [1369, 204] on icon "button" at bounding box center [1371, 203] width 12 height 12
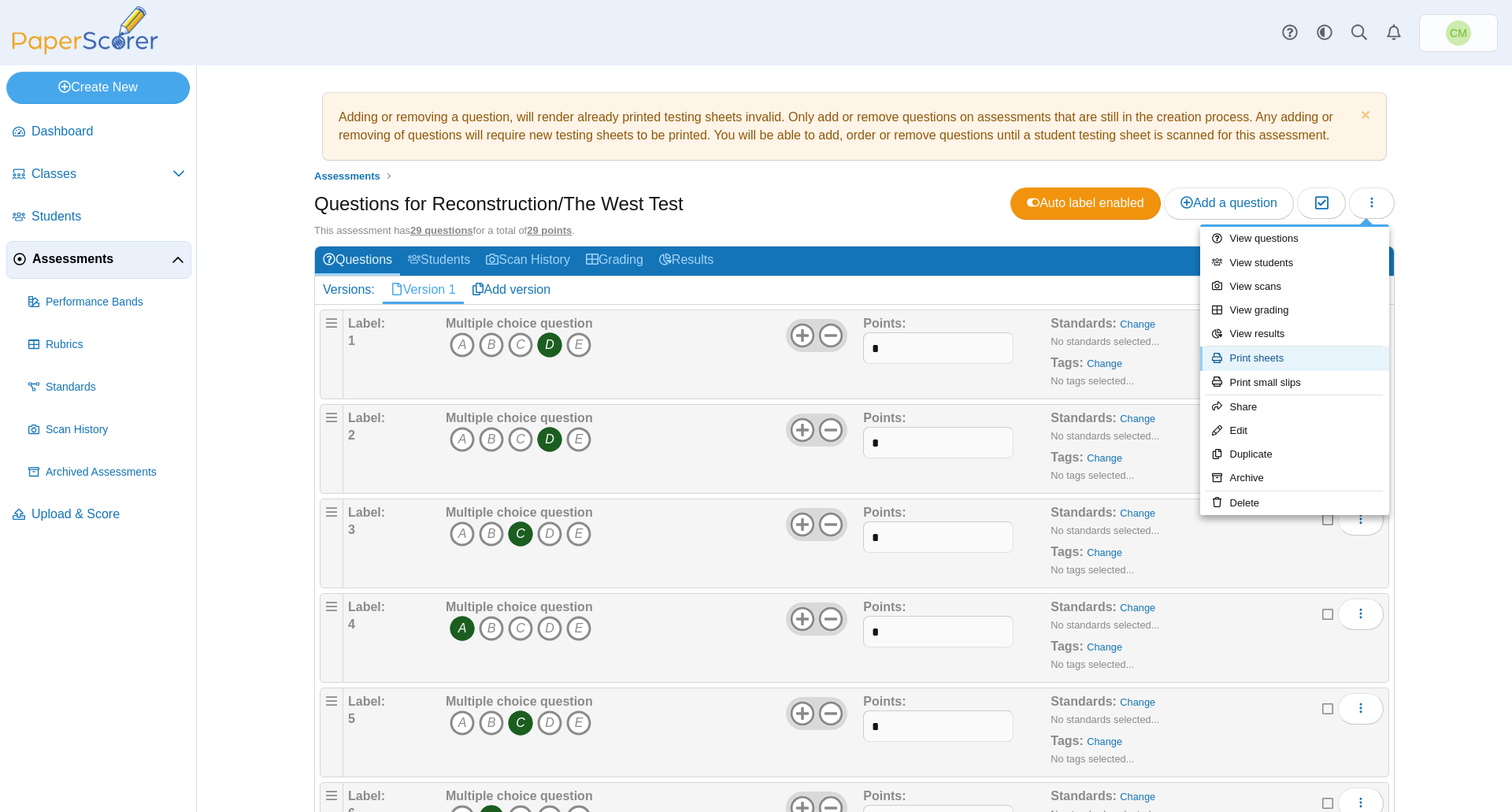
click at [1315, 357] on link "Print sheets" at bounding box center [1294, 357] width 189 height 23
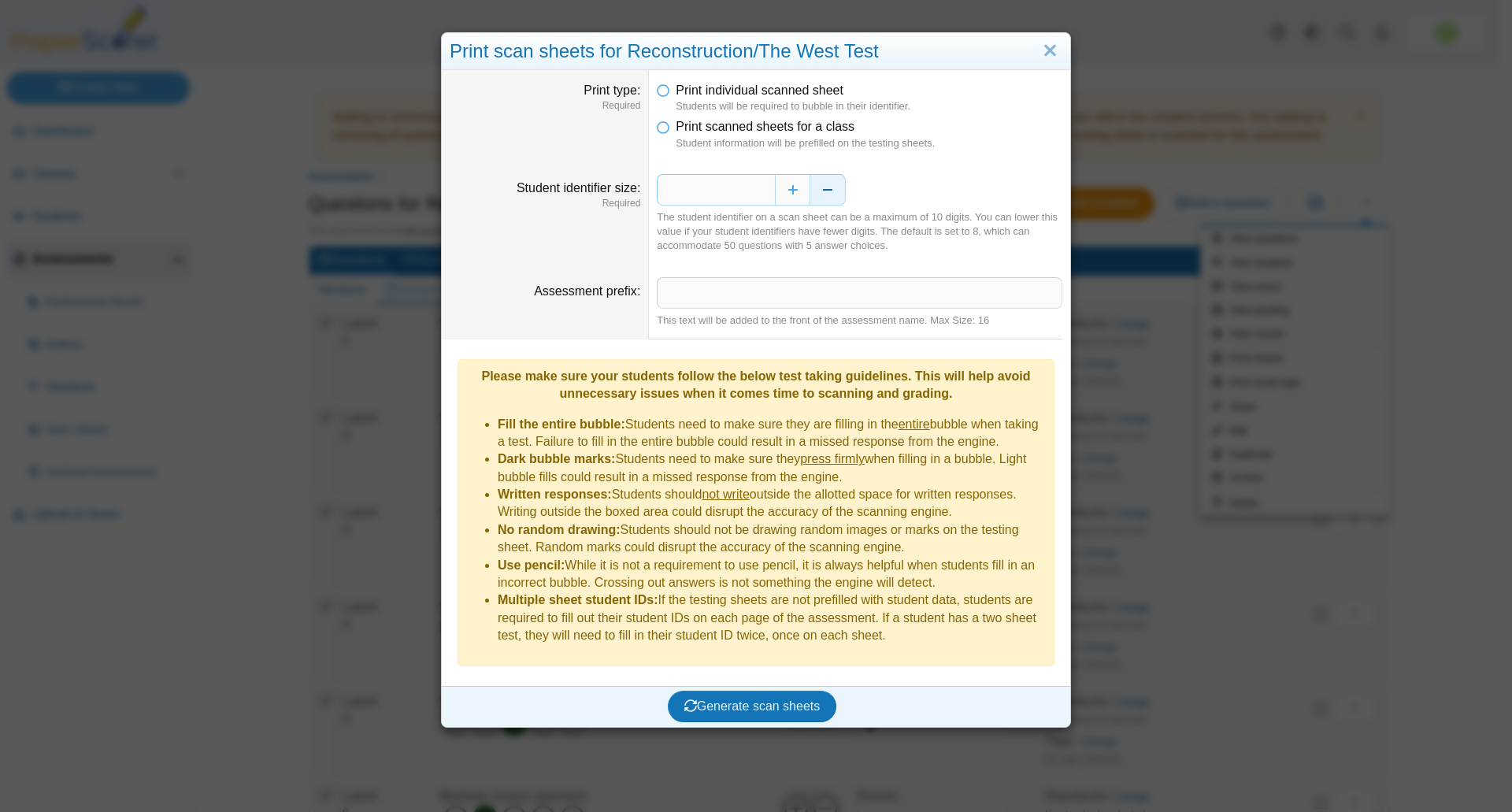
click at [821, 190] on button "Decrease" at bounding box center [828, 190] width 36 height 31
type input "*"
click at [661, 129] on icon at bounding box center [663, 123] width 12 height 11
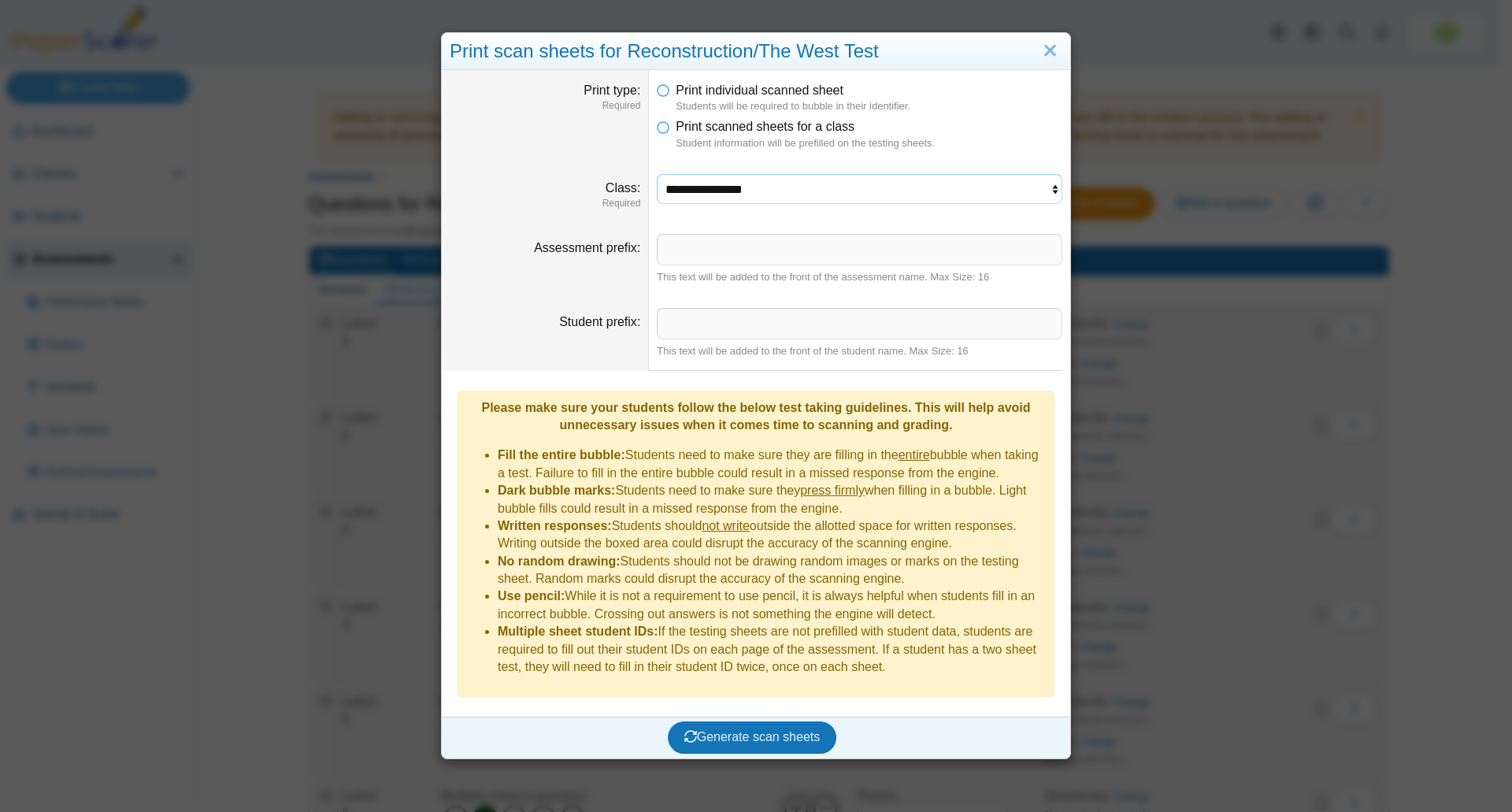
click at [737, 188] on select "**********" at bounding box center [859, 189] width 405 height 30
select select "**********"
click at [656, 174] on select "**********" at bounding box center [859, 189] width 405 height 30
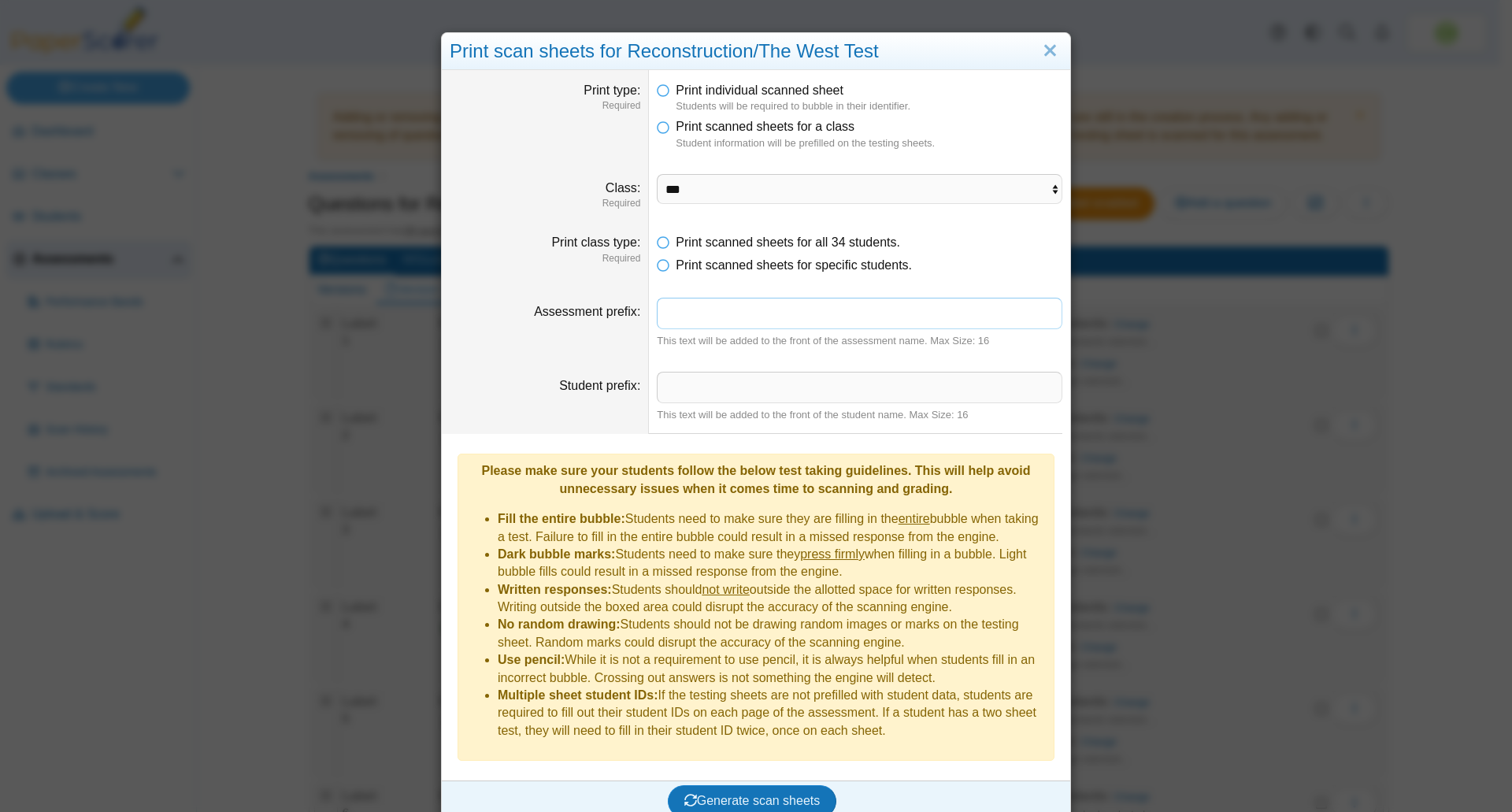
click at [830, 315] on input "Assessment prefix" at bounding box center [859, 313] width 405 height 31
type input "**********"
click at [736, 794] on span "Generate scan sheets" at bounding box center [752, 800] width 137 height 13
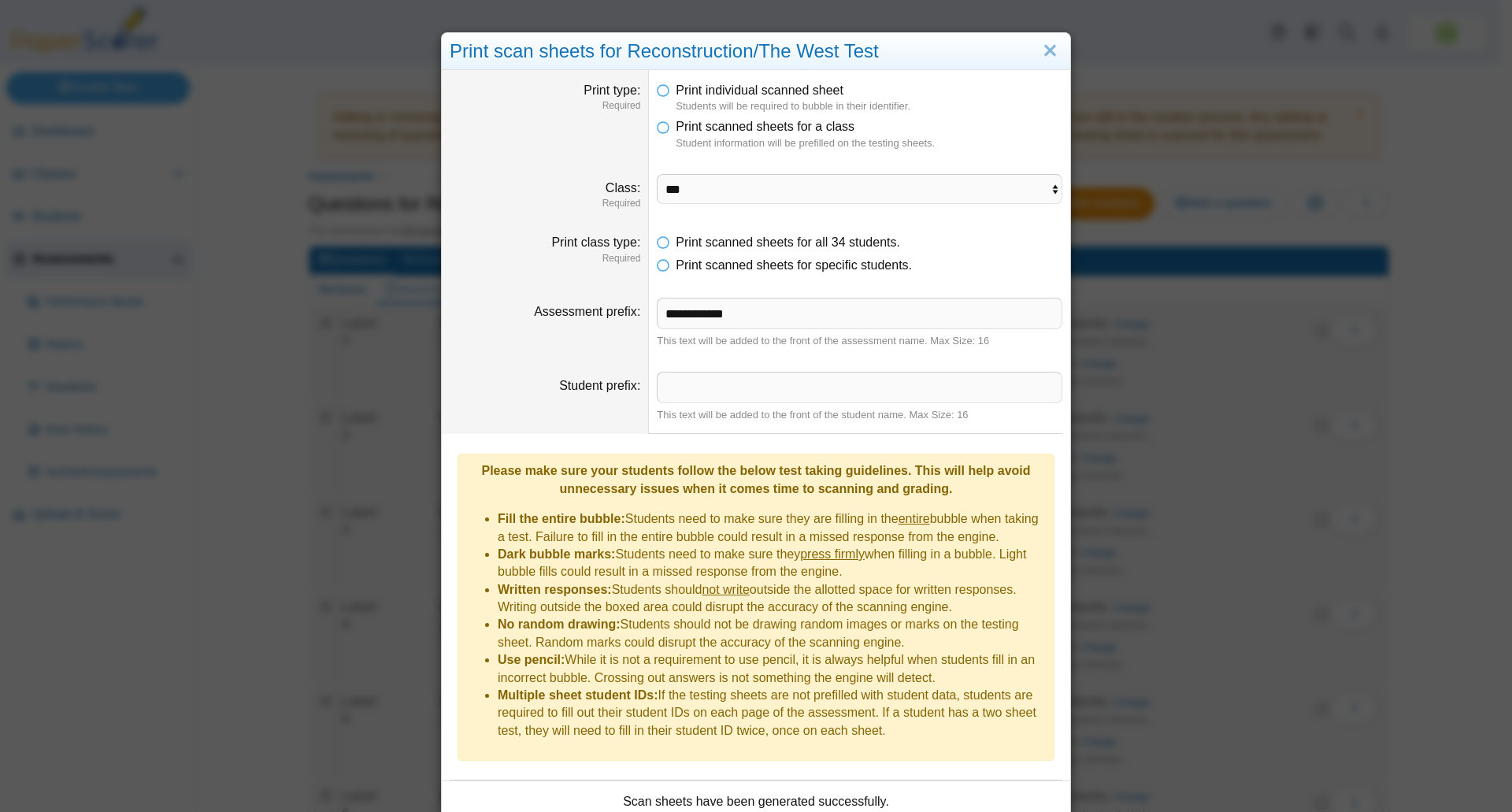
scroll to position [121, 0]
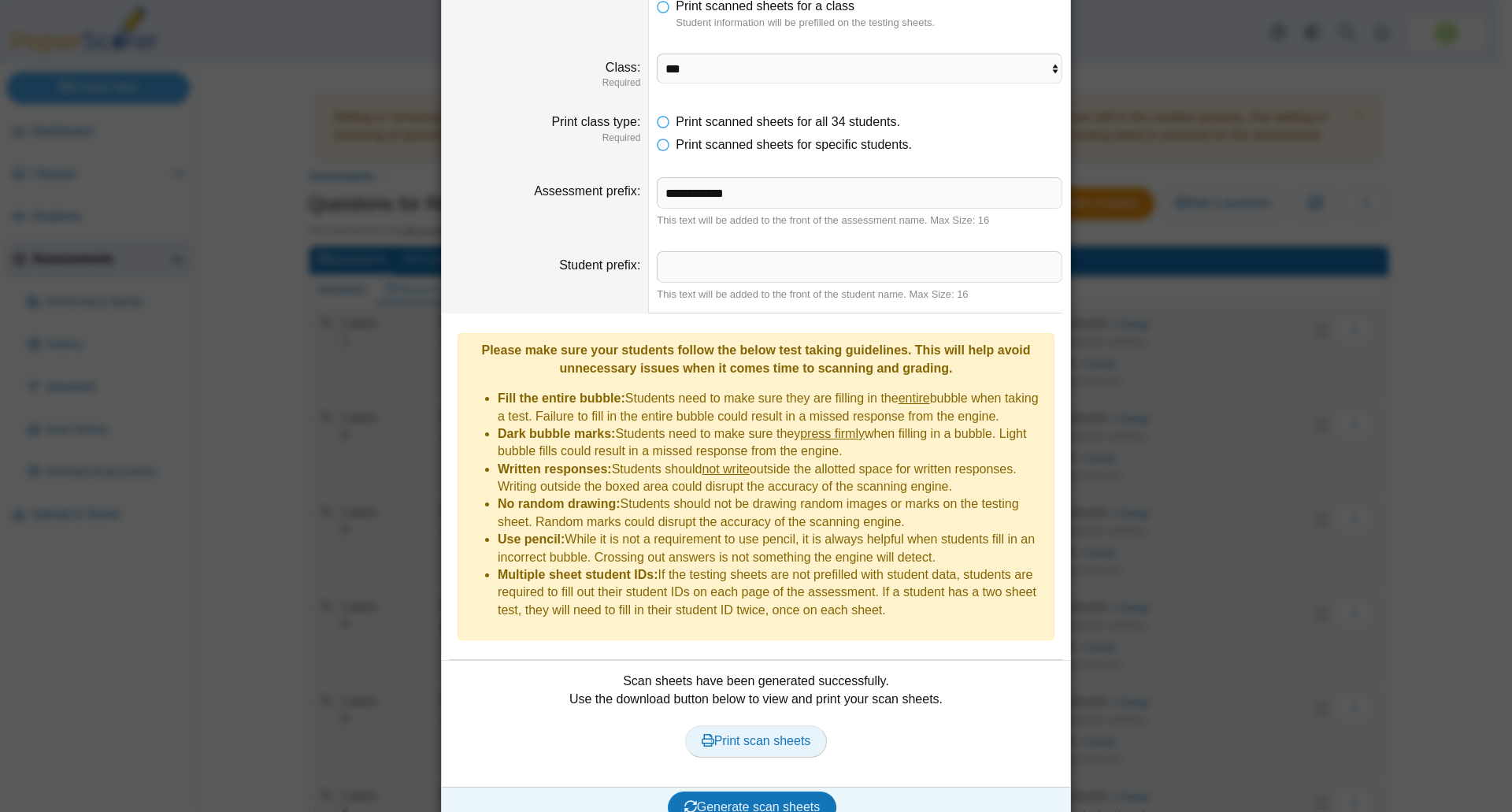
click at [739, 734] on span "Print scan sheets" at bounding box center [756, 740] width 110 height 13
